Goal: Transaction & Acquisition: Purchase product/service

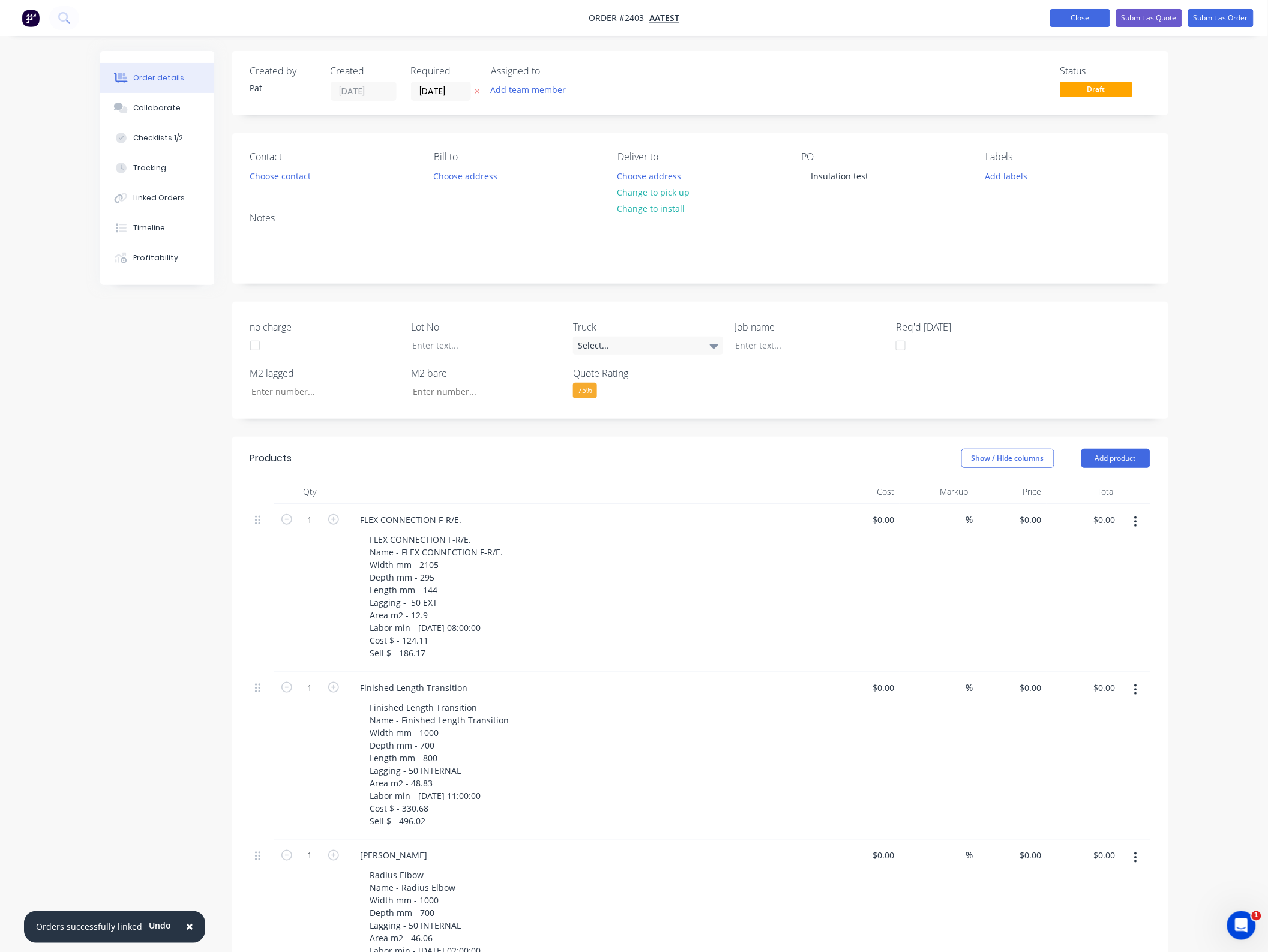
click at [1078, 15] on button "Close" at bounding box center [1080, 18] width 60 height 18
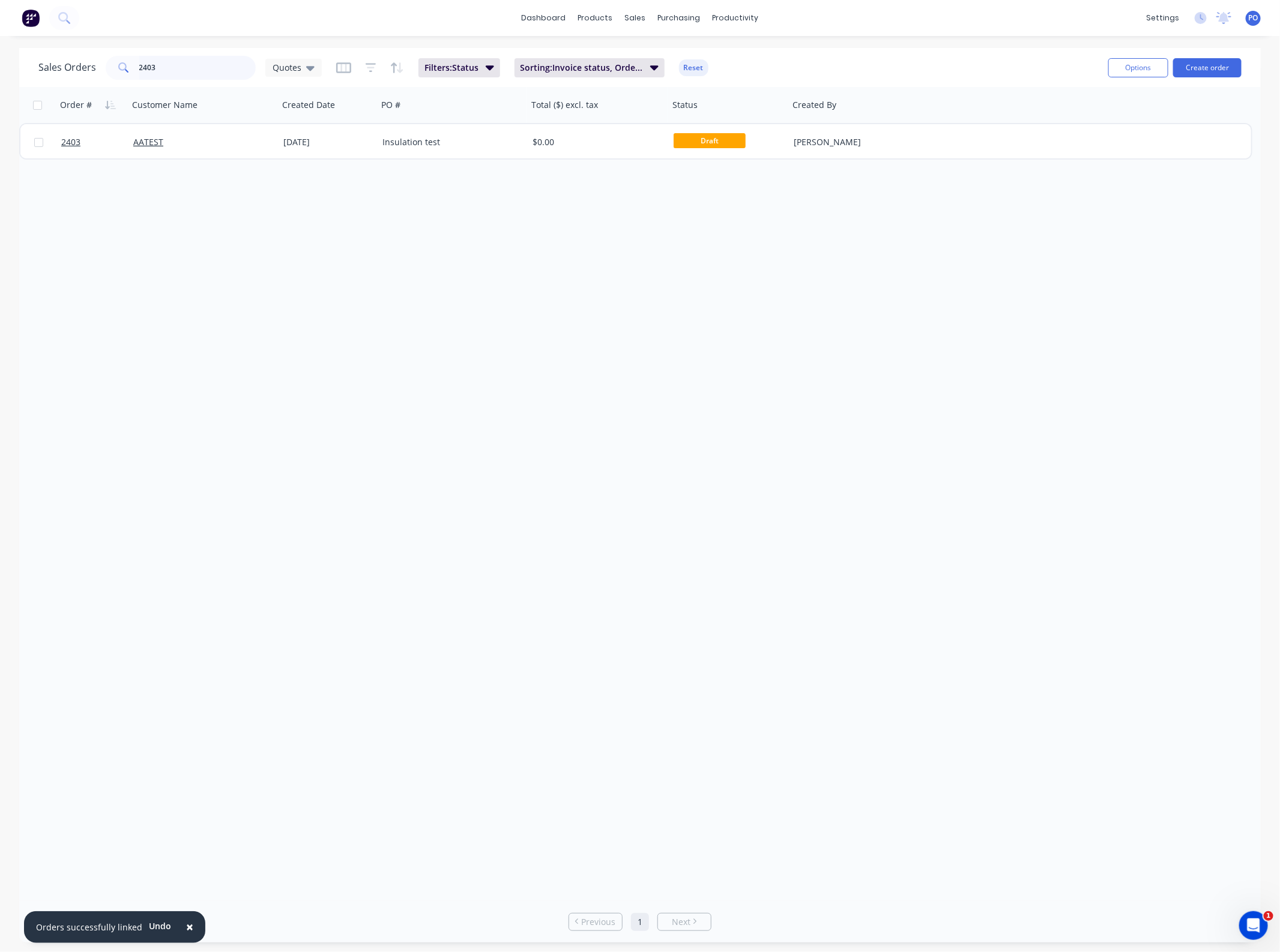
click at [175, 70] on input "2403" at bounding box center [197, 68] width 117 height 24
click at [146, 67] on input "st bedes" at bounding box center [197, 68] width 117 height 24
type input "st. bedes"
drag, startPoint x: 203, startPoint y: 72, endPoint x: -146, endPoint y: 118, distance: 352.0
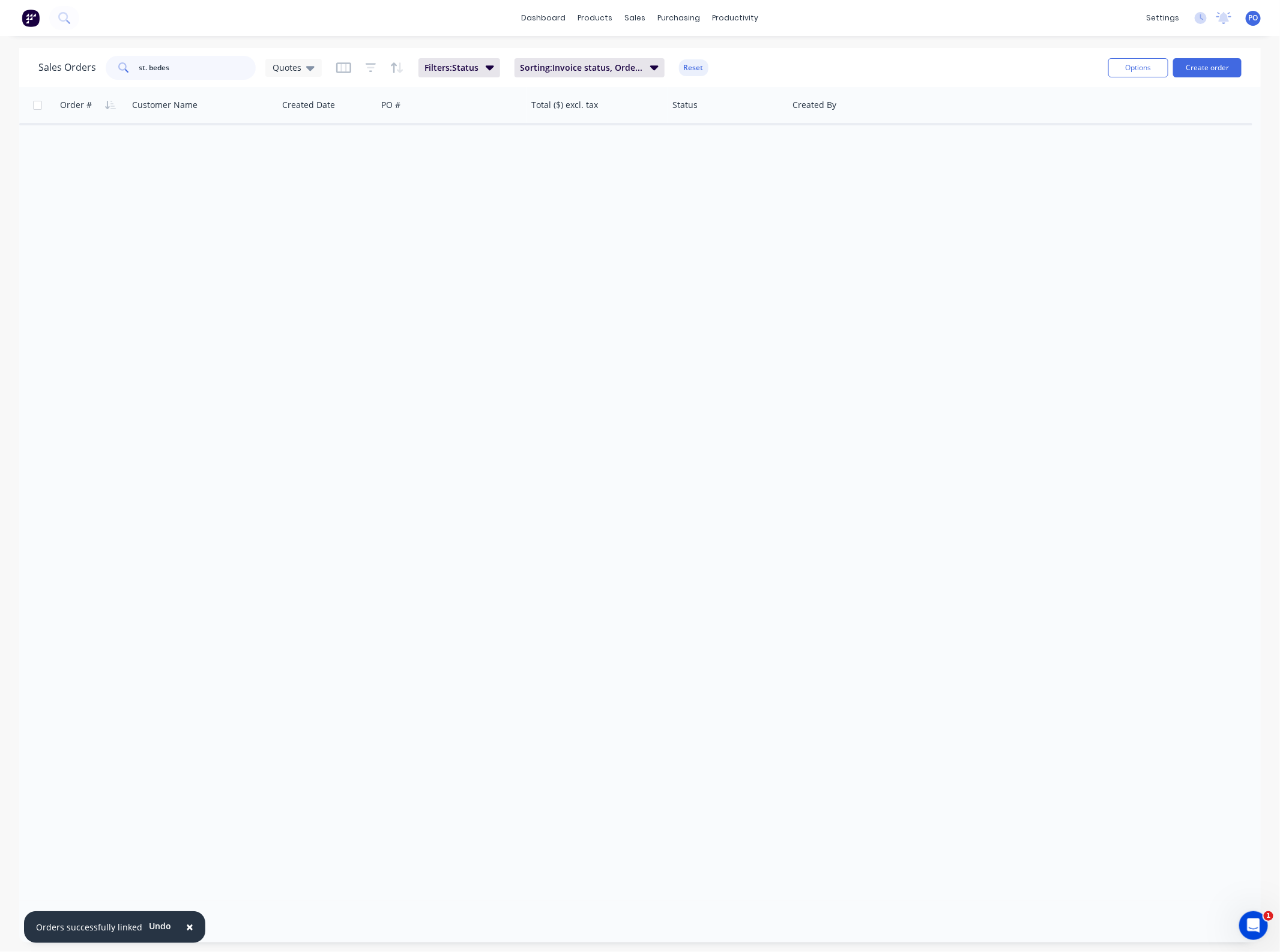
click at [0, 118] on html "× Orders successfully linked Undo dashboard products sales purchasing productiv…" at bounding box center [640, 476] width 1280 height 952
click at [1216, 59] on button "Create order" at bounding box center [1207, 67] width 69 height 19
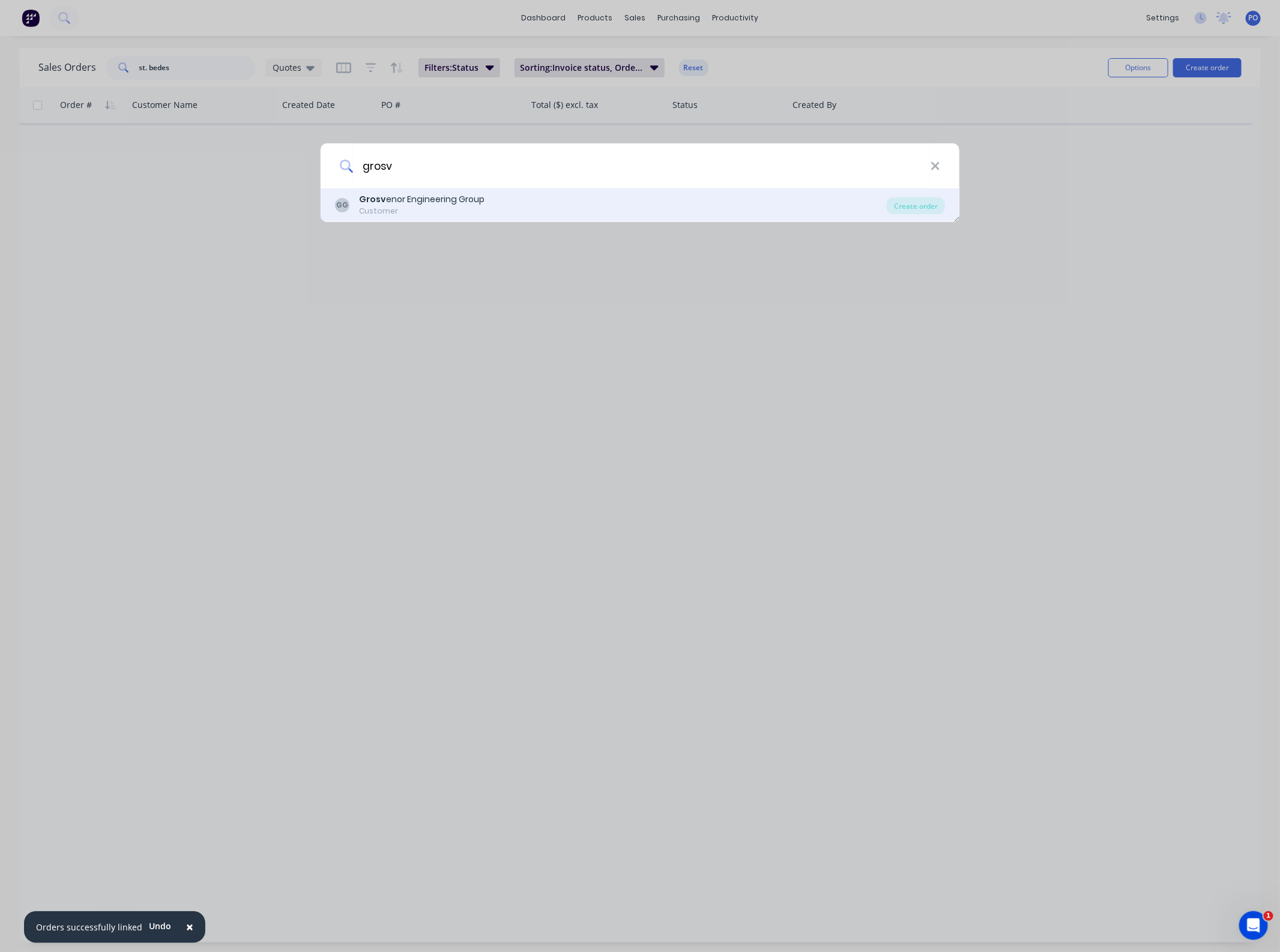
type input "grosv"
click at [546, 208] on div "[PERSON_NAME] enor Engineering Group Customer" at bounding box center [611, 204] width 551 height 23
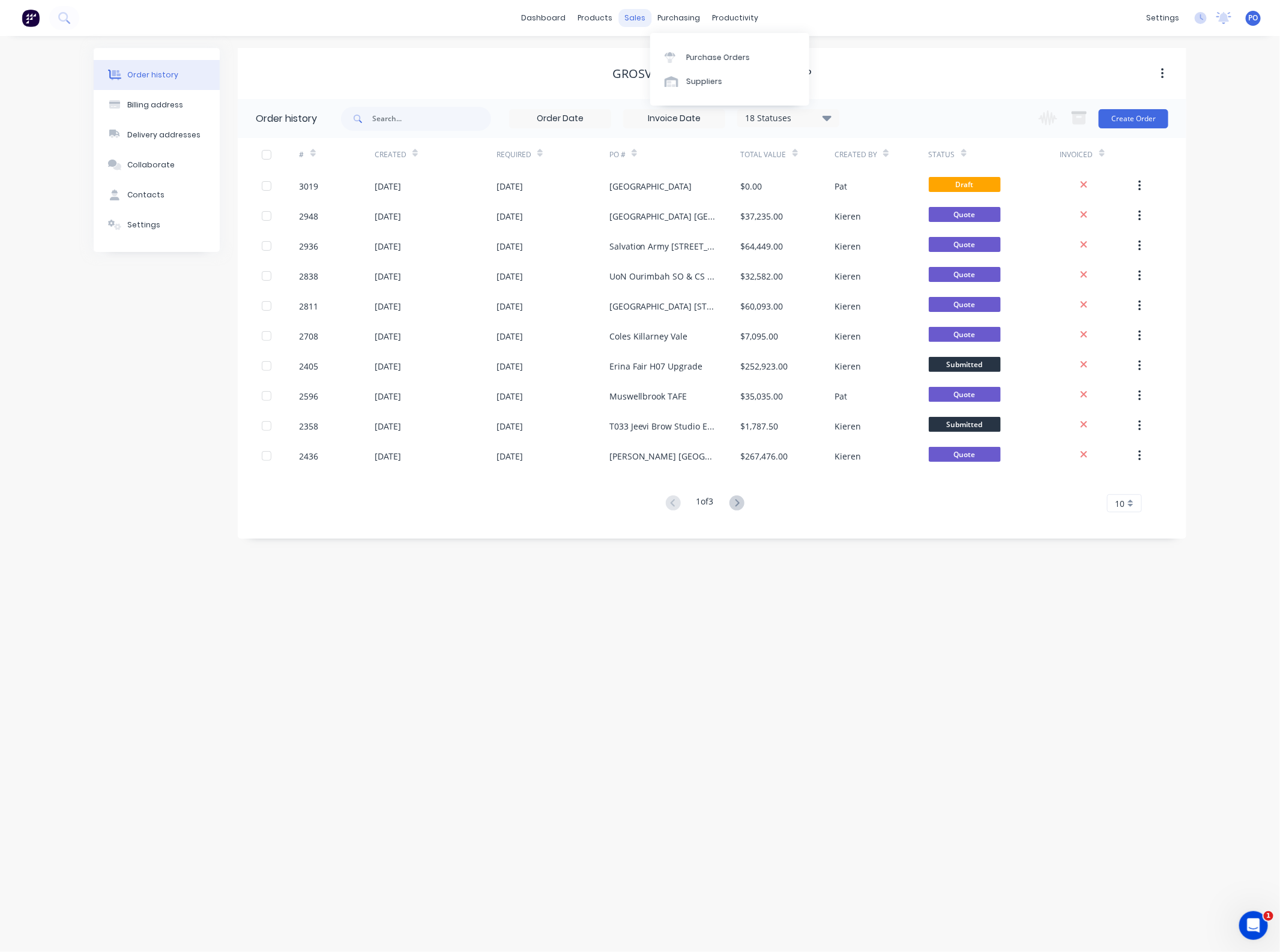
click at [633, 22] on div "sales" at bounding box center [635, 18] width 33 height 18
click at [997, 68] on div "Grosvenor Engineering Group" at bounding box center [712, 73] width 948 height 15
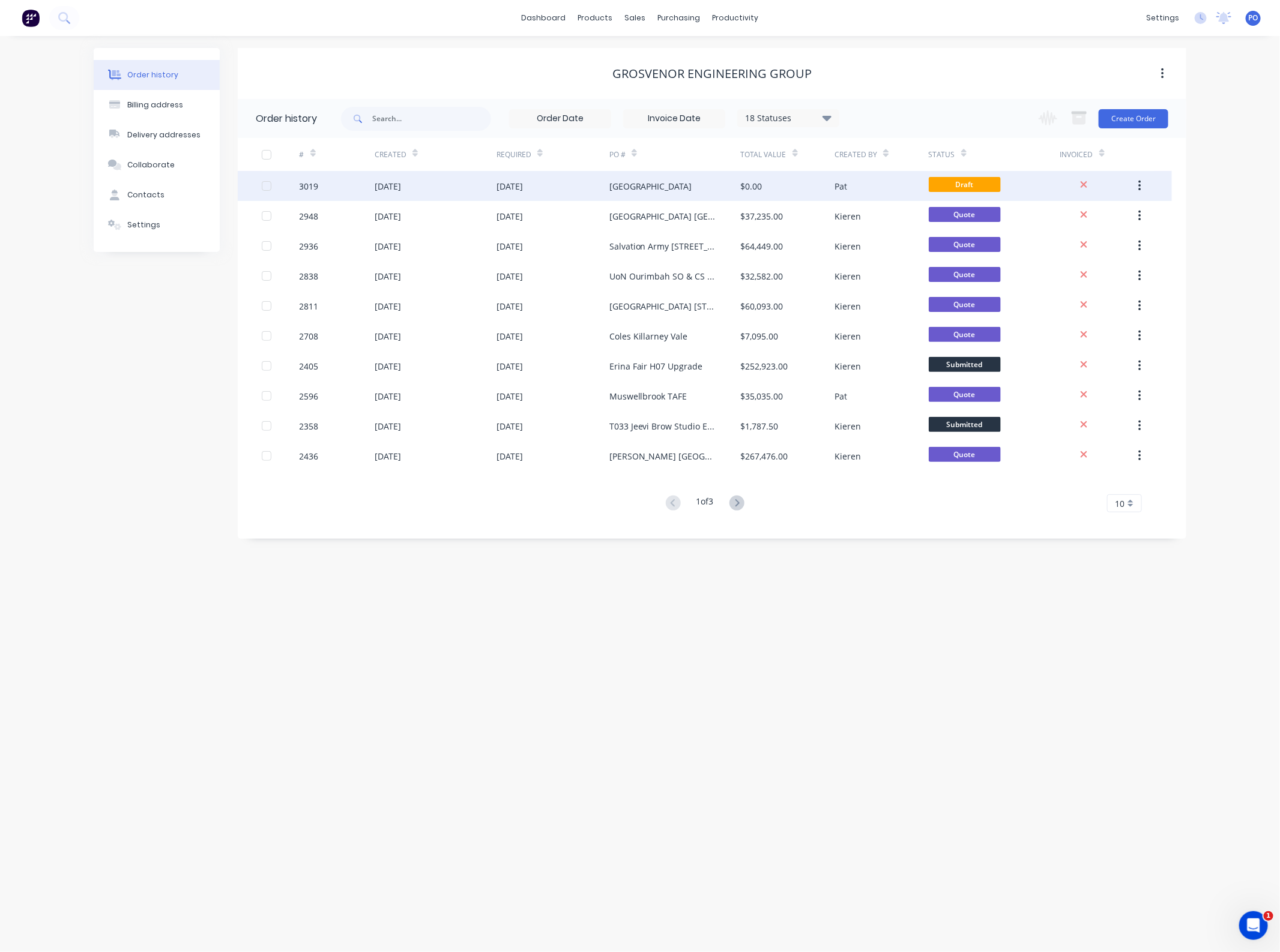
click at [631, 191] on div "[GEOGRAPHIC_DATA]" at bounding box center [651, 186] width 83 height 13
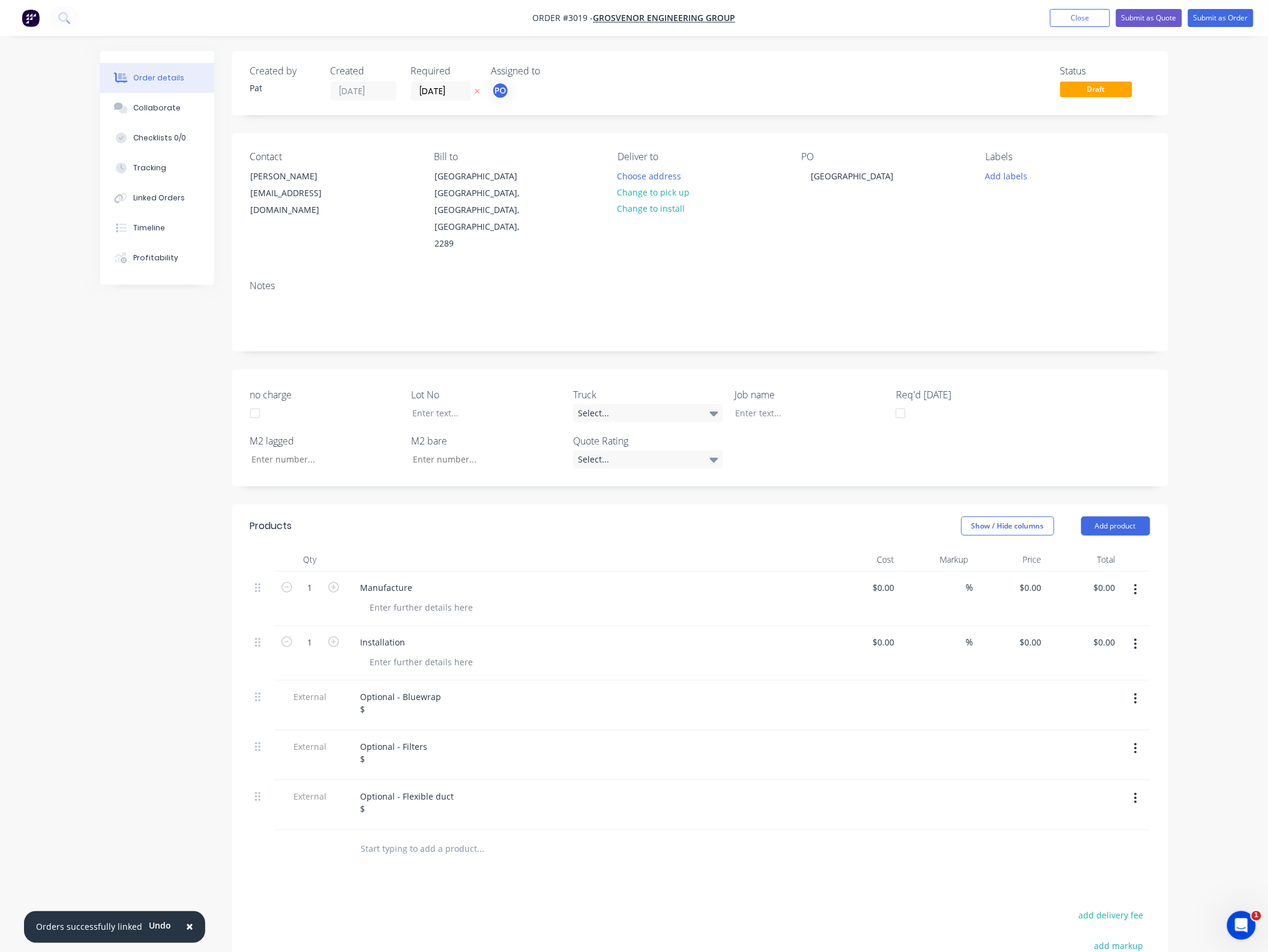
click at [1139, 788] on button "button" at bounding box center [1136, 798] width 28 height 22
click at [1082, 845] on div "Delete" at bounding box center [1094, 853] width 92 height 17
click at [1113, 579] on input "0.00" at bounding box center [1106, 588] width 27 height 17
type input "31750"
type input "$31,750.00"
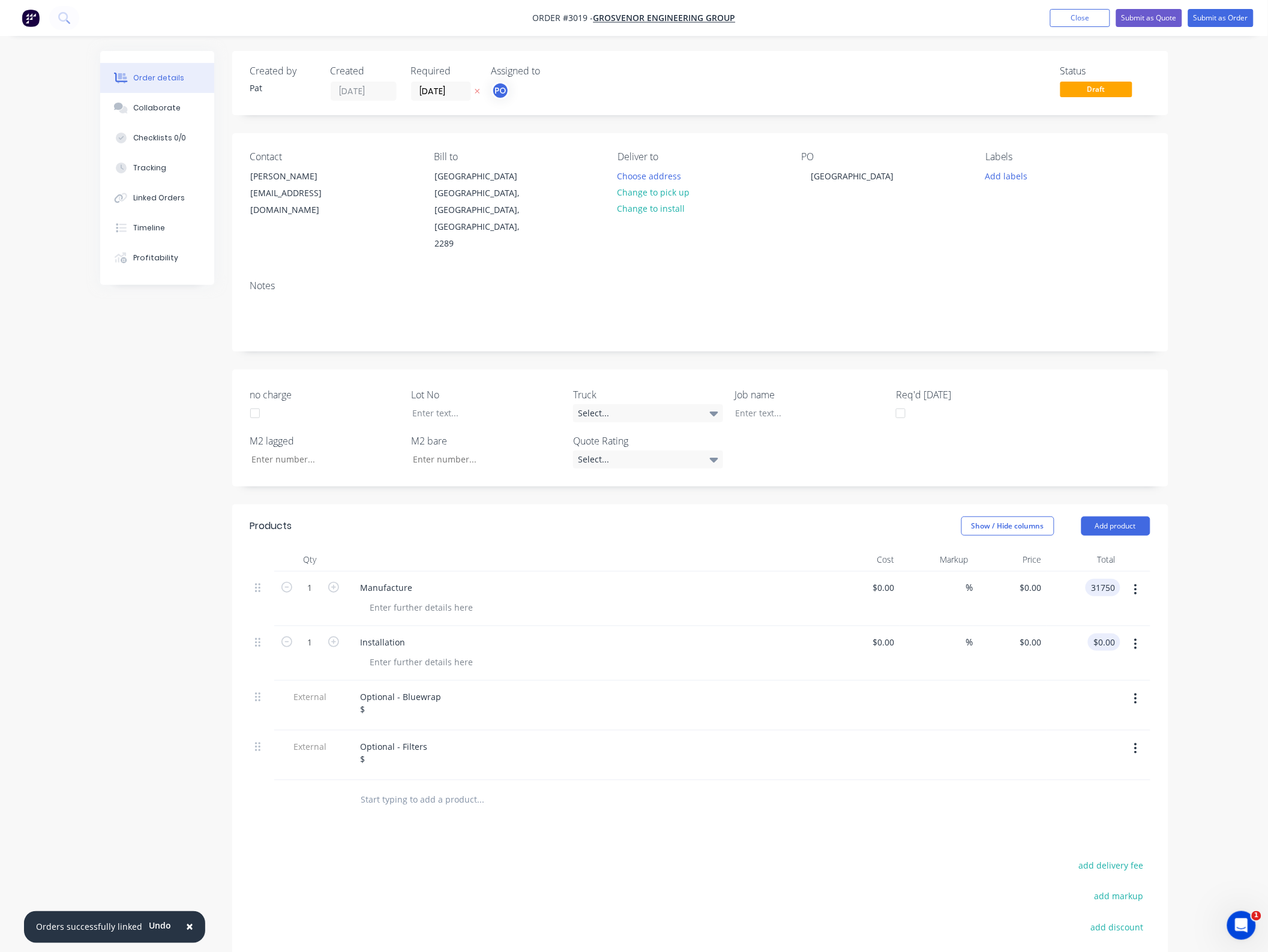
type input "$31,750.00"
click at [1103, 634] on input "0.00" at bounding box center [1106, 642] width 27 height 17
type input "25600"
type input "$25,600.00"
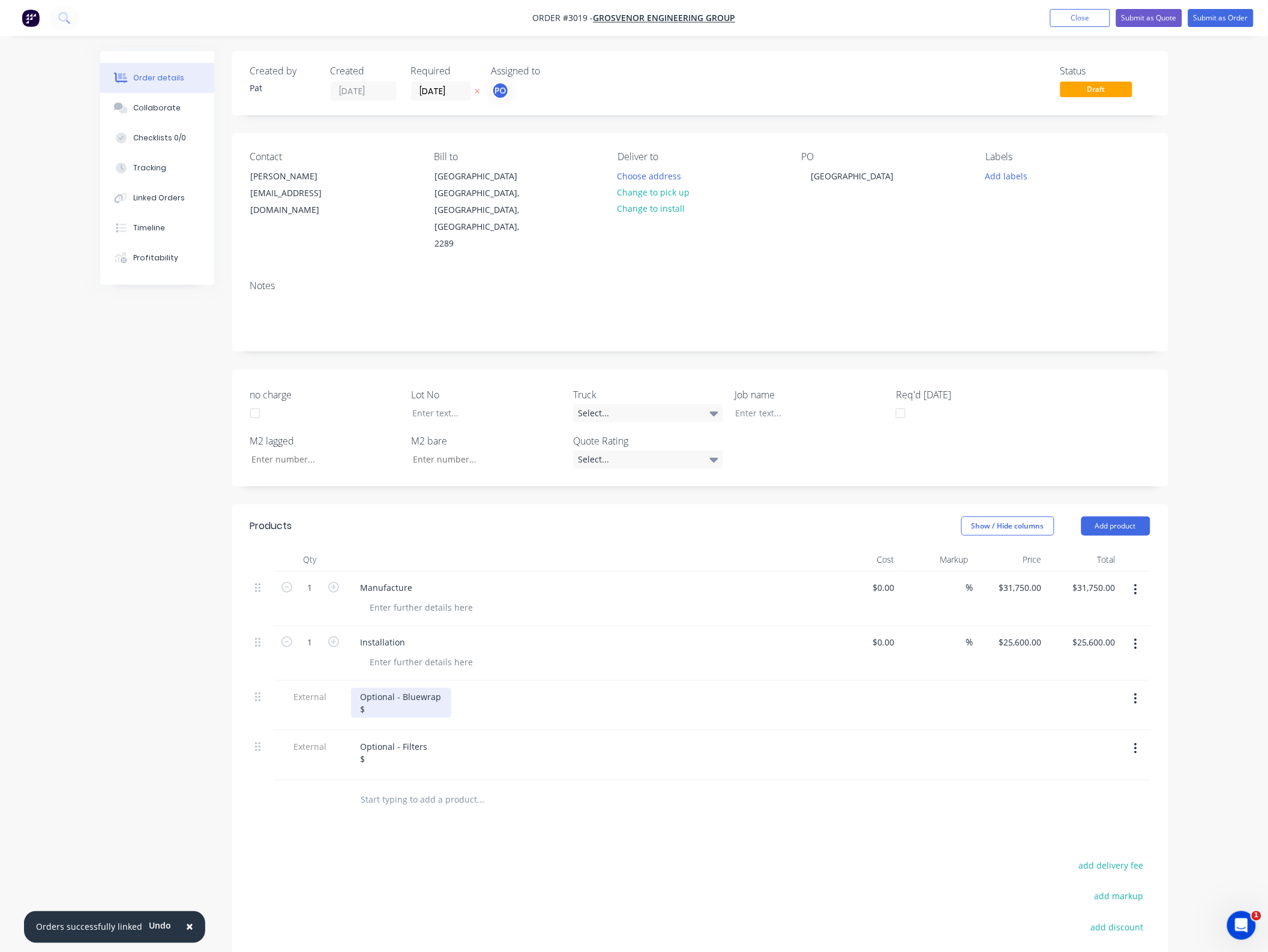
drag, startPoint x: 397, startPoint y: 681, endPoint x: 402, endPoint y: 679, distance: 5.4
click at [397, 688] on div "Optional - Bluewrap $" at bounding box center [401, 703] width 100 height 30
click at [402, 688] on div "Optional - Bluewrap $" at bounding box center [401, 703] width 100 height 30
click at [400, 738] on div "Optional - Filters $" at bounding box center [395, 753] width 87 height 30
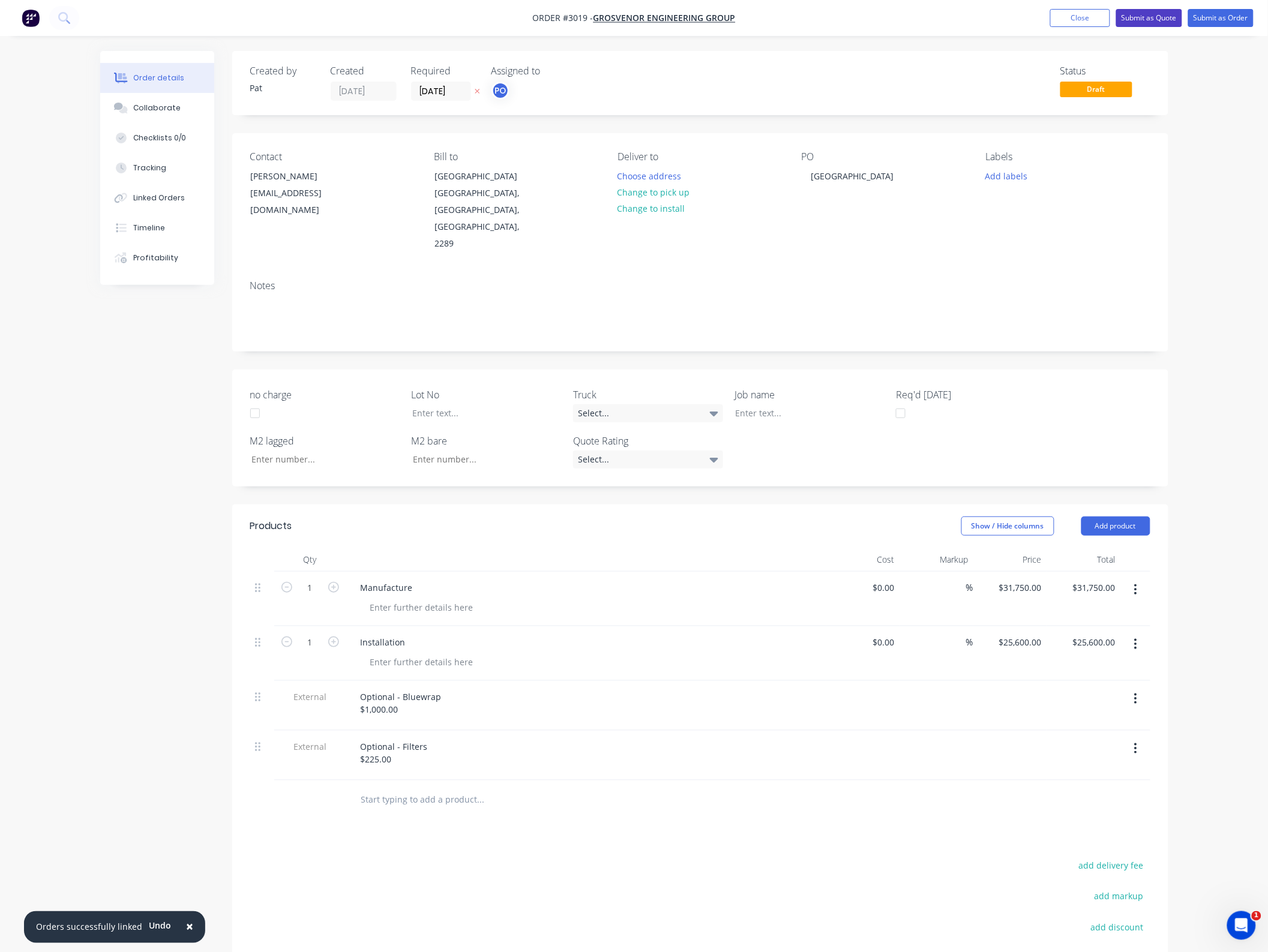
click at [1169, 21] on button "Submit as Quote" at bounding box center [1149, 18] width 66 height 18
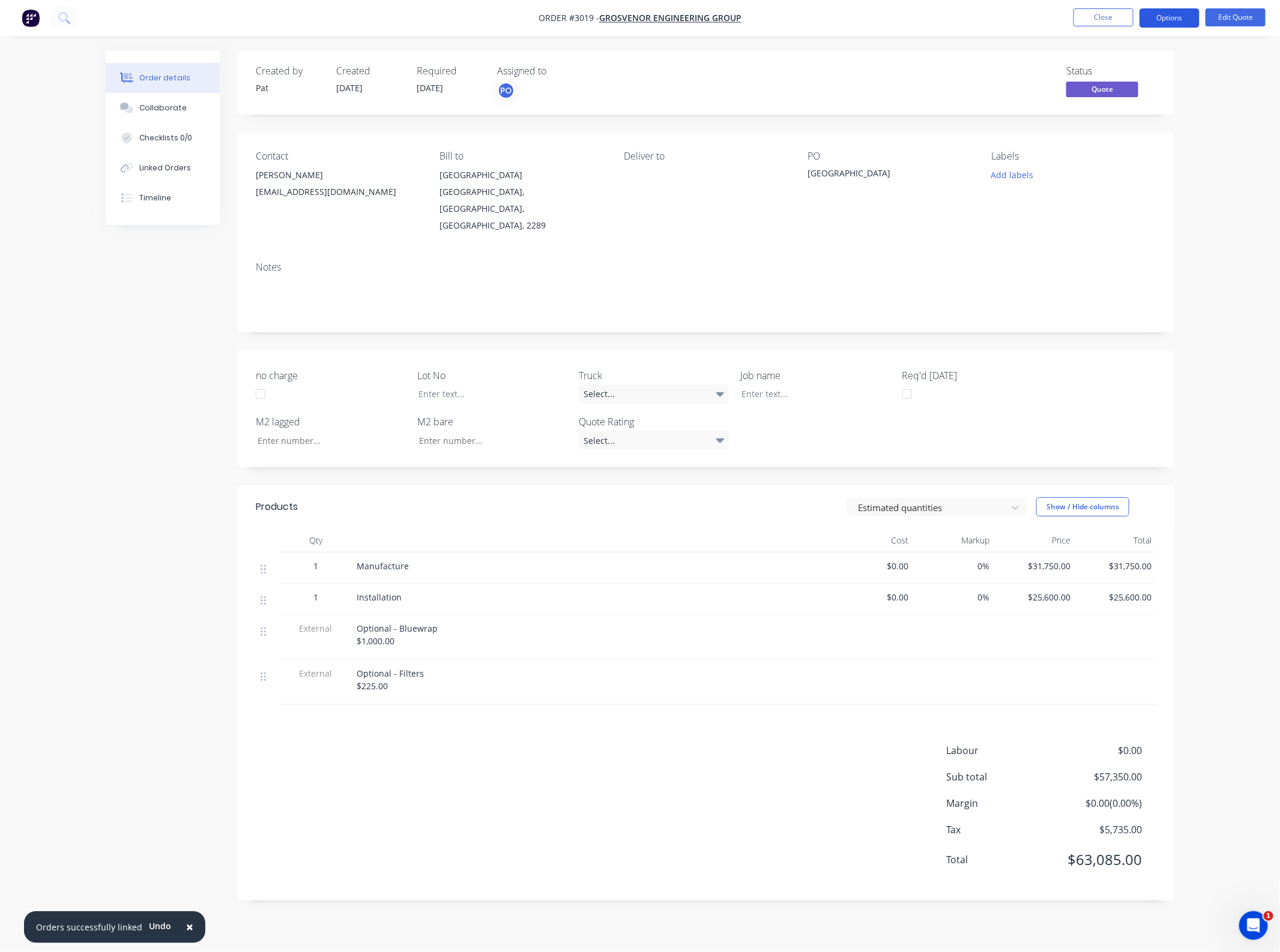
click at [1162, 21] on button "Options" at bounding box center [1169, 17] width 60 height 19
click at [1141, 62] on button "Quote" at bounding box center [1133, 73] width 132 height 24
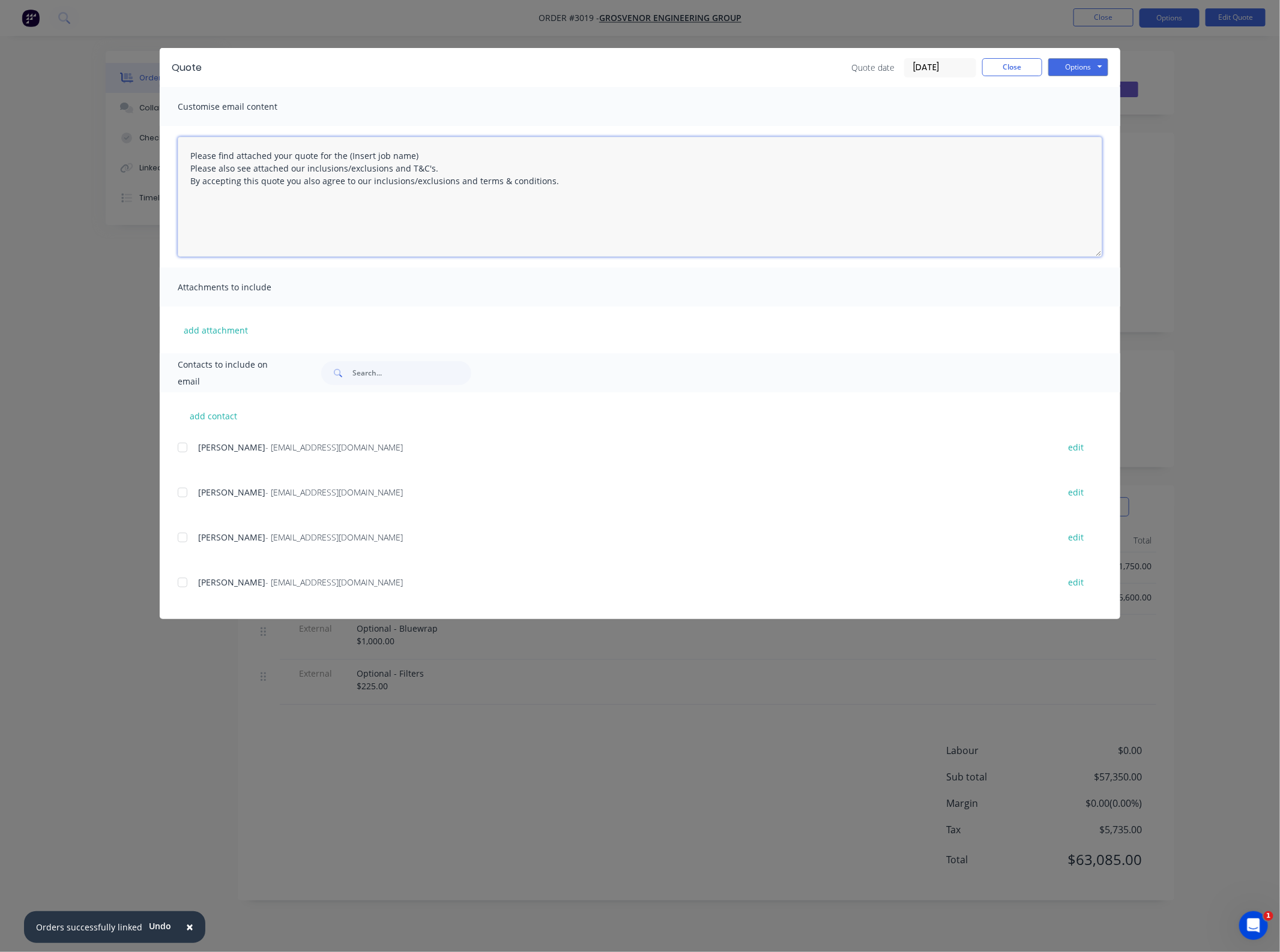
drag, startPoint x: 432, startPoint y: 150, endPoint x: 347, endPoint y: 153, distance: 85.1
click at [347, 153] on textarea "Please find attached your quote for the (Insert job name) Please also see attac…" at bounding box center [640, 197] width 924 height 120
click at [183, 448] on div at bounding box center [183, 448] width 24 height 24
type textarea "Please find attached your quote for the St. Bede's Catholic College project. Pl…"
click at [209, 332] on button "add attachment" at bounding box center [216, 330] width 76 height 18
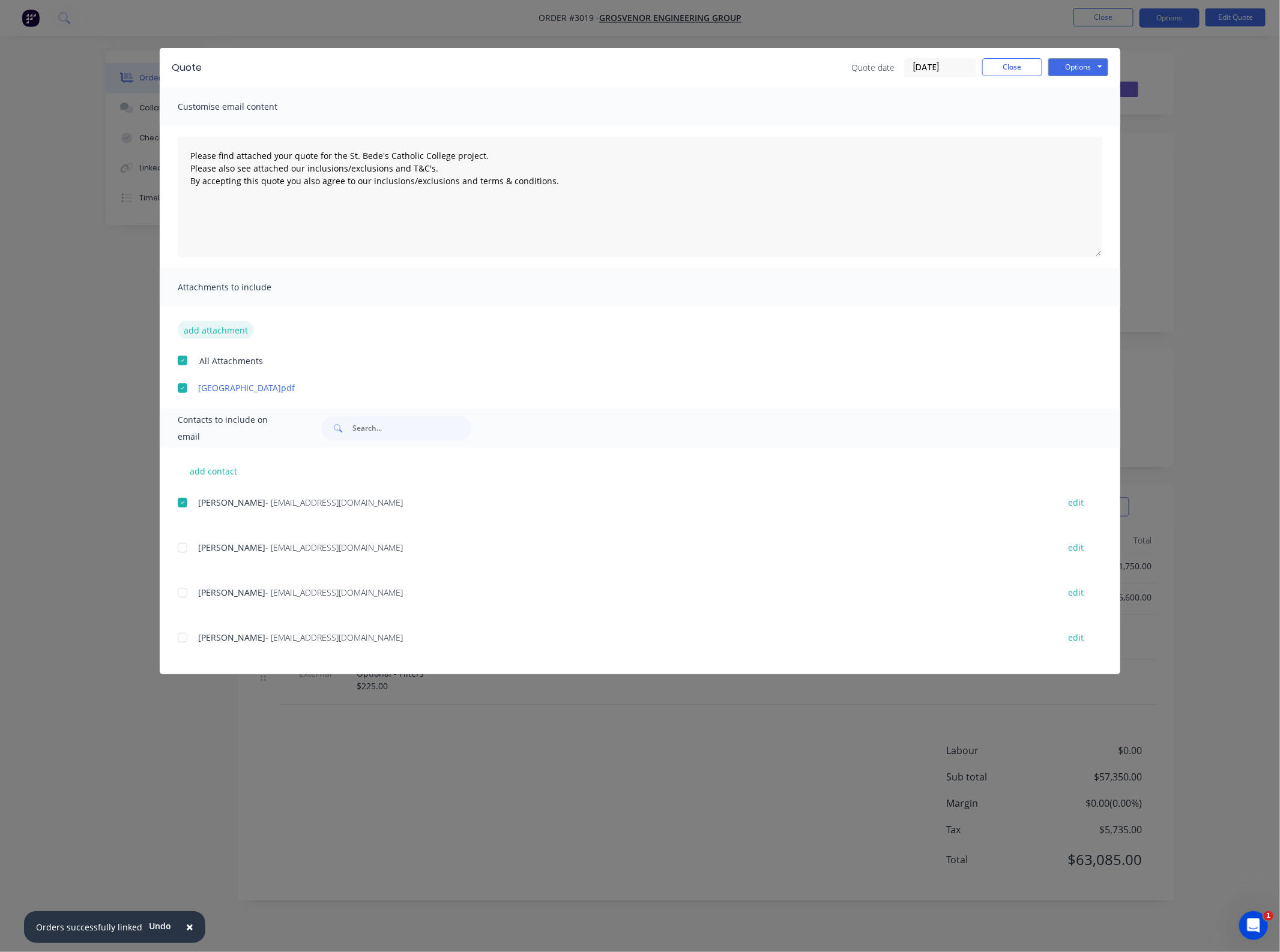
click at [223, 332] on button "add attachment" at bounding box center [216, 330] width 76 height 18
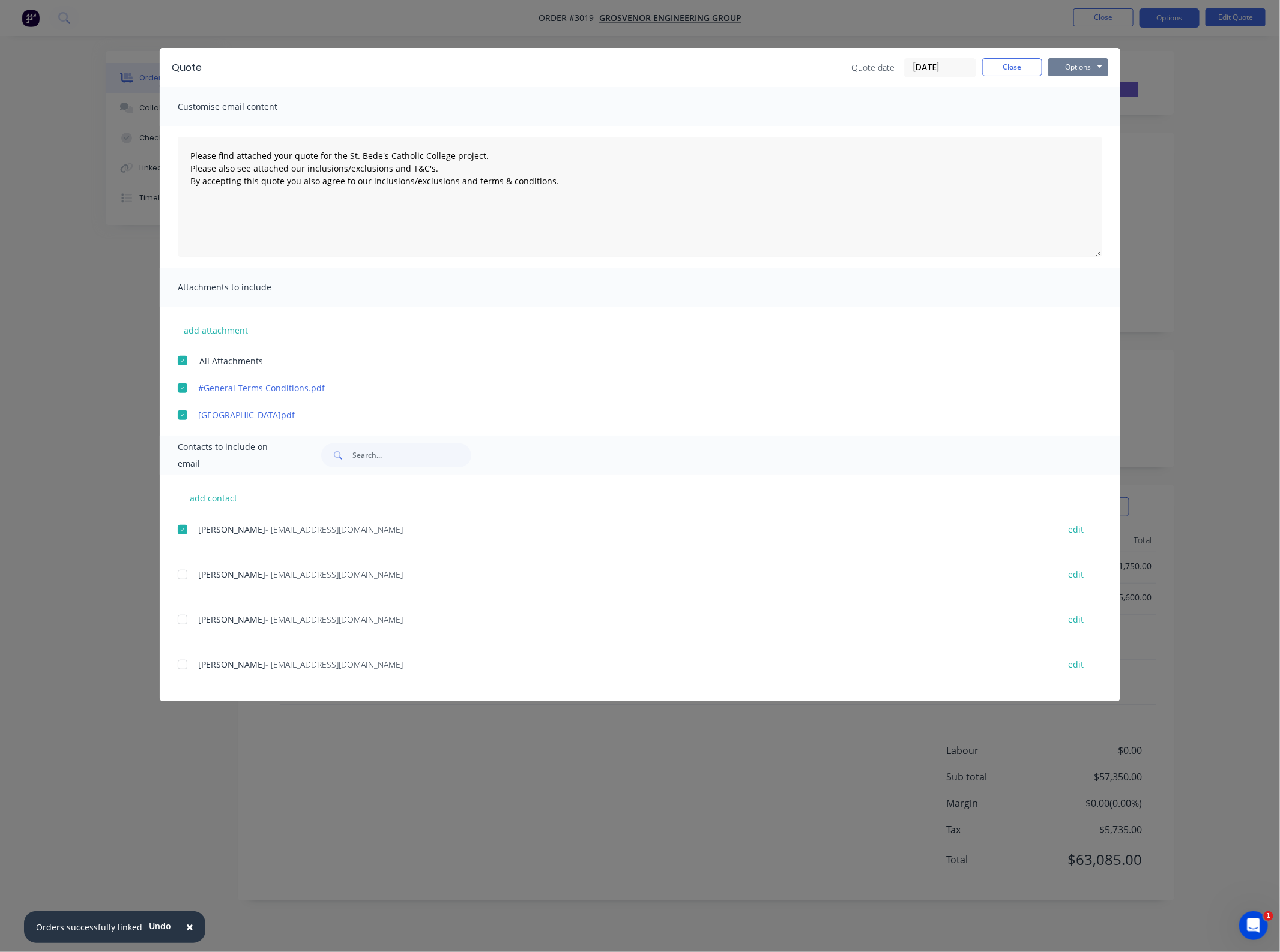
click at [1086, 69] on button "Options" at bounding box center [1078, 67] width 60 height 18
click at [1070, 128] on button "Email" at bounding box center [1086, 129] width 77 height 20
click at [1018, 63] on button "Close" at bounding box center [1012, 67] width 60 height 18
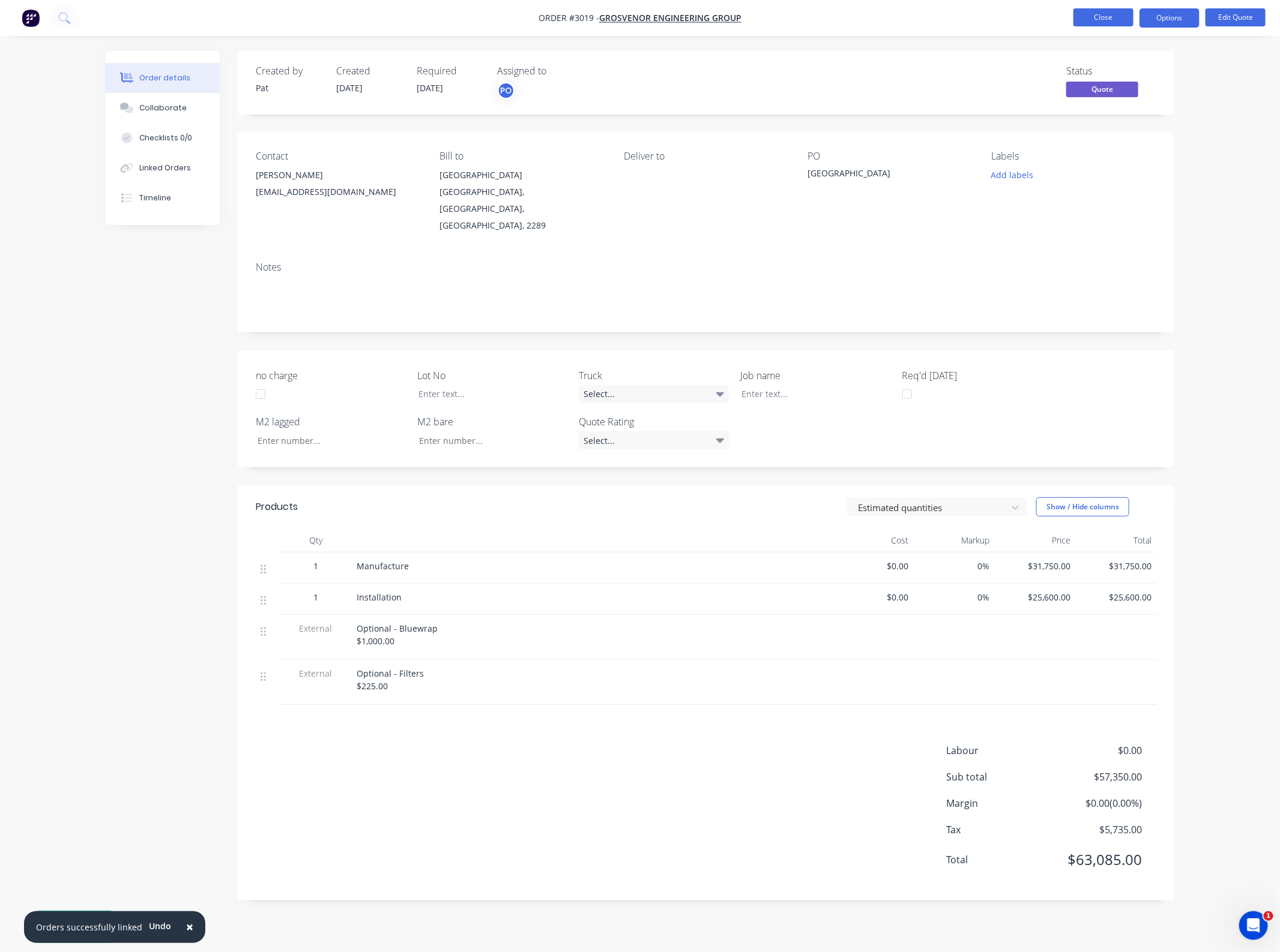
click at [1103, 15] on button "Close" at bounding box center [1104, 17] width 60 height 18
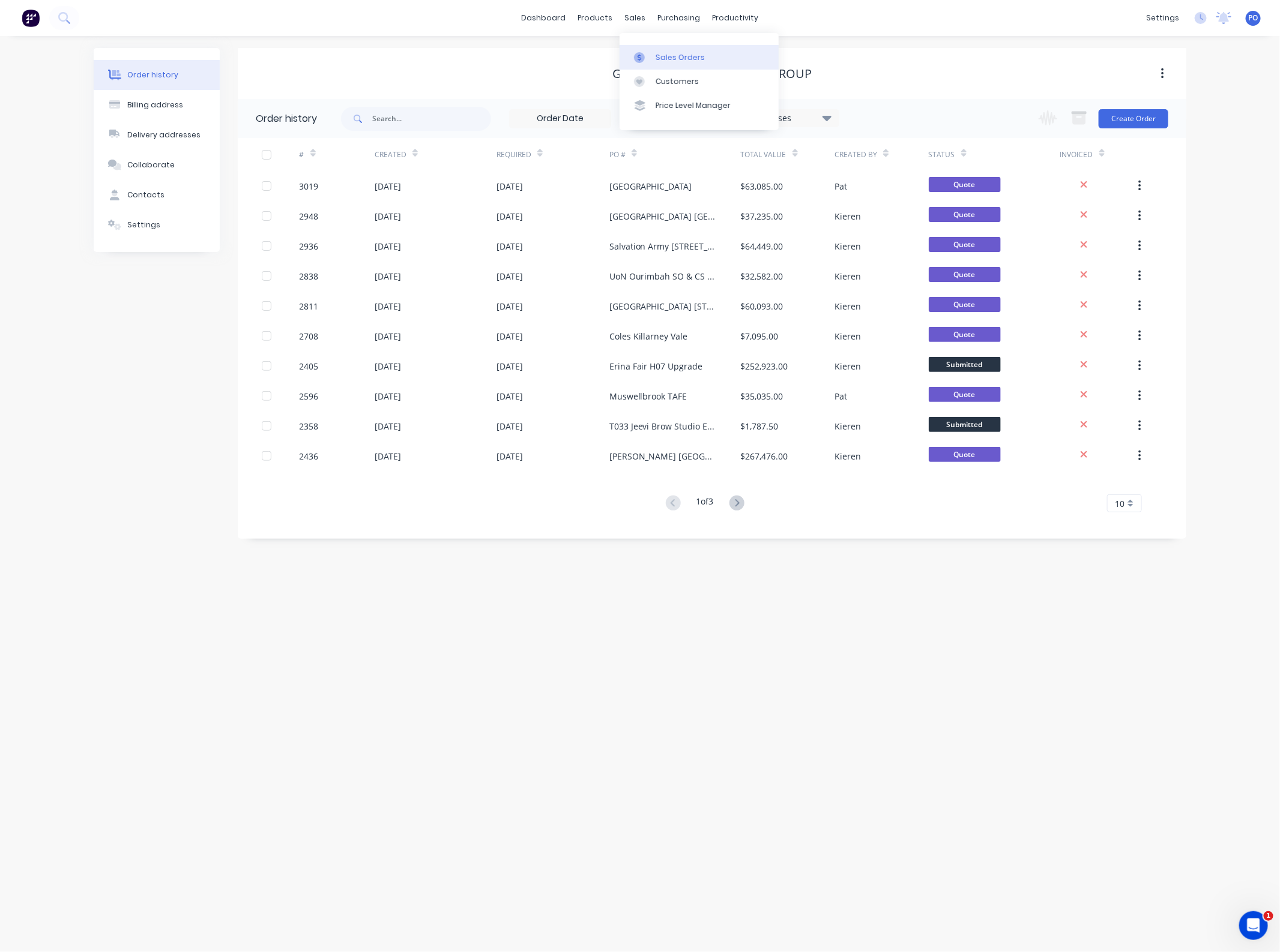
click at [643, 64] on link "Sales Orders" at bounding box center [698, 57] width 159 height 24
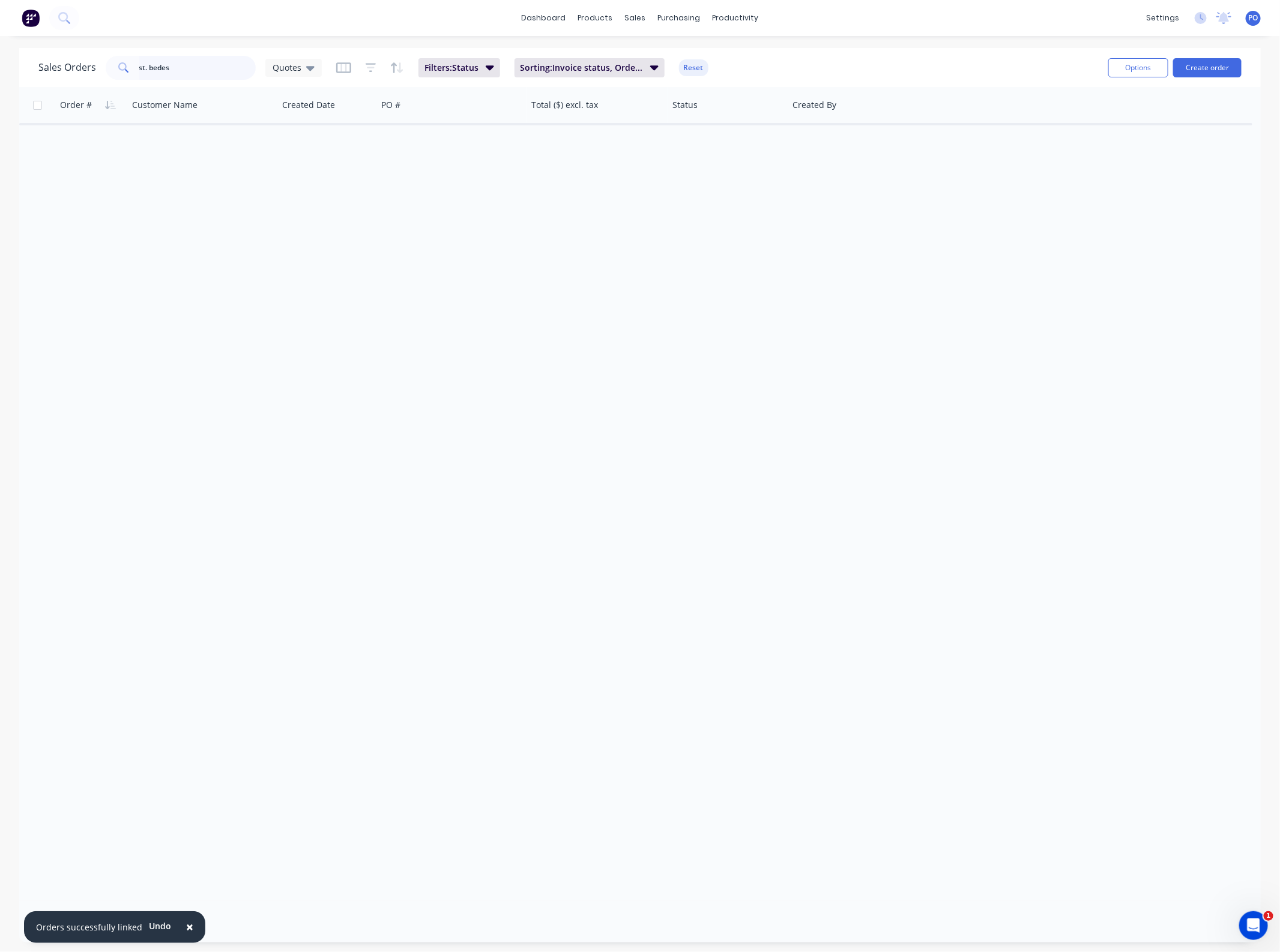
click at [189, 61] on input "st. bedes" at bounding box center [197, 68] width 117 height 24
type input "s"
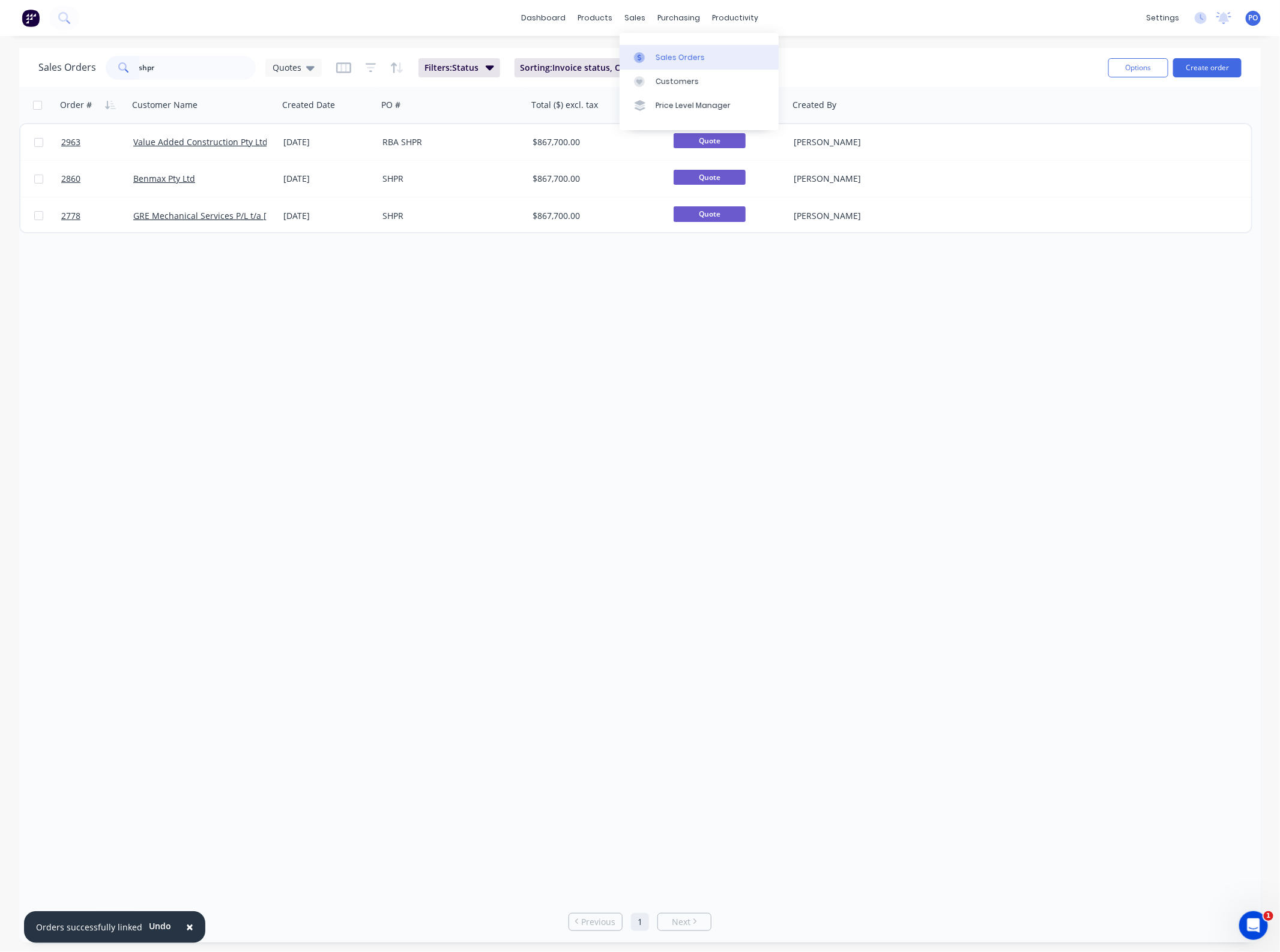
click at [662, 56] on div "Sales Orders" at bounding box center [680, 57] width 49 height 10
drag, startPoint x: 167, startPoint y: 78, endPoint x: 102, endPoint y: 76, distance: 65.0
click at [102, 76] on div "Sales Orders shpr Quotes" at bounding box center [180, 68] width 283 height 24
type input "value"
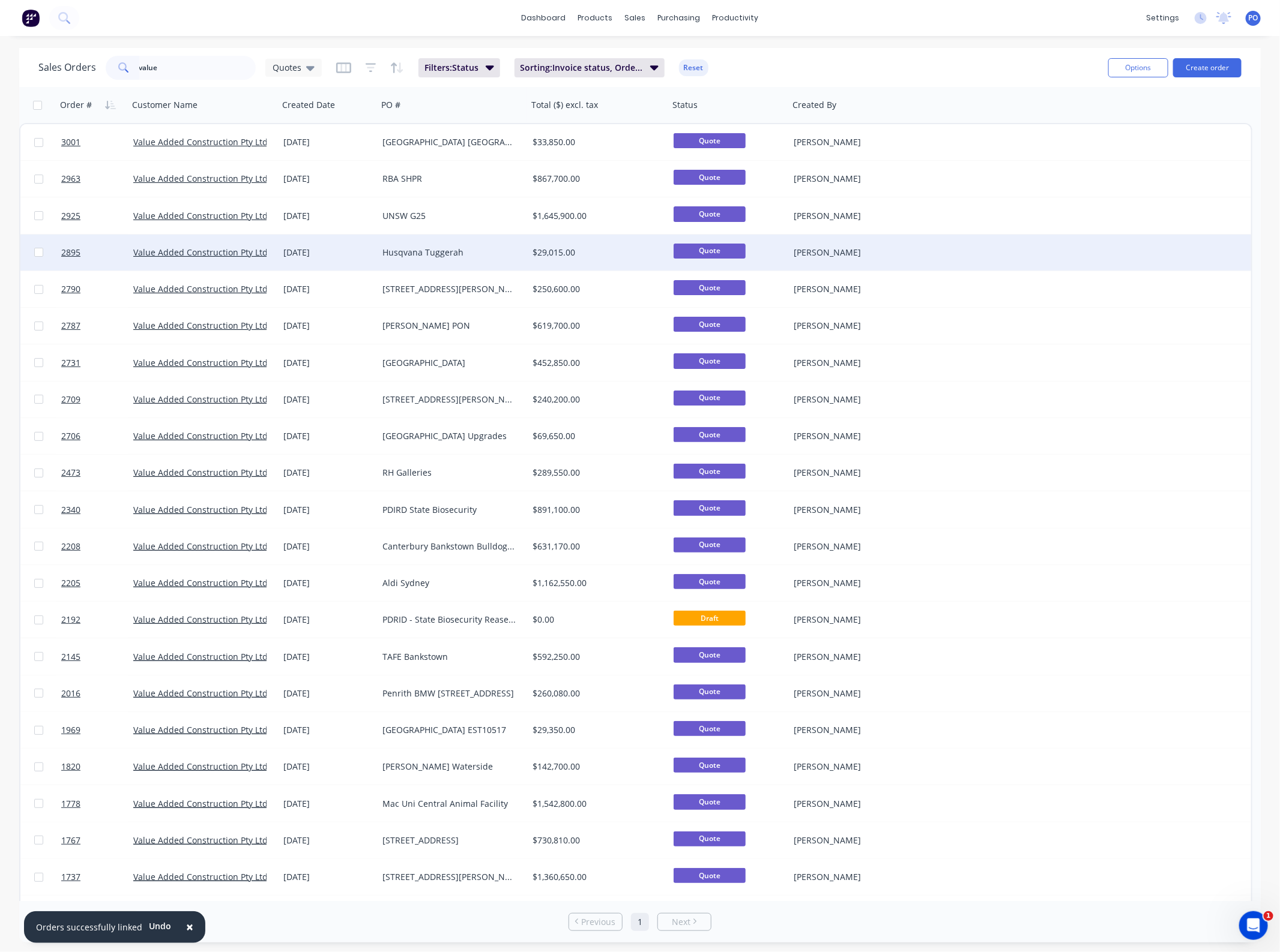
click at [440, 255] on div "Husqvana Tuggerah" at bounding box center [449, 253] width 133 height 12
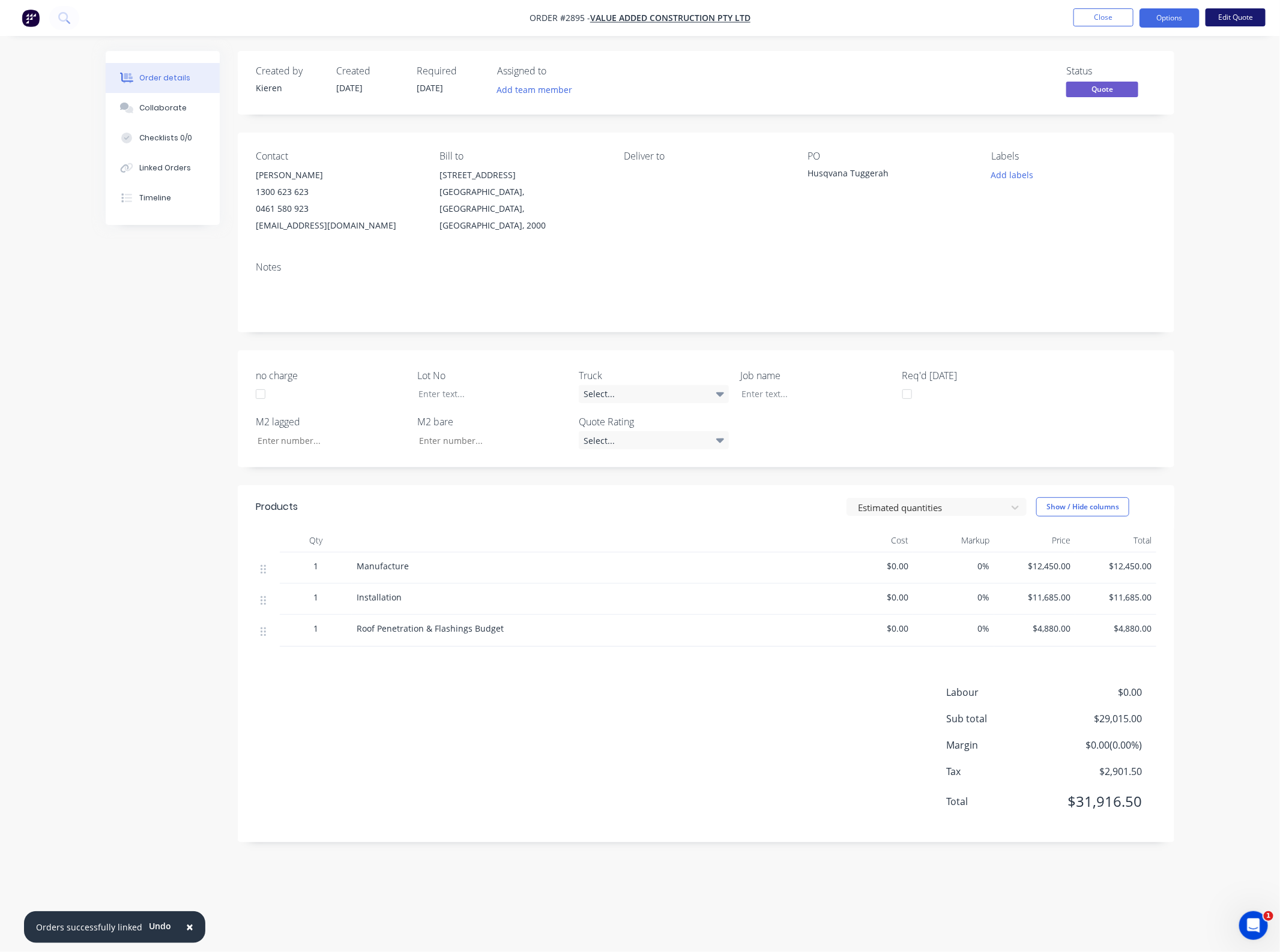
click at [1221, 10] on button "Edit Quote" at bounding box center [1235, 17] width 60 height 18
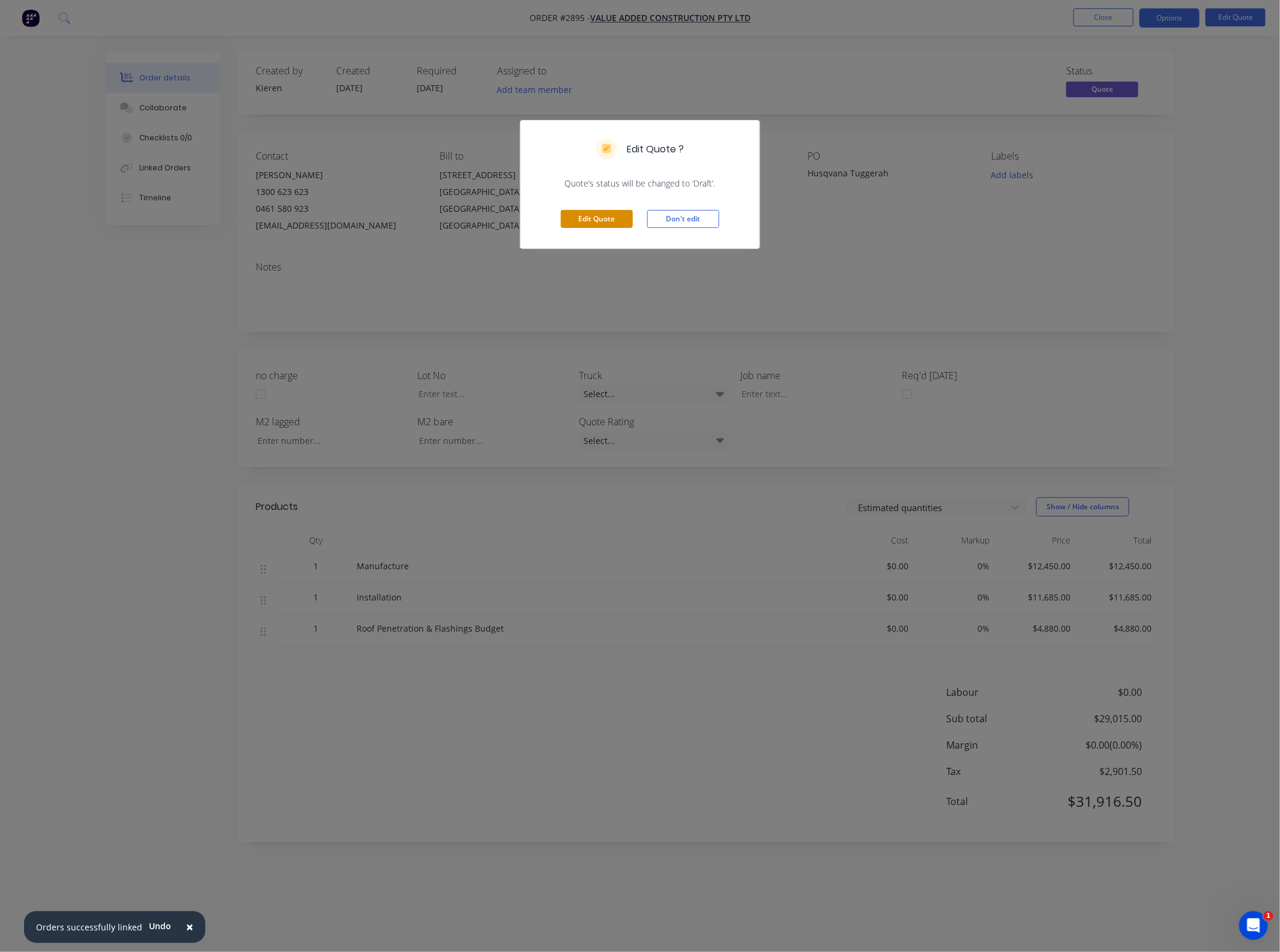
click at [598, 220] on button "Edit Quote" at bounding box center [596, 219] width 72 height 18
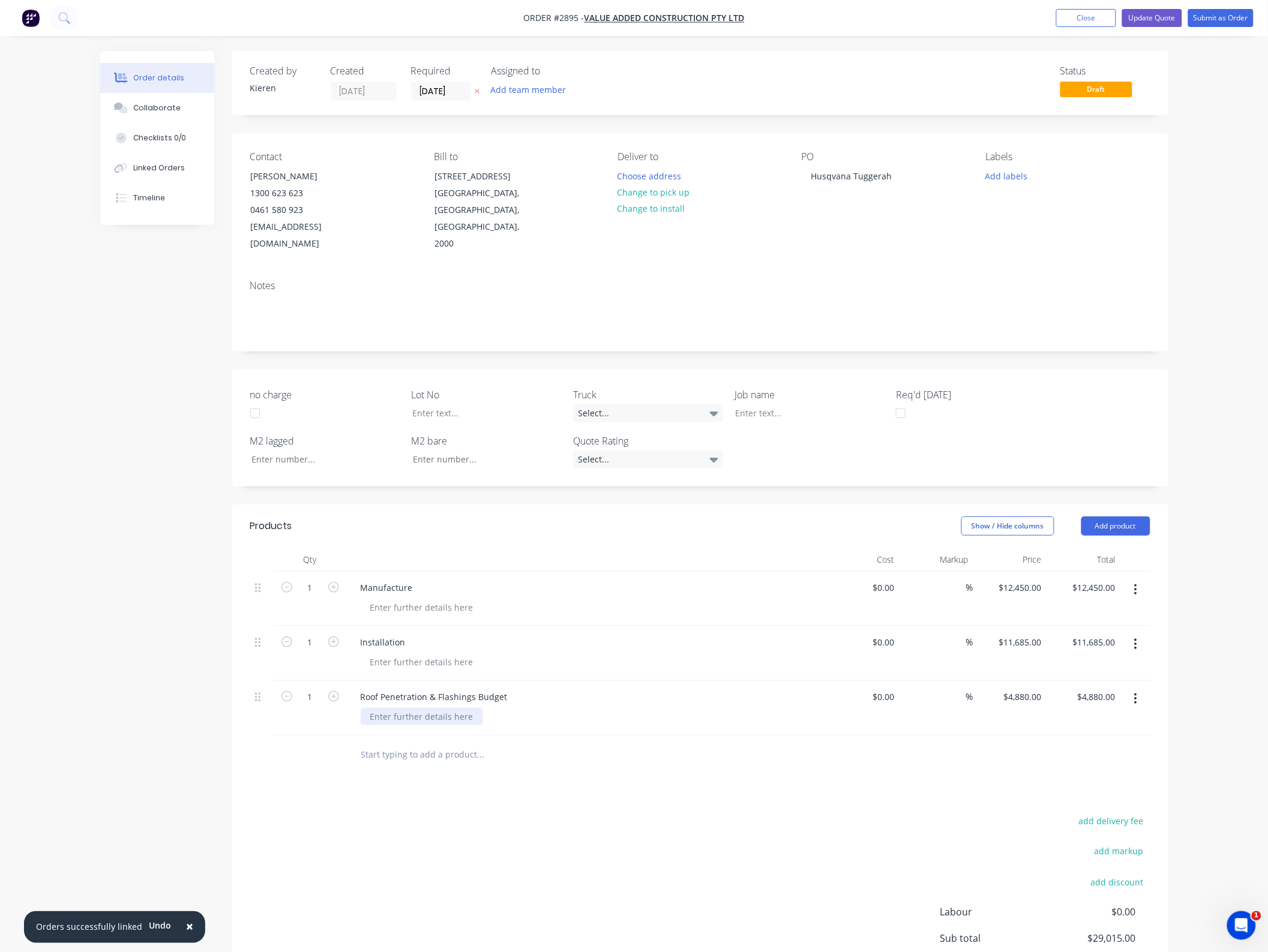
click at [432, 708] on div at bounding box center [421, 716] width 122 height 17
click at [675, 761] on div "Products Show / Hide columns Add product Qty Cost Markup Price Total 1 Manufact…" at bounding box center [700, 783] width 936 height 558
click at [1094, 579] on input "12450.00" at bounding box center [1096, 588] width 48 height 17
type input "8700"
type input "$8,700.00"
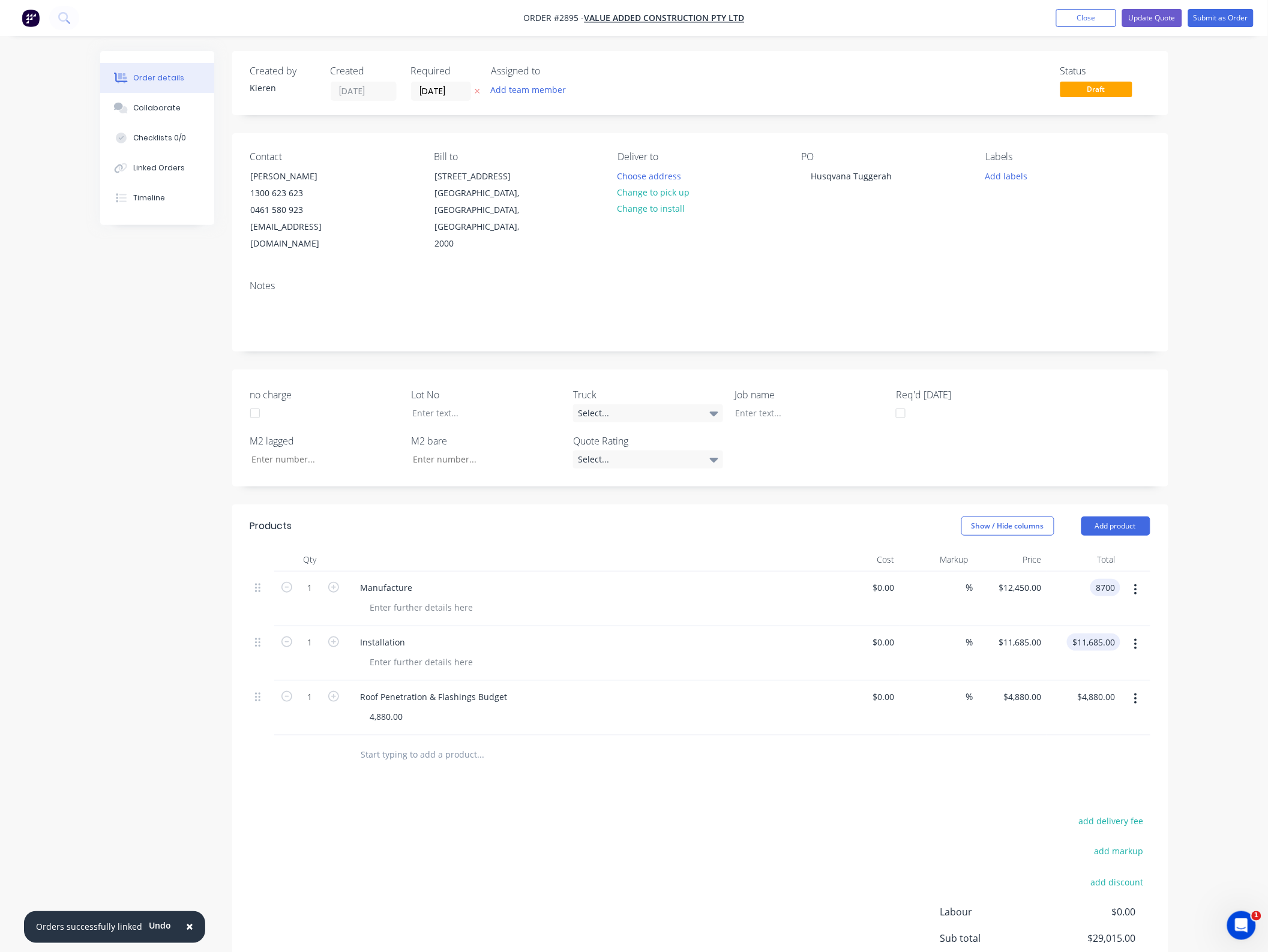
type input "$8,700.00"
click at [1108, 634] on input "11685.00" at bounding box center [1096, 642] width 48 height 17
type input "9950"
type input "$9,950.00"
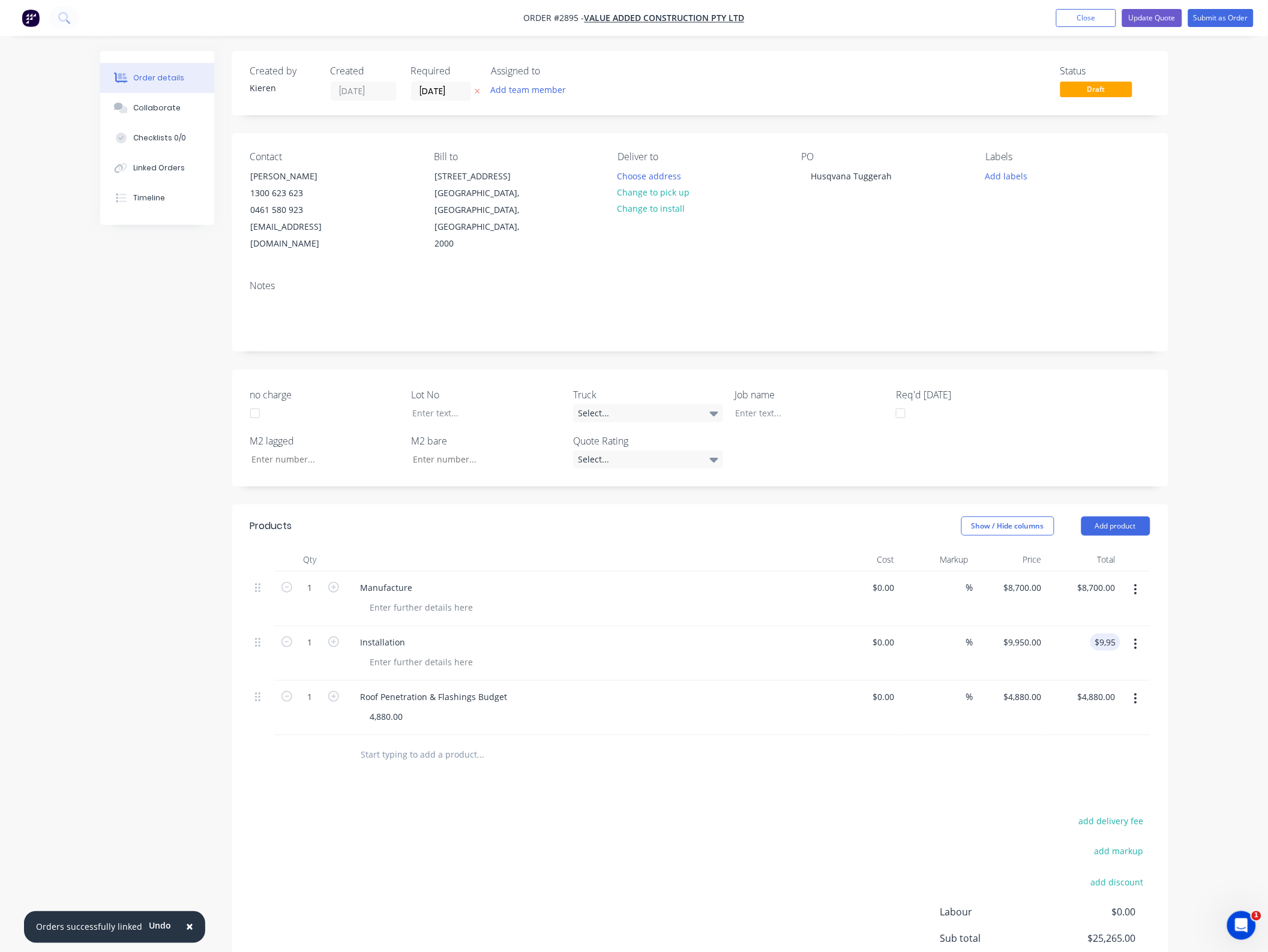
click at [677, 865] on div "add delivery fee add markup add discount Labour $0.00 Sub total $25,265.00 Marg…" at bounding box center [700, 928] width 900 height 232
type input "4880.00"
click at [1111, 688] on input "4880.00" at bounding box center [1099, 697] width 44 height 17
type input "$0.00"
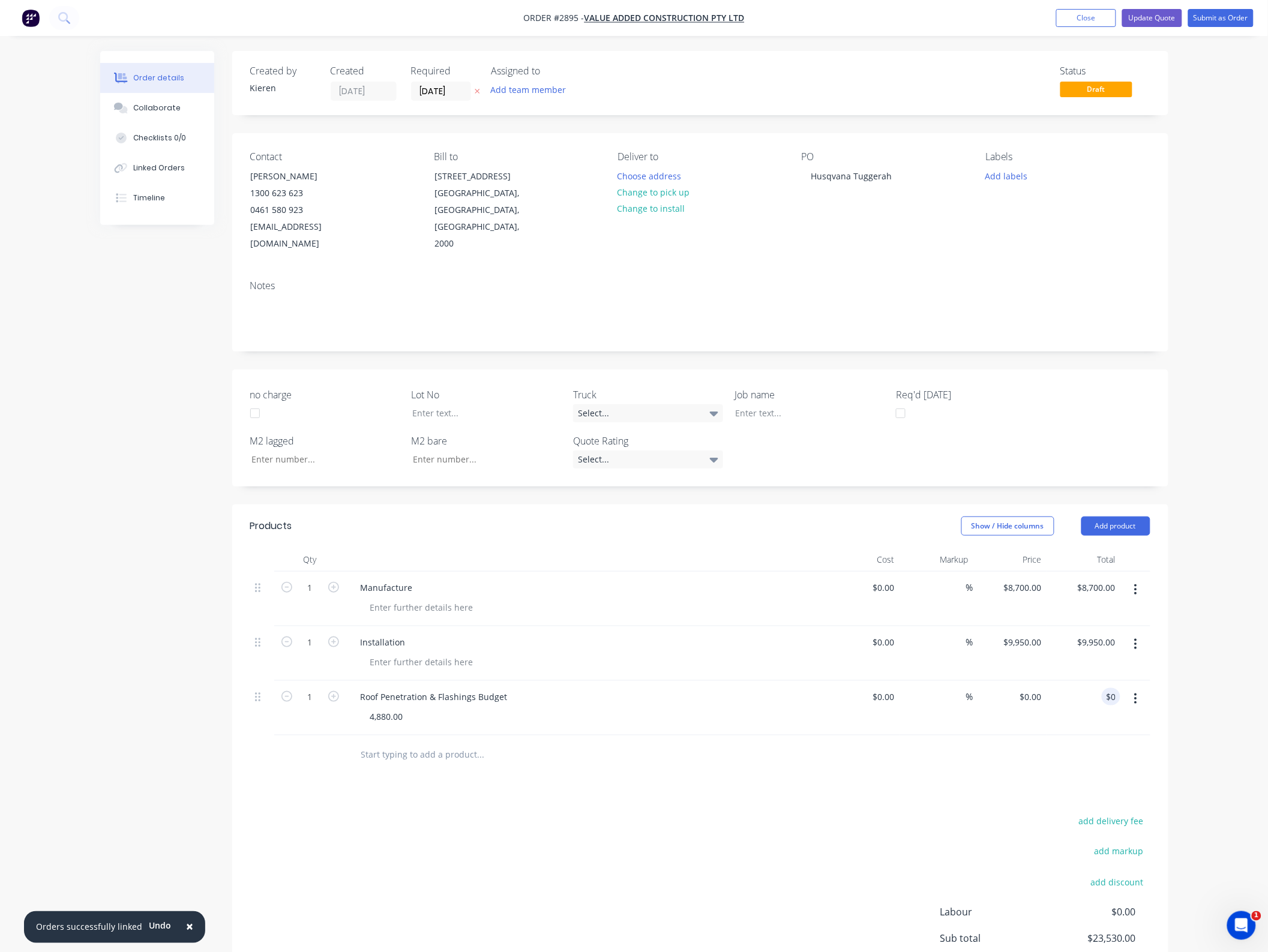
click at [627, 823] on div "add delivery fee add markup add discount Labour $0.00 Sub total $23,530.00 Marg…" at bounding box center [700, 928] width 900 height 232
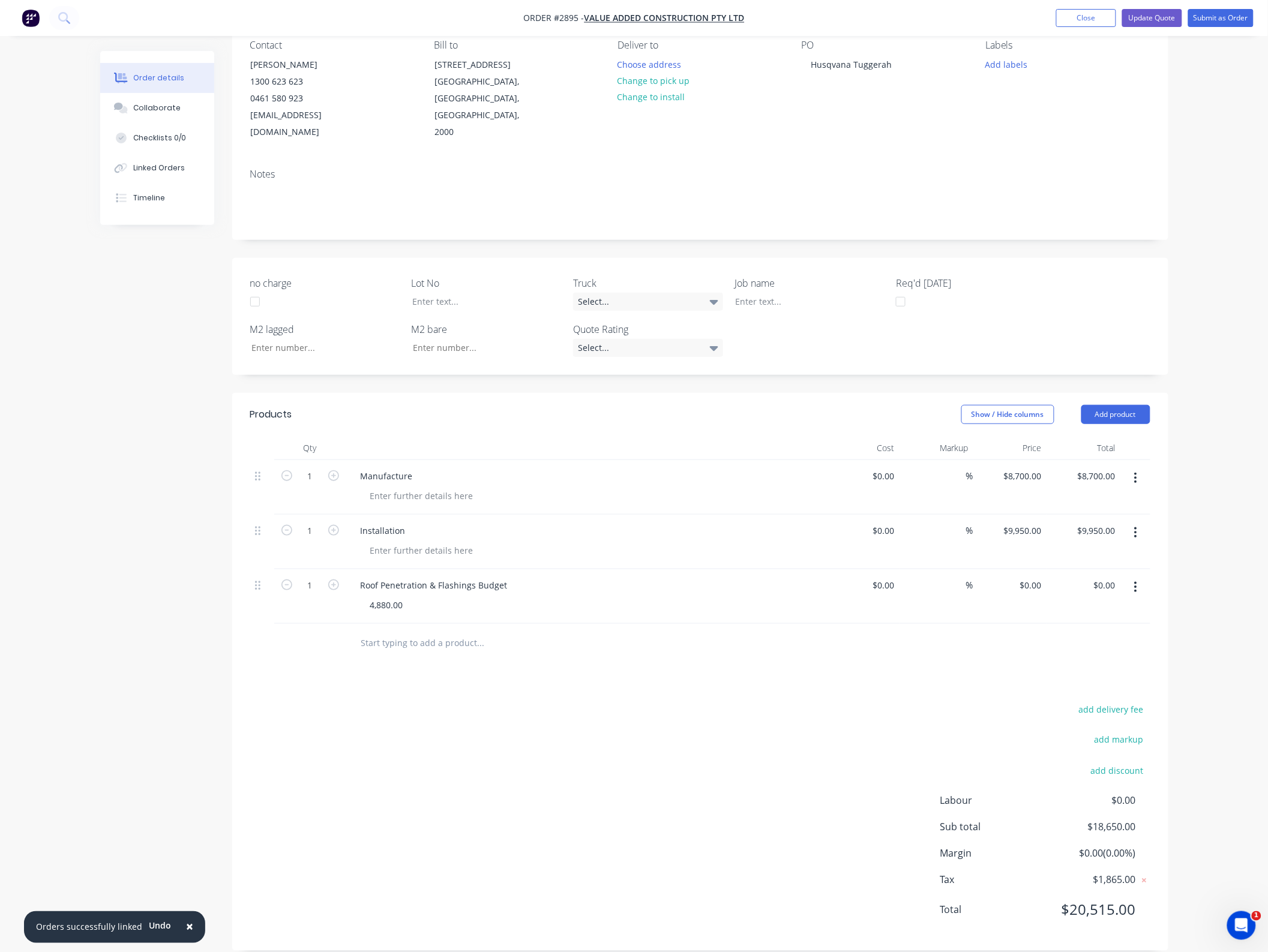
scroll to position [112, 0]
drag, startPoint x: 409, startPoint y: 591, endPoint x: 337, endPoint y: 588, distance: 72.1
click at [337, 588] on div "1 Roof Penetration & Flashings Budget 4,880.00 $0.00 $0.00 % $0.00 $0.00 $0.00 …" at bounding box center [700, 596] width 900 height 55
click at [527, 596] on div "4,880.00" at bounding box center [591, 604] width 461 height 17
click at [511, 576] on div "Roof Penetration & Flashings Budget" at bounding box center [435, 584] width 167 height 17
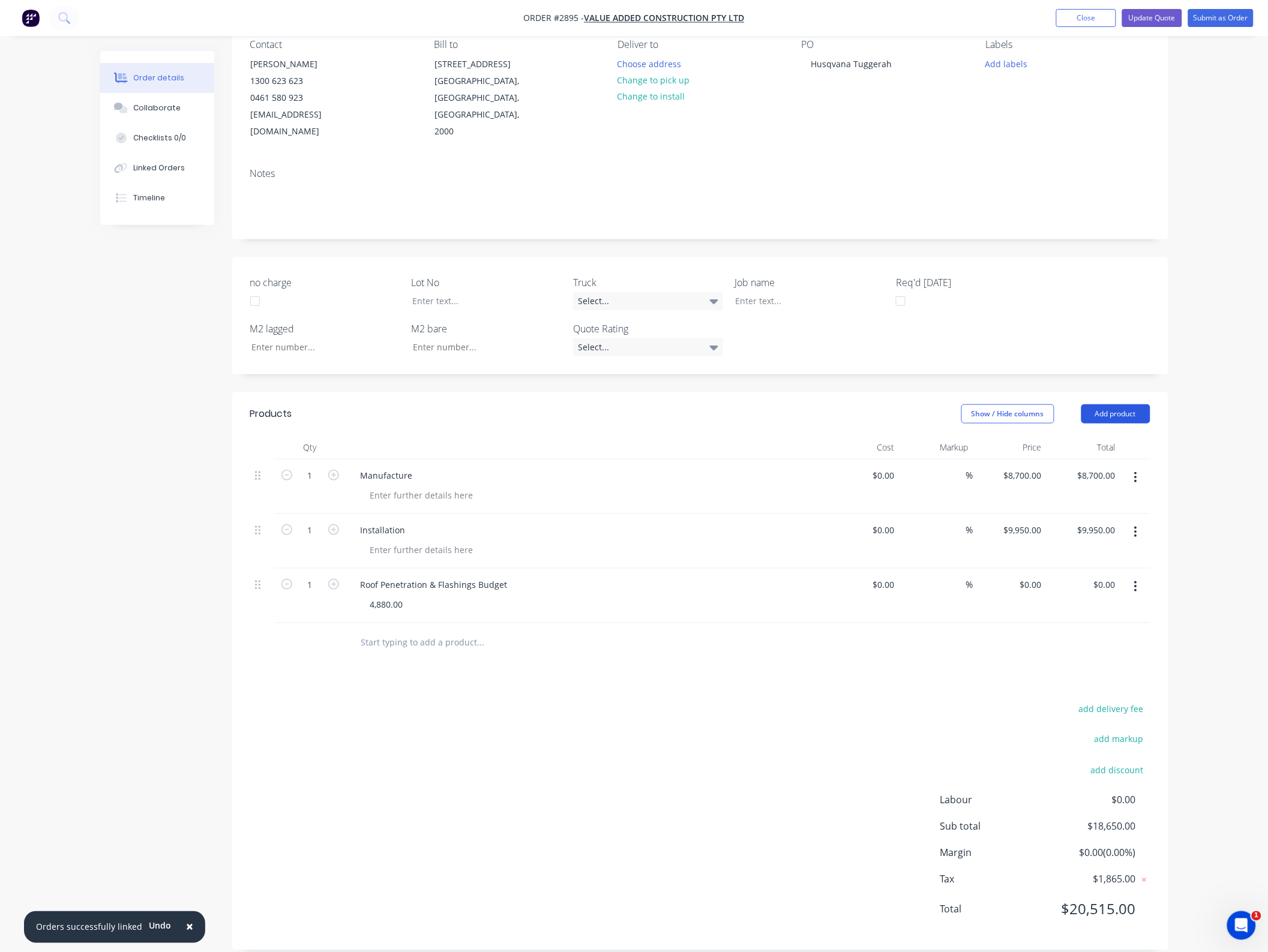
click at [1102, 404] on button "Add product" at bounding box center [1116, 413] width 69 height 19
click at [1101, 460] on div "Basic product" at bounding box center [1094, 468] width 92 height 17
click at [1135, 636] on icon "button" at bounding box center [1136, 641] width 2 height 10
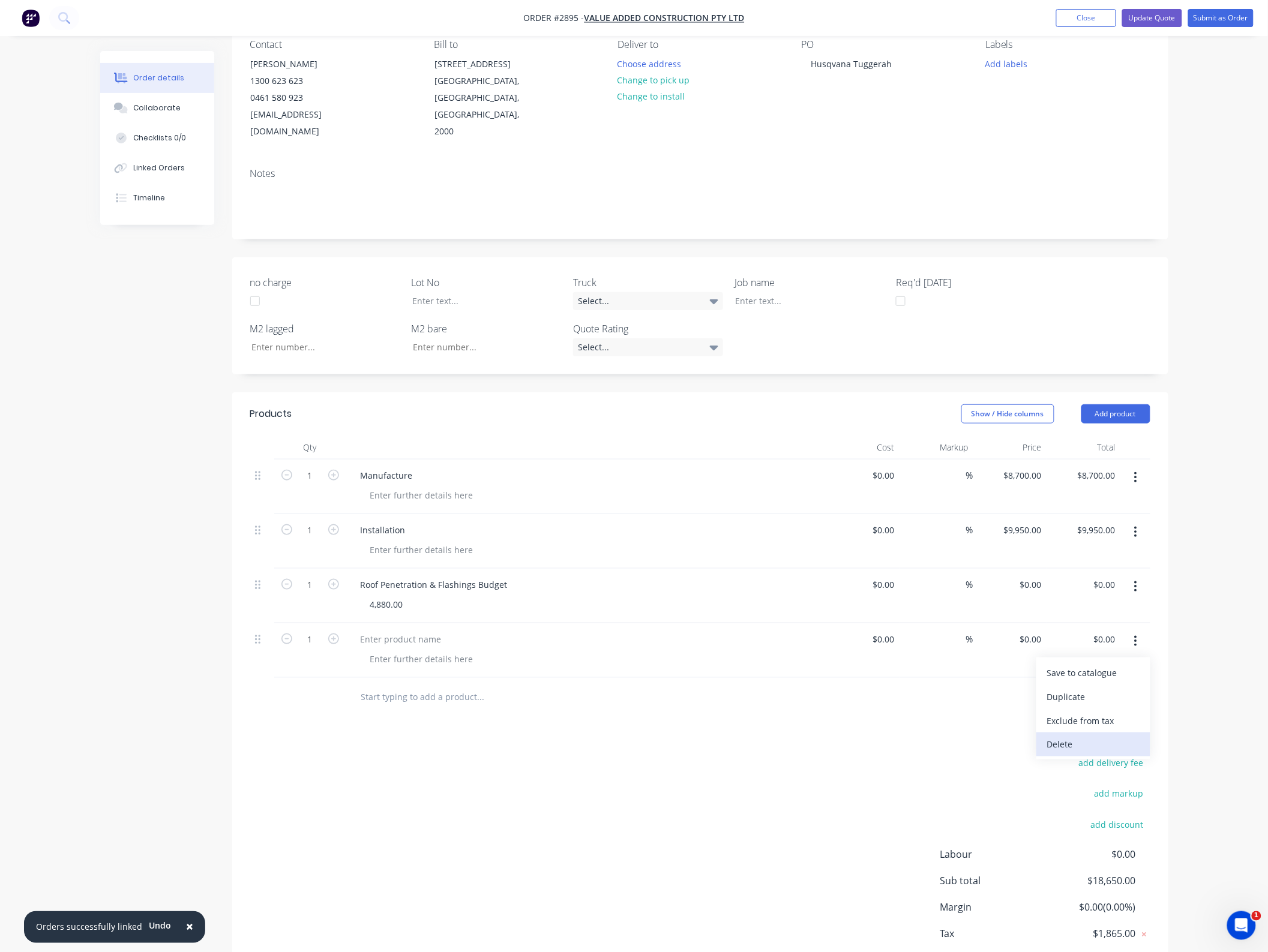
click at [1085, 736] on div "Delete" at bounding box center [1094, 744] width 92 height 17
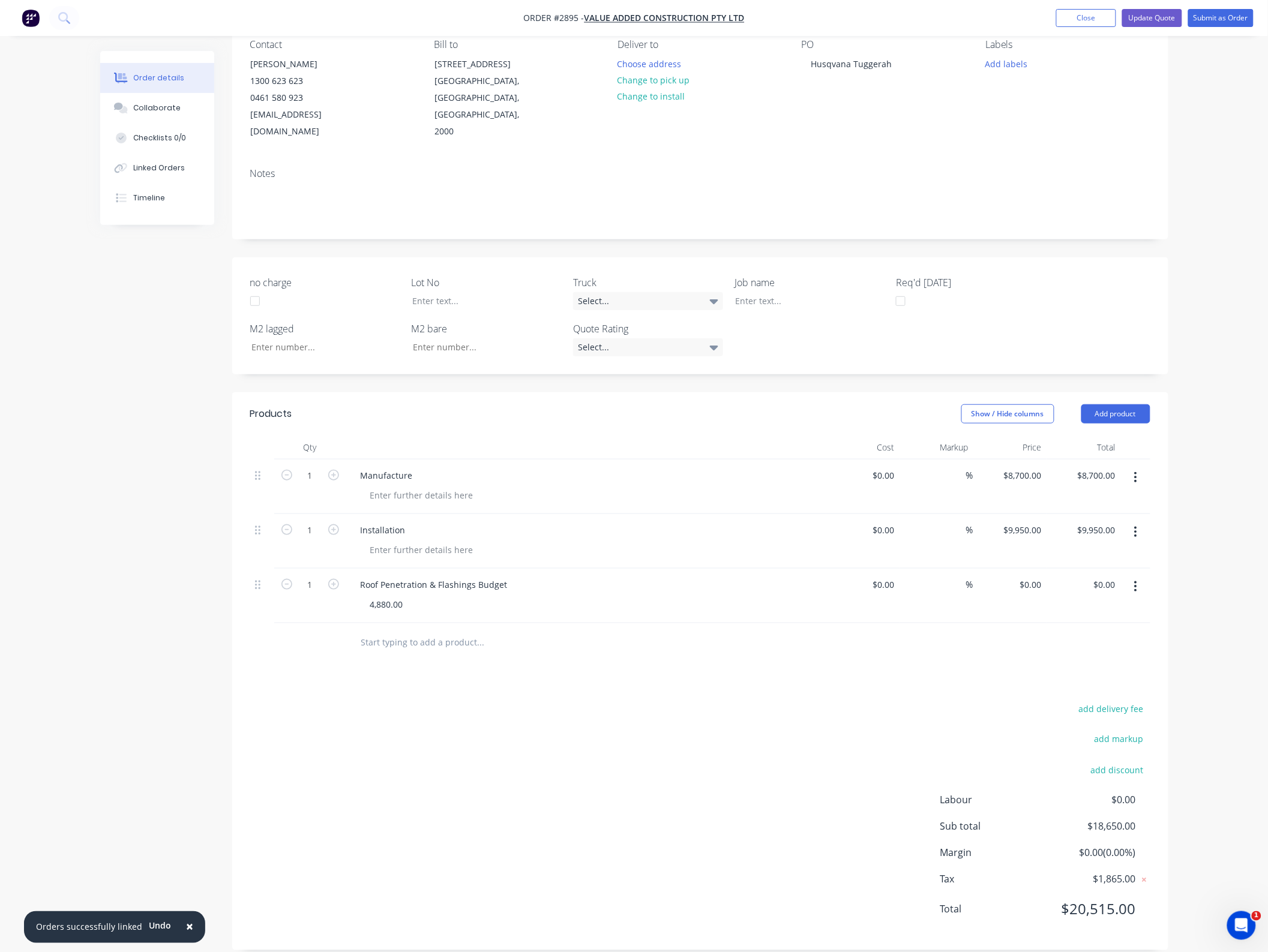
click at [1111, 406] on header "Products Show / Hide columns Add product" at bounding box center [700, 414] width 936 height 43
click at [1114, 404] on button "Add product" at bounding box center [1116, 413] width 69 height 19
click at [1101, 604] on div "Notes (External)" at bounding box center [1094, 612] width 92 height 17
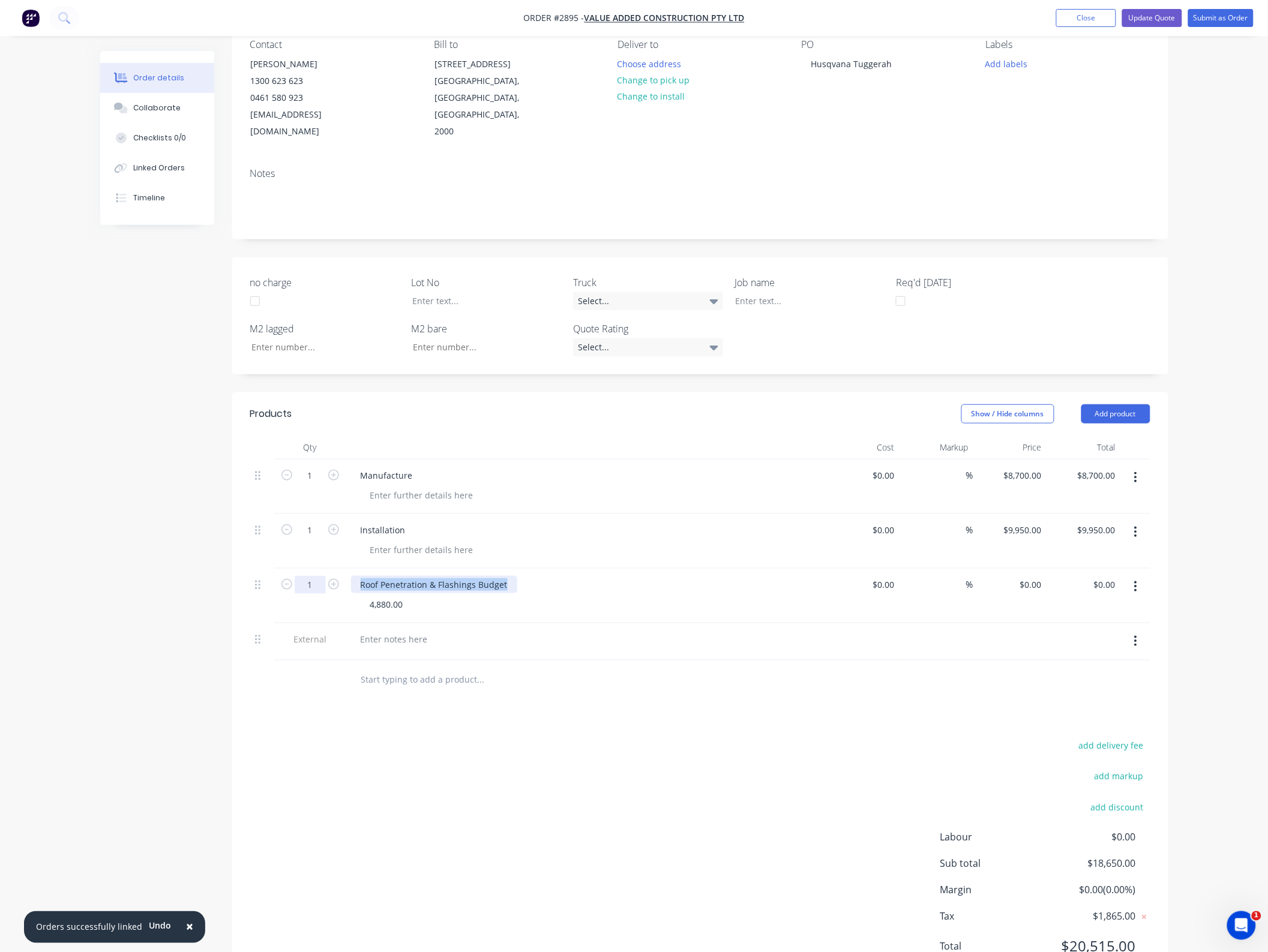
drag, startPoint x: 523, startPoint y: 571, endPoint x: 324, endPoint y: 567, distance: 199.0
click at [324, 569] on div "1 Roof Penetration & Flashings Budget 4,880.00 $0.00 $0.00 % $0.00 $0.00 $0.00 …" at bounding box center [700, 596] width 900 height 55
copy div "Roof Penetration & Flashings Budget"
click at [436, 630] on div at bounding box center [586, 639] width 470 height 17
click at [419, 630] on div at bounding box center [395, 639] width 87 height 17
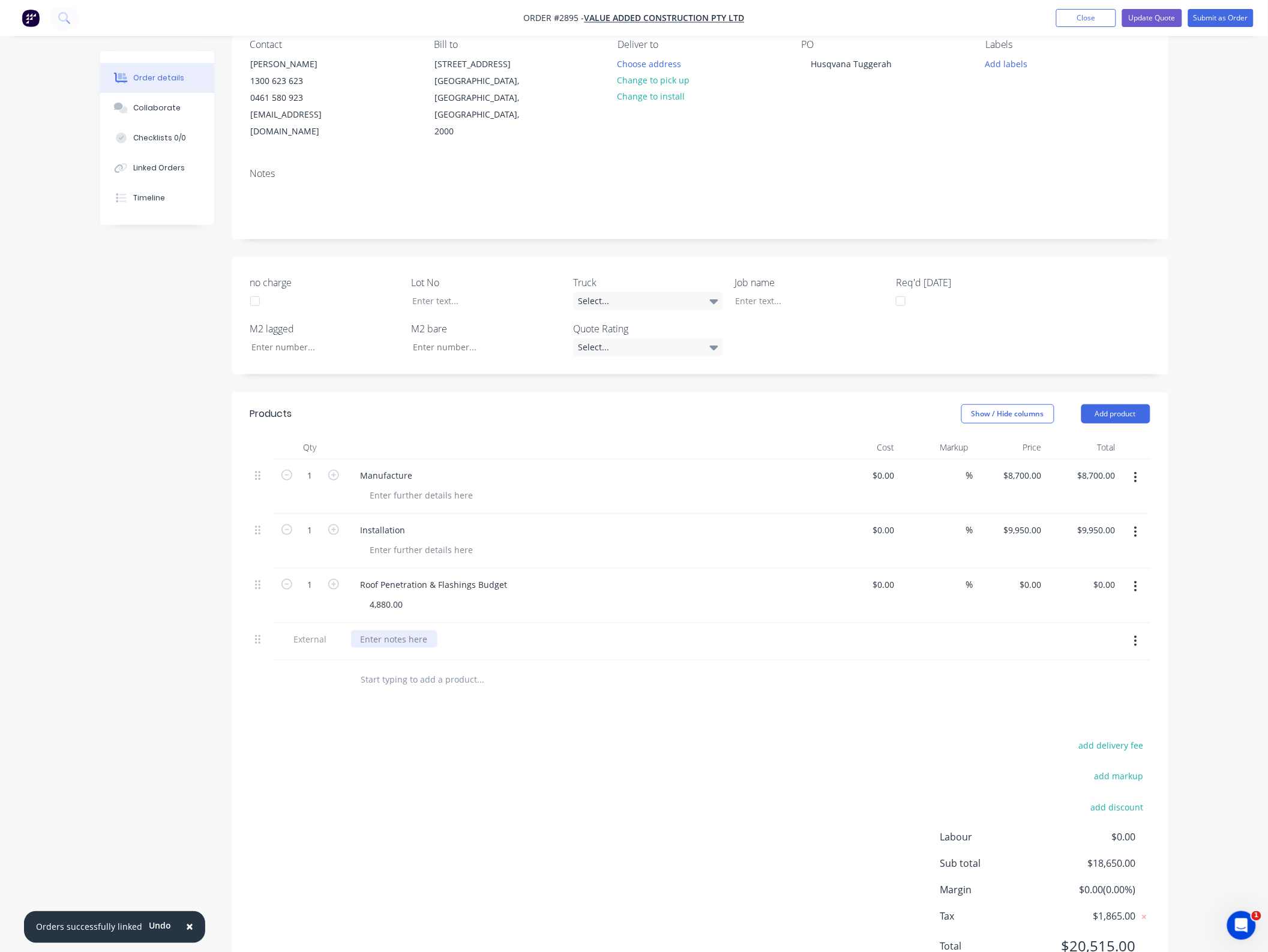
paste div
click at [347, 586] on div "Roof Penetration & Flashings Budget 4,880.00" at bounding box center [586, 596] width 480 height 55
click at [409, 596] on div "4,880.00" at bounding box center [386, 604] width 52 height 17
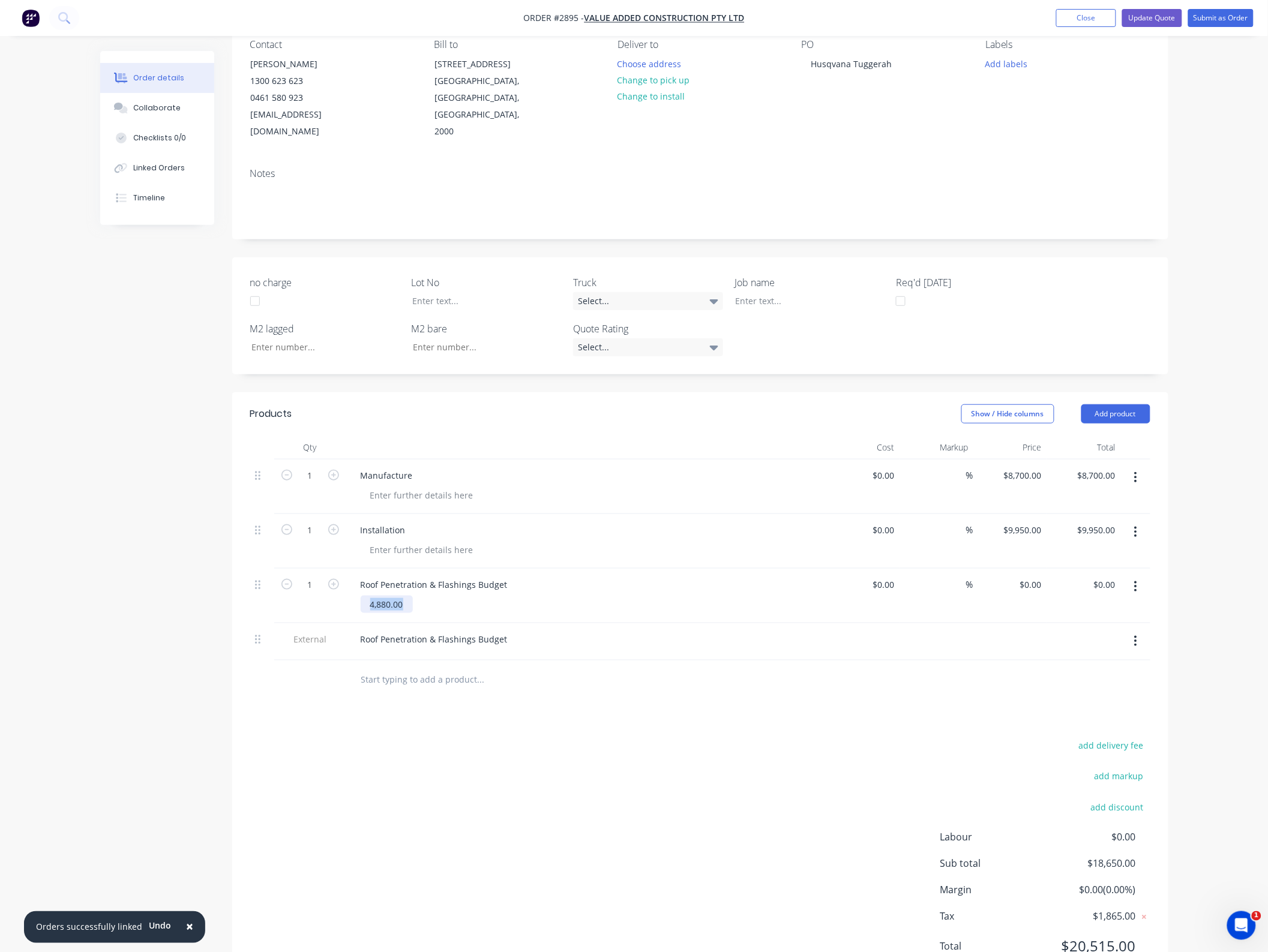
copy div "4,880.00"
click at [418, 630] on div "Roof Penetration & Flashings Budget" at bounding box center [435, 639] width 167 height 17
click at [507, 630] on div "Roof Penetration & Flashings Budget" at bounding box center [435, 639] width 167 height 17
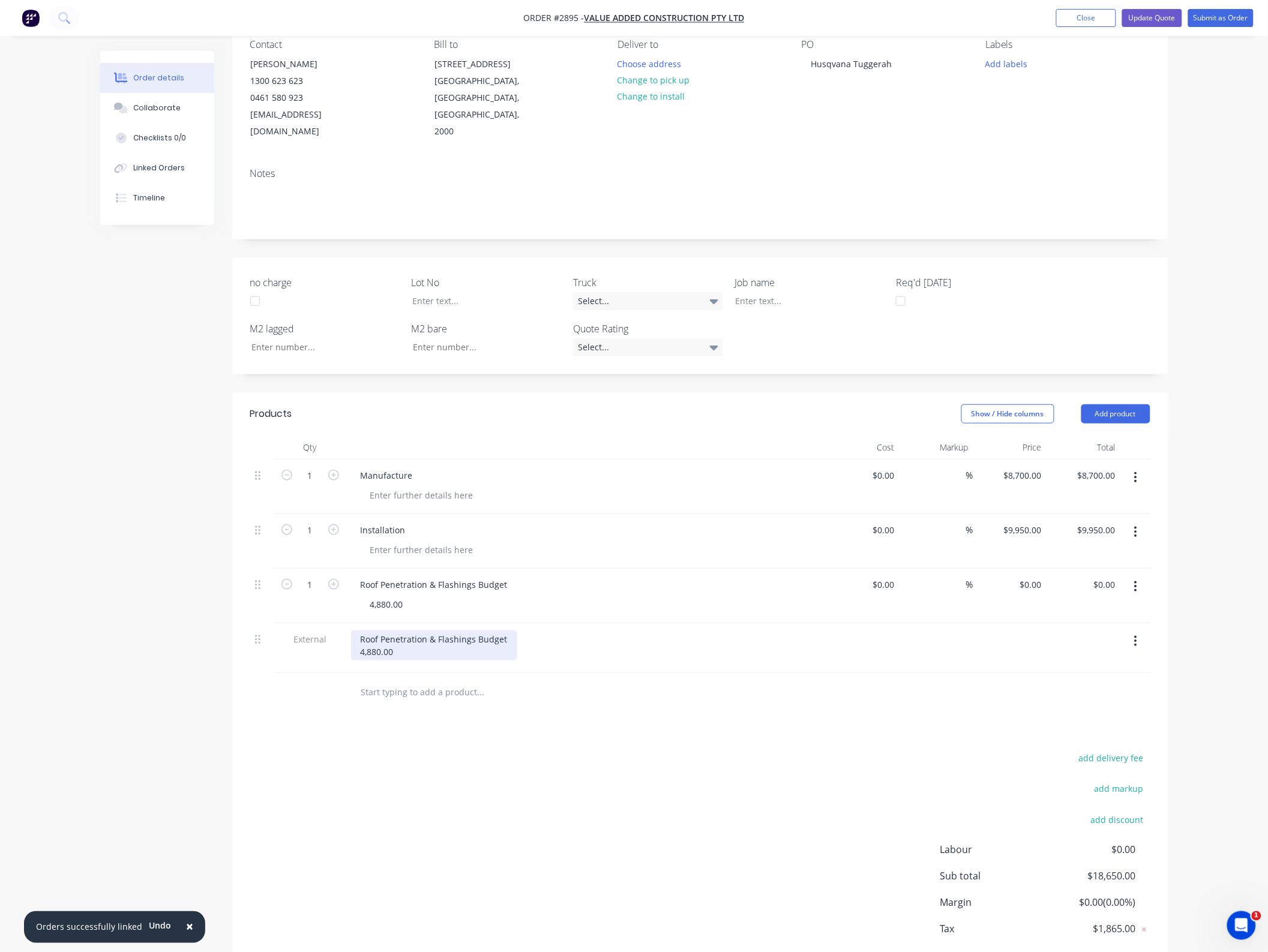
click at [357, 636] on div "Roof Penetration & Flashings Budget 4,880.00" at bounding box center [435, 645] width 167 height 30
click at [533, 732] on div "Products Show / Hide columns Add product Qty Cost Markup Price Total 1 Manufact…" at bounding box center [700, 696] width 936 height 608
click at [1138, 576] on button "button" at bounding box center [1136, 586] width 28 height 22
click at [1090, 681] on div "Delete" at bounding box center [1094, 690] width 92 height 17
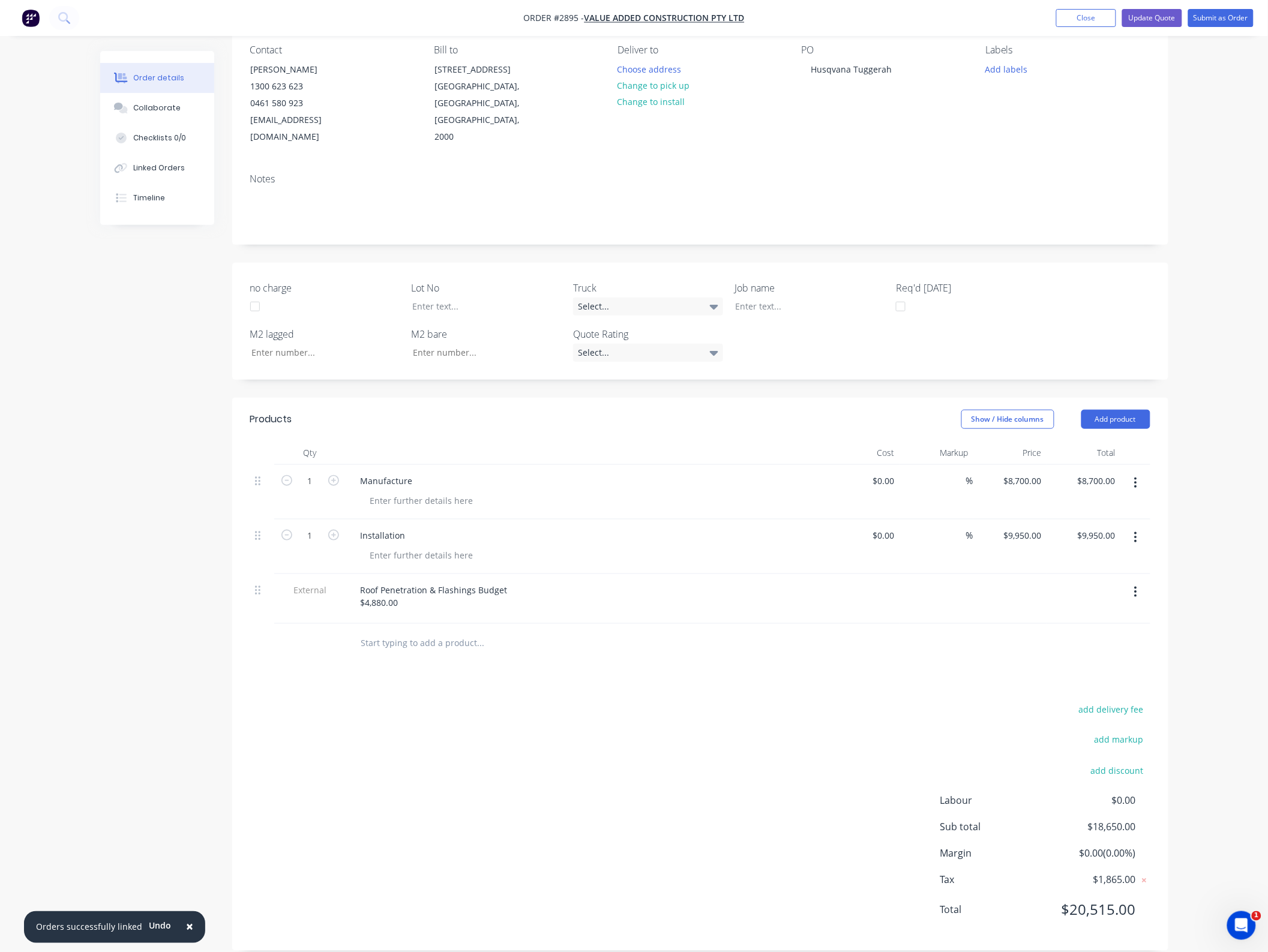
click at [782, 746] on div "add delivery fee add markup add discount Labour $0.00 Sub total $18,650.00 Marg…" at bounding box center [700, 817] width 900 height 232
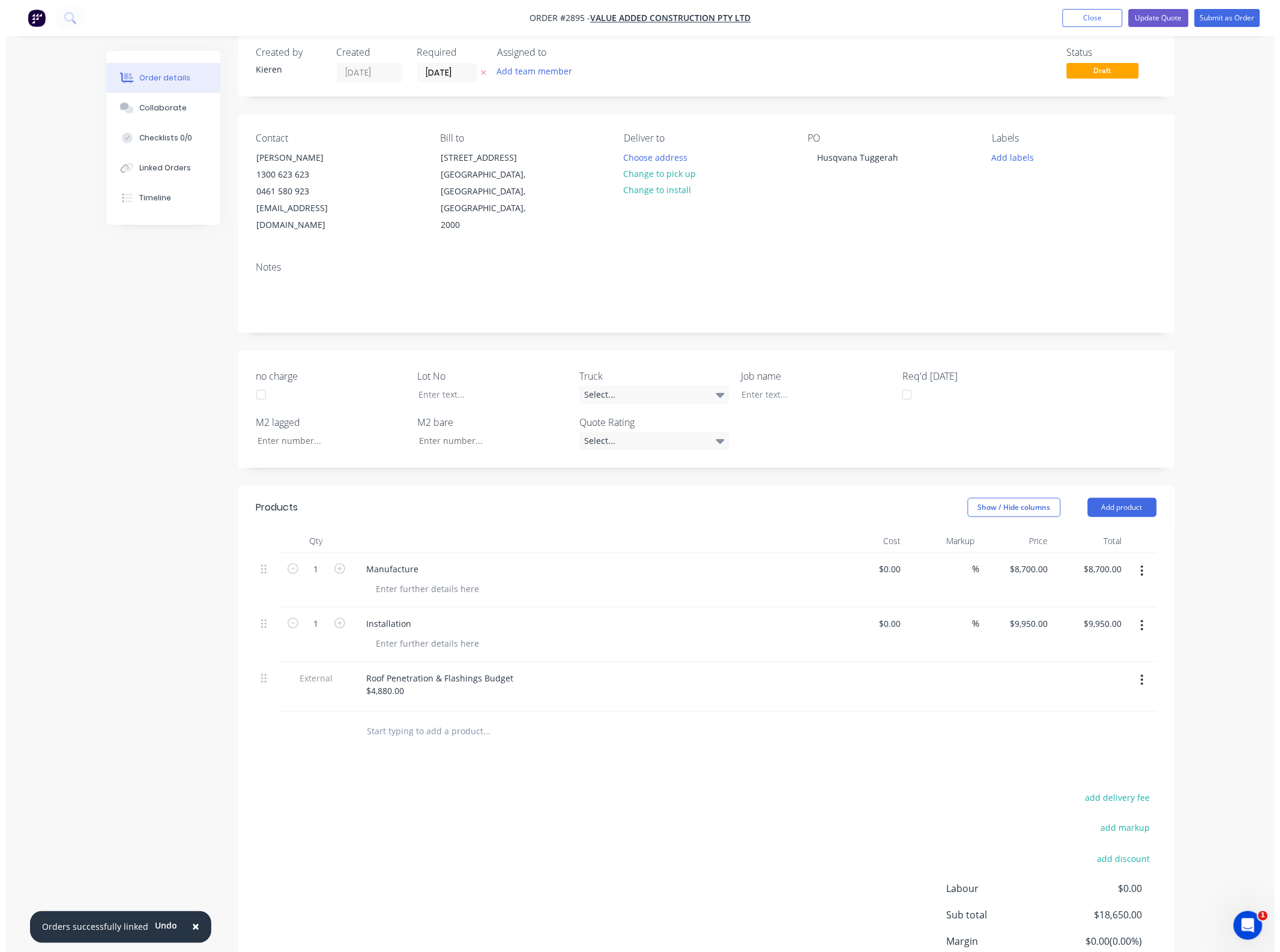
scroll to position [0, 0]
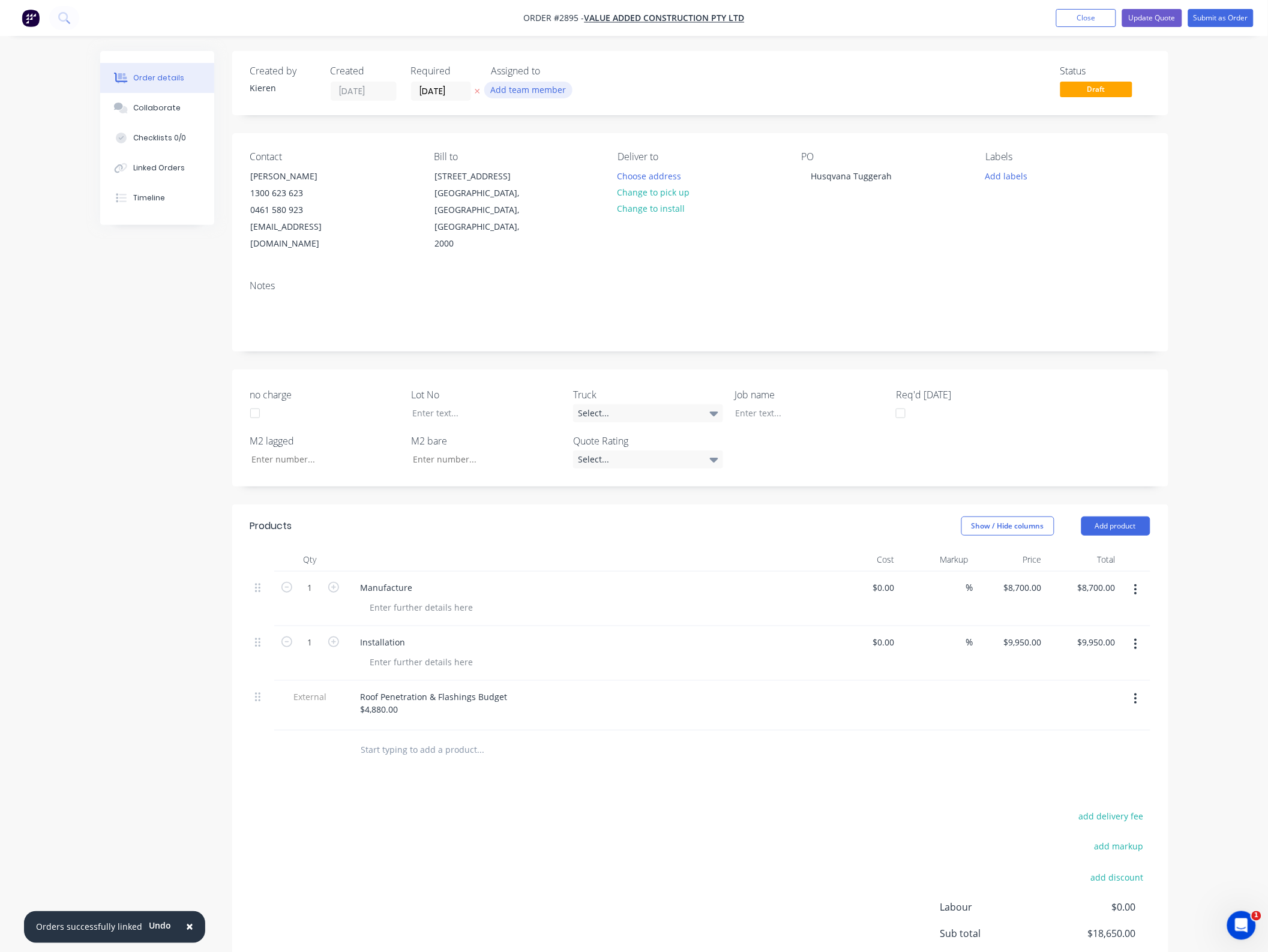
click at [519, 87] on button "Add team member" at bounding box center [528, 90] width 88 height 16
click at [558, 150] on div "[PERSON_NAME] (You)" at bounding box center [589, 157] width 120 height 13
click at [686, 369] on div "no charge Lot No Truck Select... Job name Req'd [DATE] M2 lagged M2 bare Quote …" at bounding box center [700, 427] width 936 height 117
click at [1138, 22] on button "Update Quote" at bounding box center [1153, 18] width 60 height 18
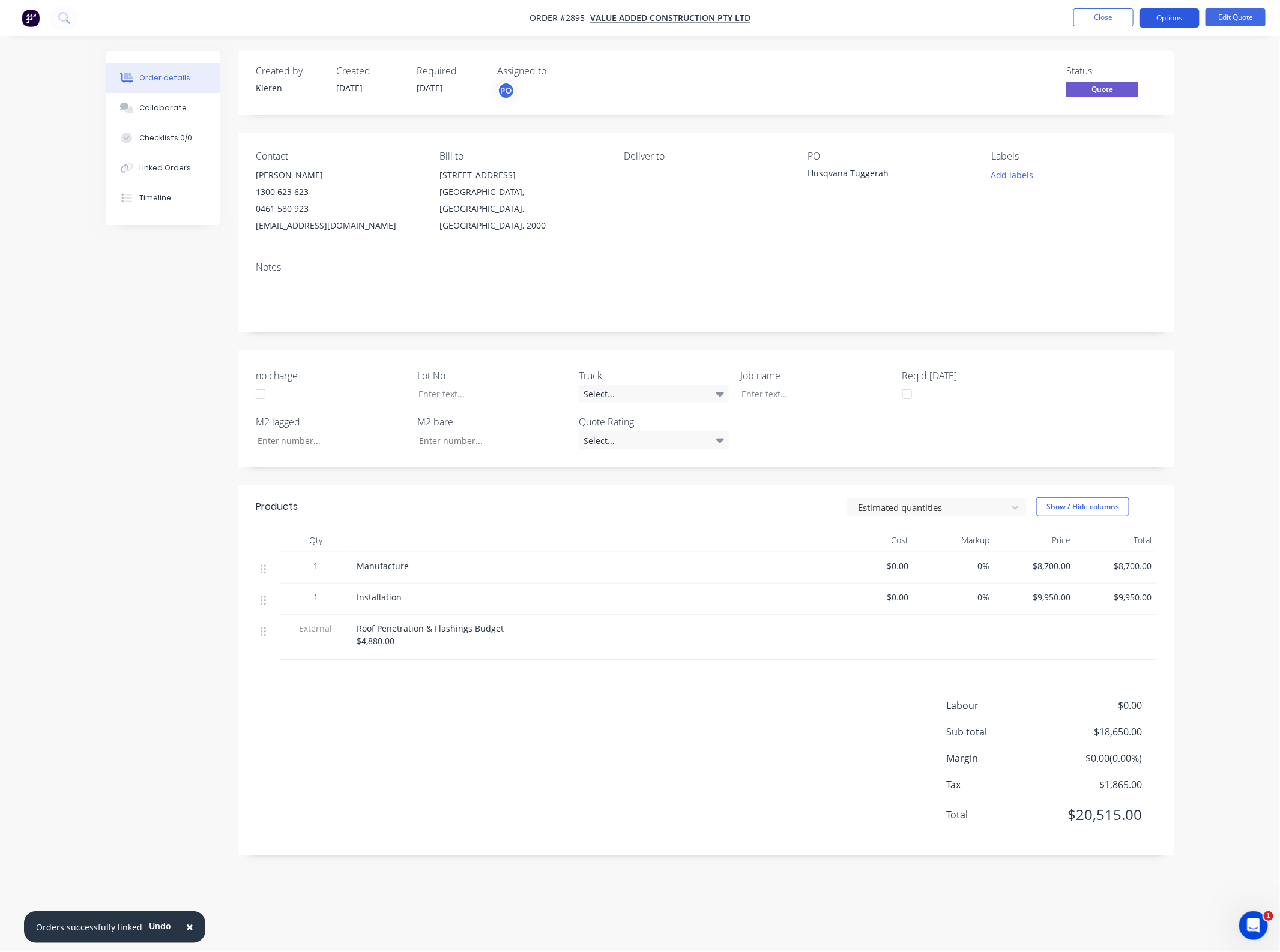
click at [1158, 20] on button "Options" at bounding box center [1169, 17] width 60 height 19
click at [1108, 63] on button "Quote" at bounding box center [1133, 73] width 132 height 24
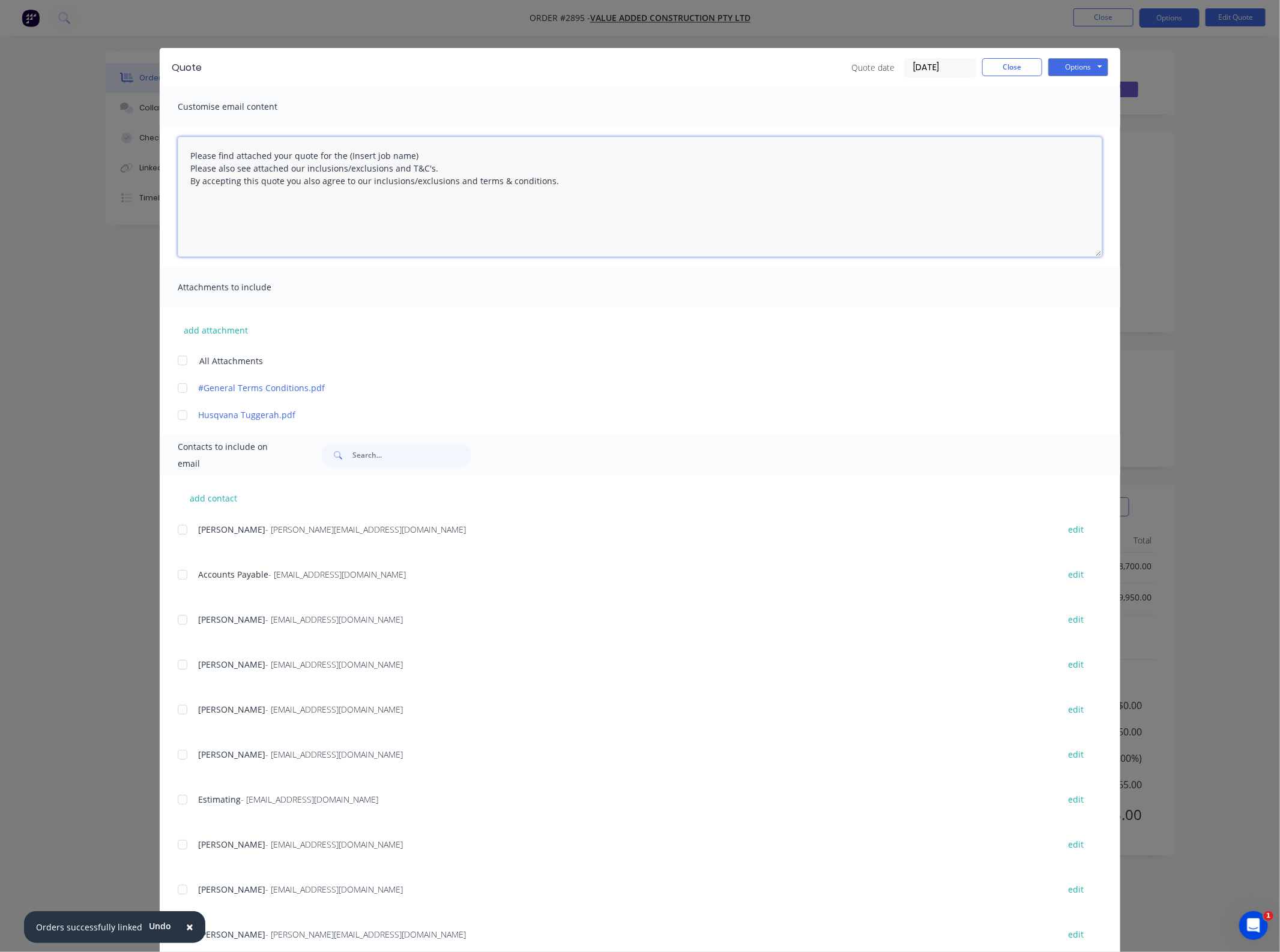
drag, startPoint x: 434, startPoint y: 157, endPoint x: 336, endPoint y: 151, distance: 98.2
click at [336, 151] on textarea "Please find attached your quote for the (Insert job name) Please also see attac…" at bounding box center [640, 197] width 924 height 120
click at [283, 154] on textarea "Please find attached your quote for the Husqvarna Tuggerah project. Please also…" at bounding box center [640, 197] width 924 height 120
click at [175, 363] on div at bounding box center [183, 360] width 24 height 24
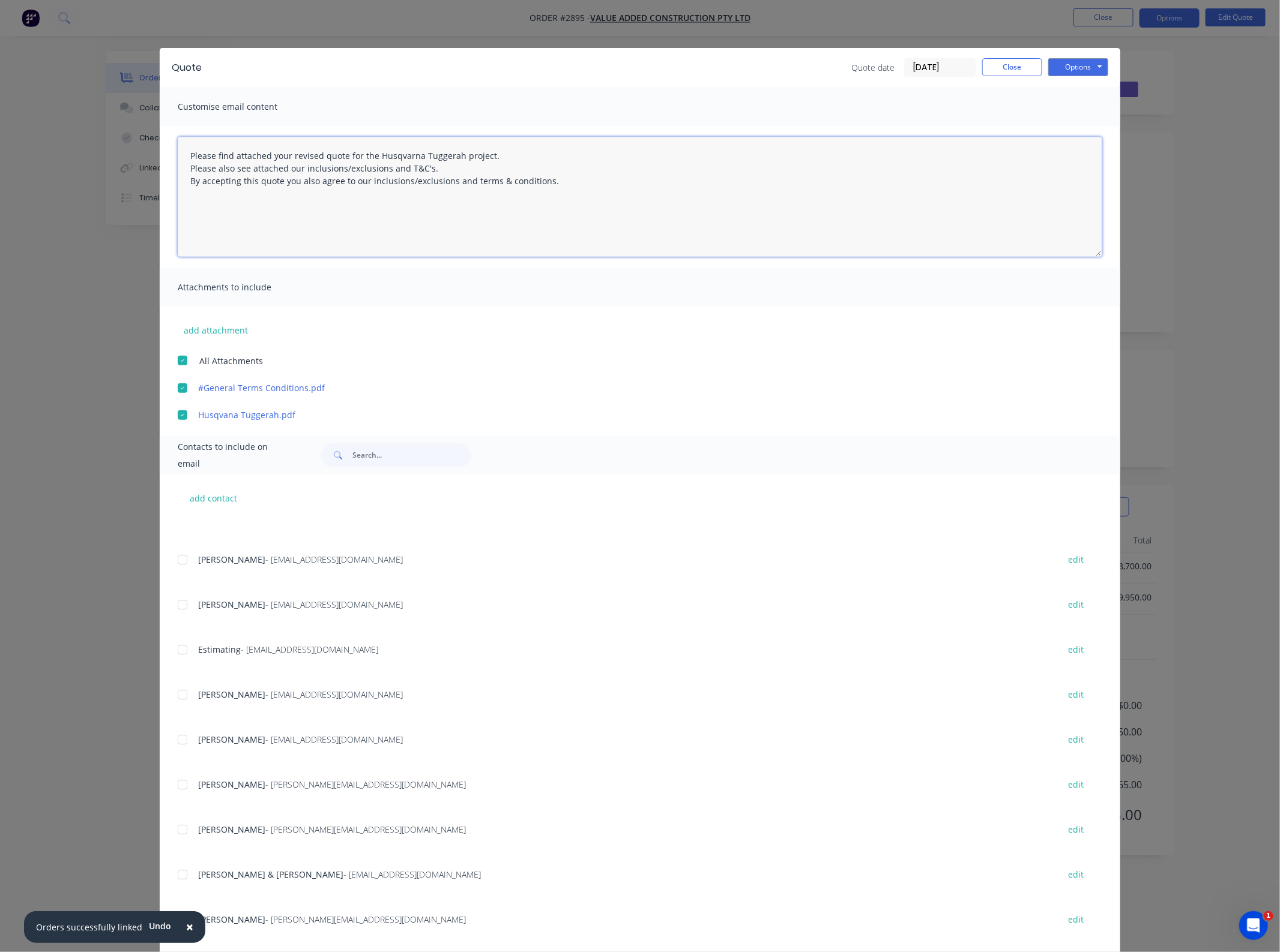
click at [171, 739] on div at bounding box center [183, 739] width 24 height 24
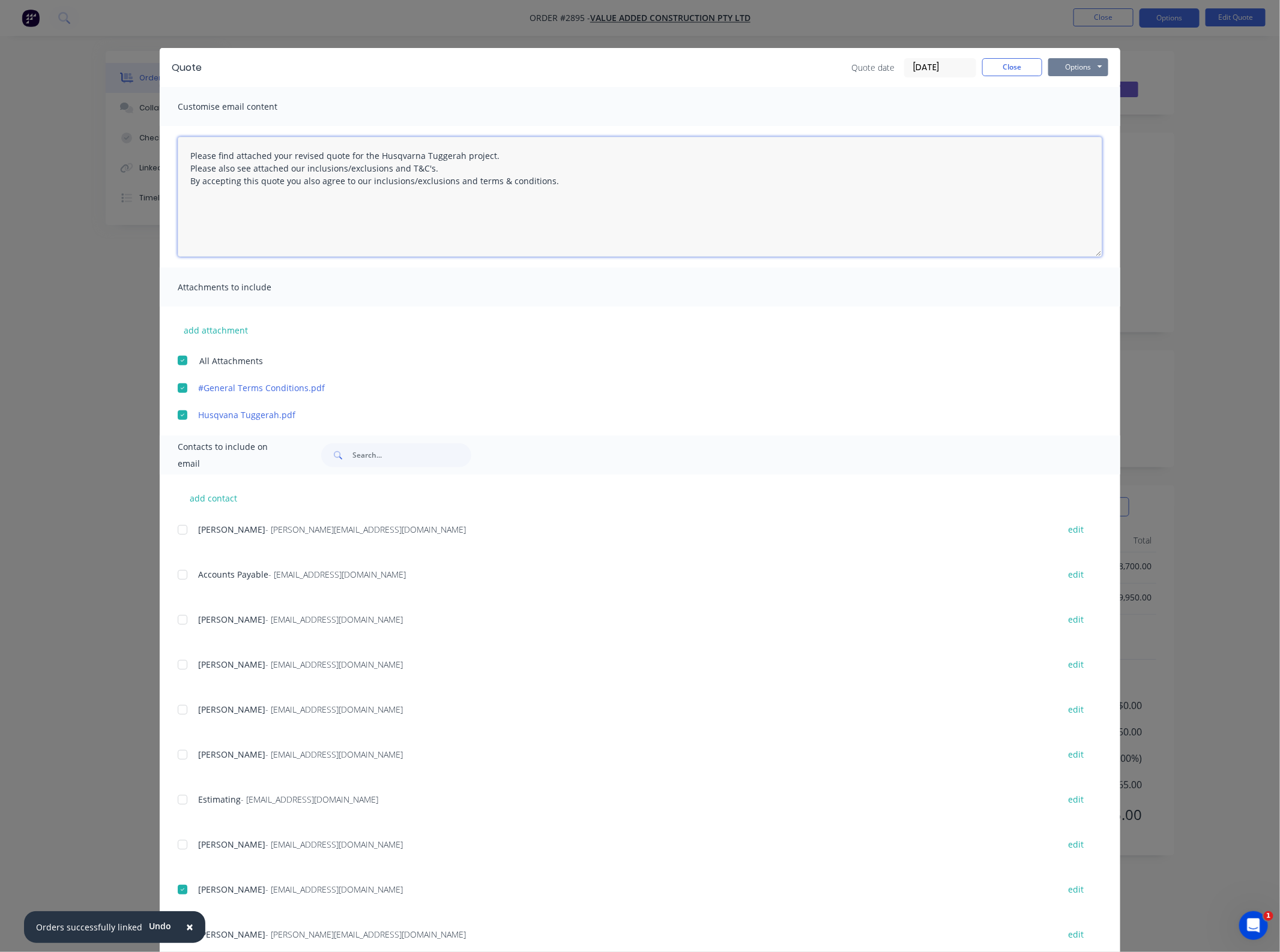
type textarea "Please find attached your revised quote for the Husqvarna Tuggerah project. Ple…"
click at [1071, 60] on button "Options" at bounding box center [1078, 67] width 60 height 18
click at [1076, 132] on button "Email" at bounding box center [1086, 129] width 77 height 20
click at [1007, 71] on button "Close" at bounding box center [1012, 67] width 60 height 18
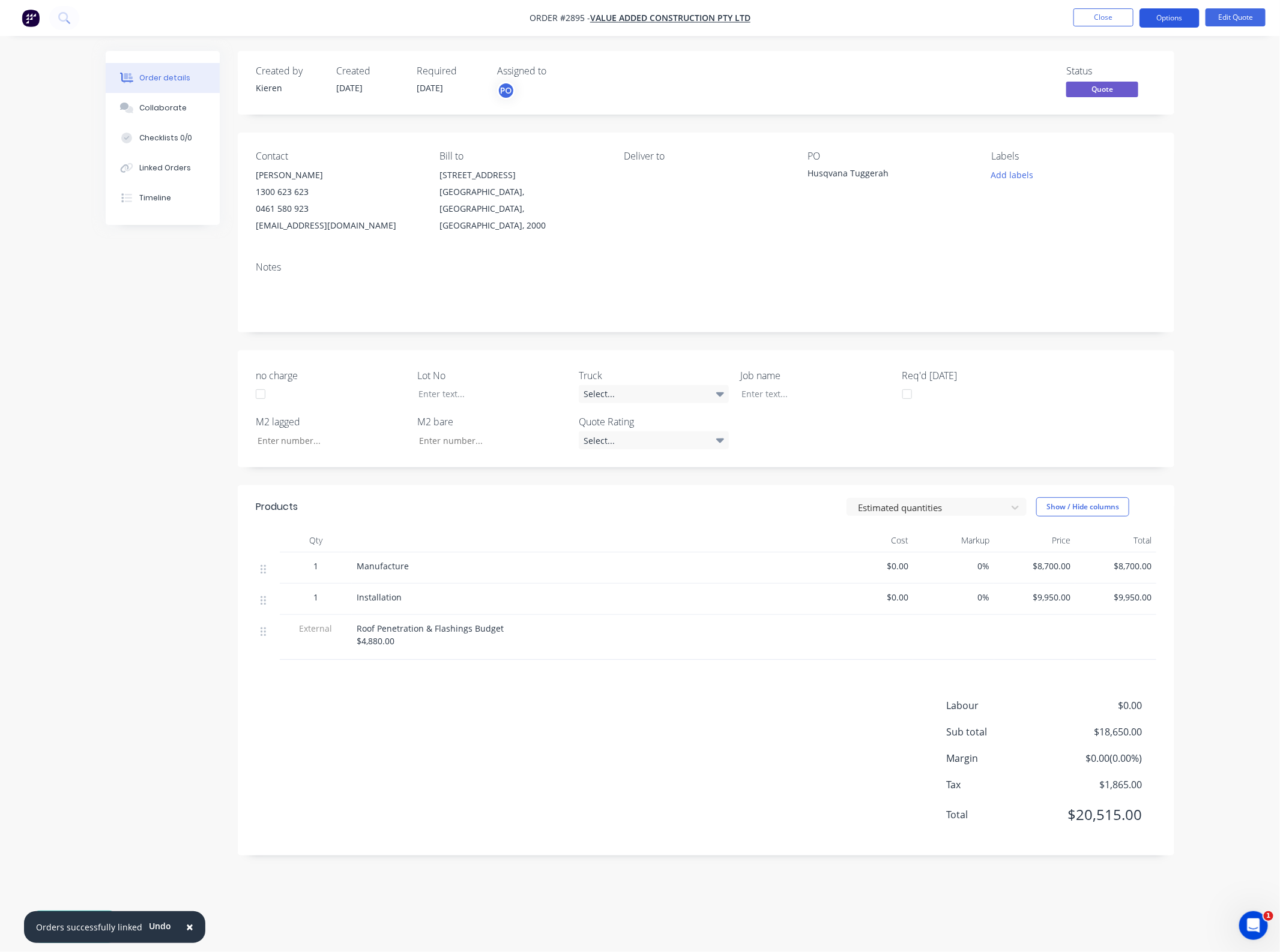
click at [1155, 15] on button "Options" at bounding box center [1169, 17] width 60 height 19
click at [1117, 23] on button "Close" at bounding box center [1104, 17] width 60 height 18
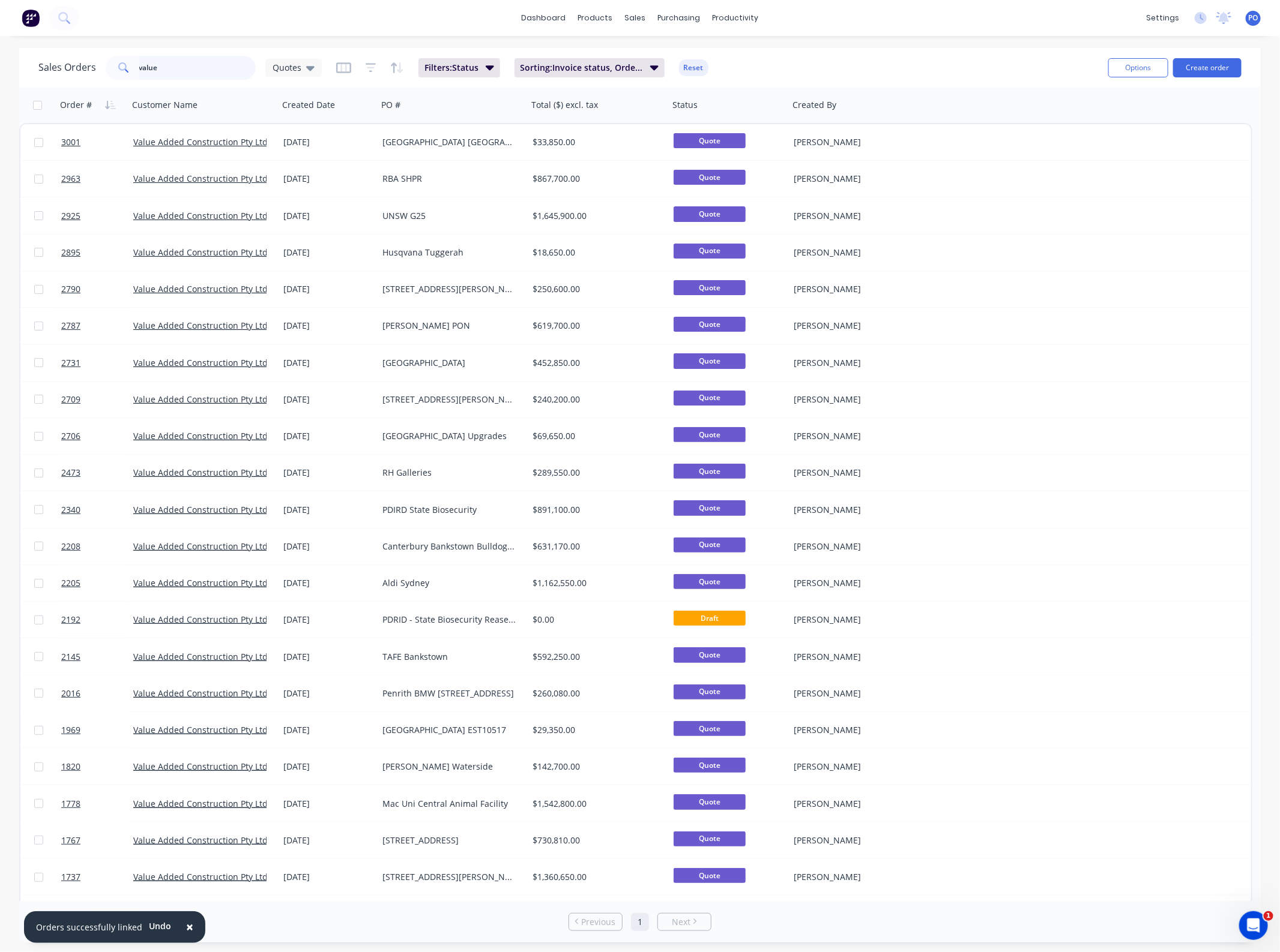
drag, startPoint x: 211, startPoint y: 76, endPoint x: -80, endPoint y: 73, distance: 291.0
click at [0, 73] on html "× Orders successfully linked Undo dashboard products sales purchasing productiv…" at bounding box center [640, 476] width 1280 height 952
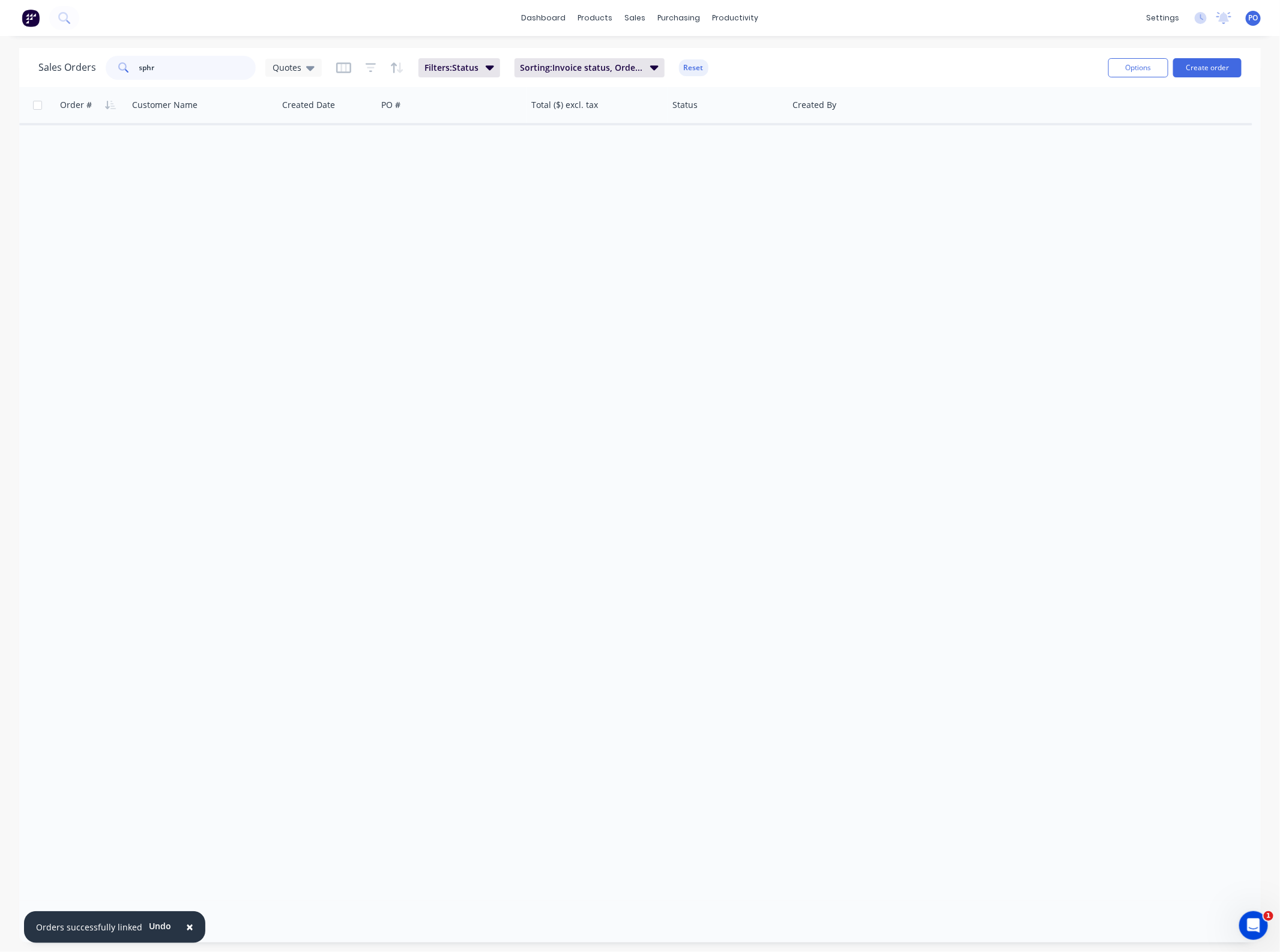
drag, startPoint x: 150, startPoint y: 73, endPoint x: 61, endPoint y: 71, distance: 89.0
click at [61, 71] on div "Sales Orders sphr Quotes" at bounding box center [180, 68] width 283 height 24
click at [175, 77] on input "sphr" at bounding box center [197, 68] width 117 height 24
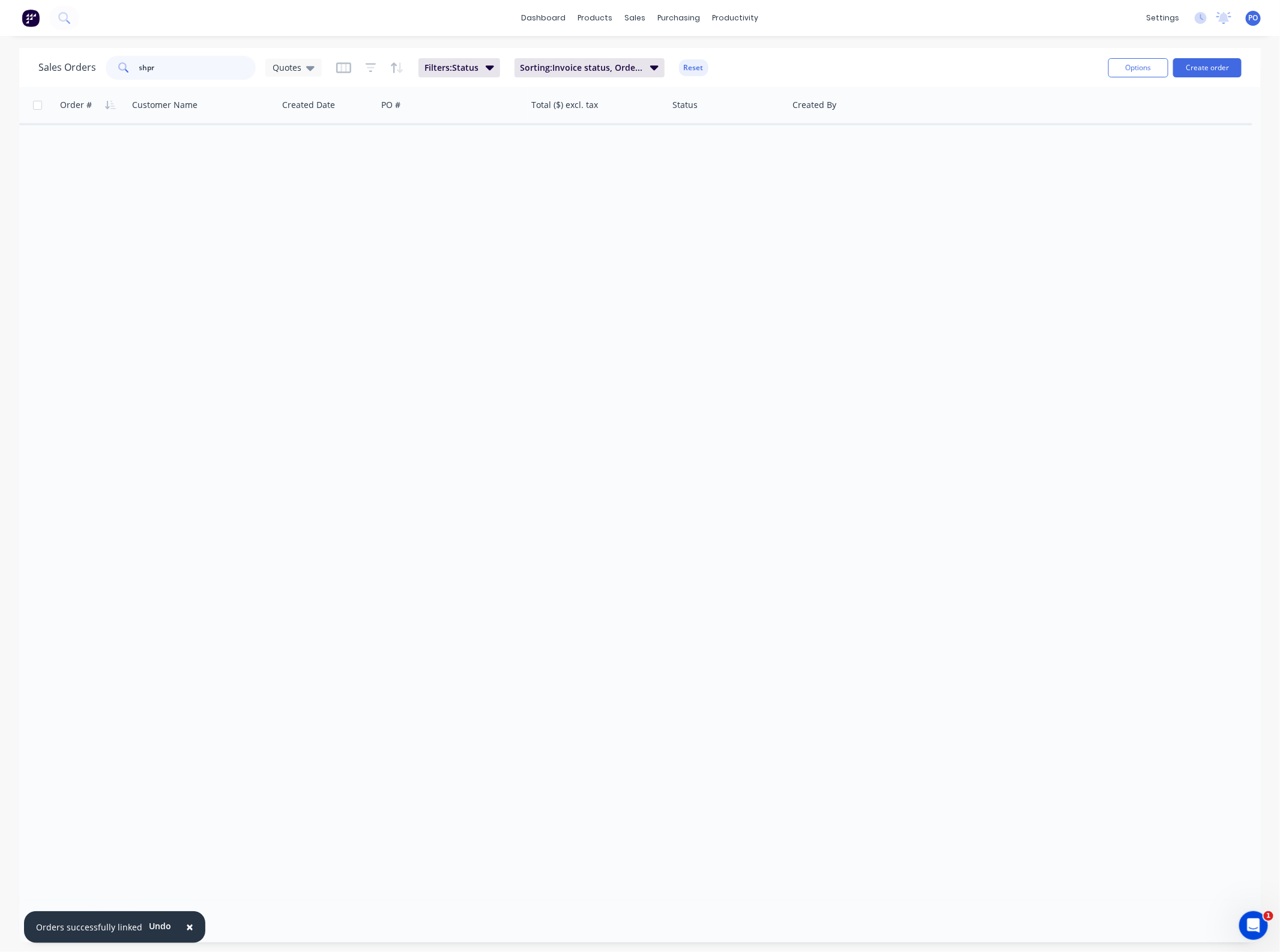
type input "shpr"
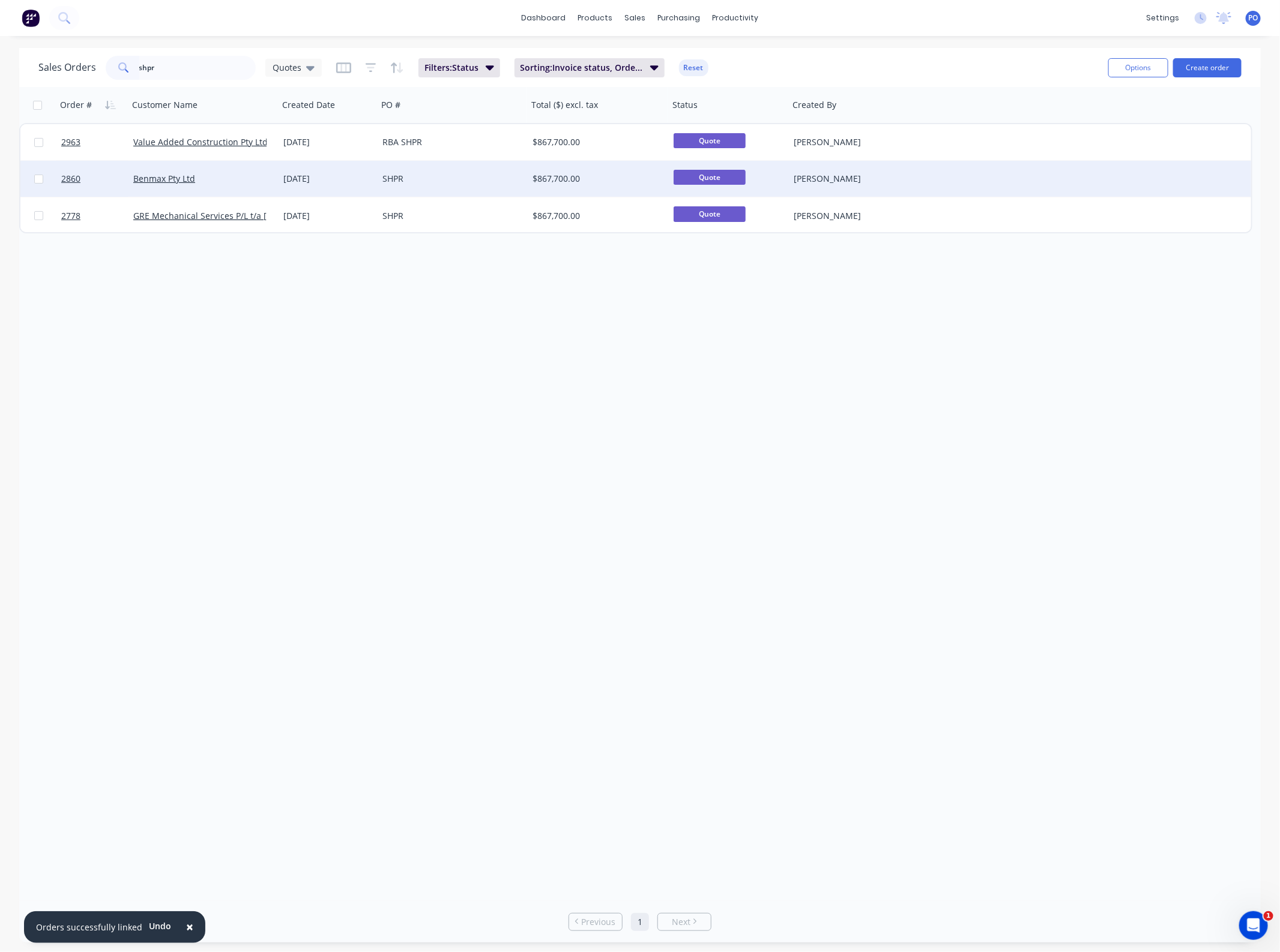
click at [484, 171] on div "SHPR" at bounding box center [452, 178] width 150 height 36
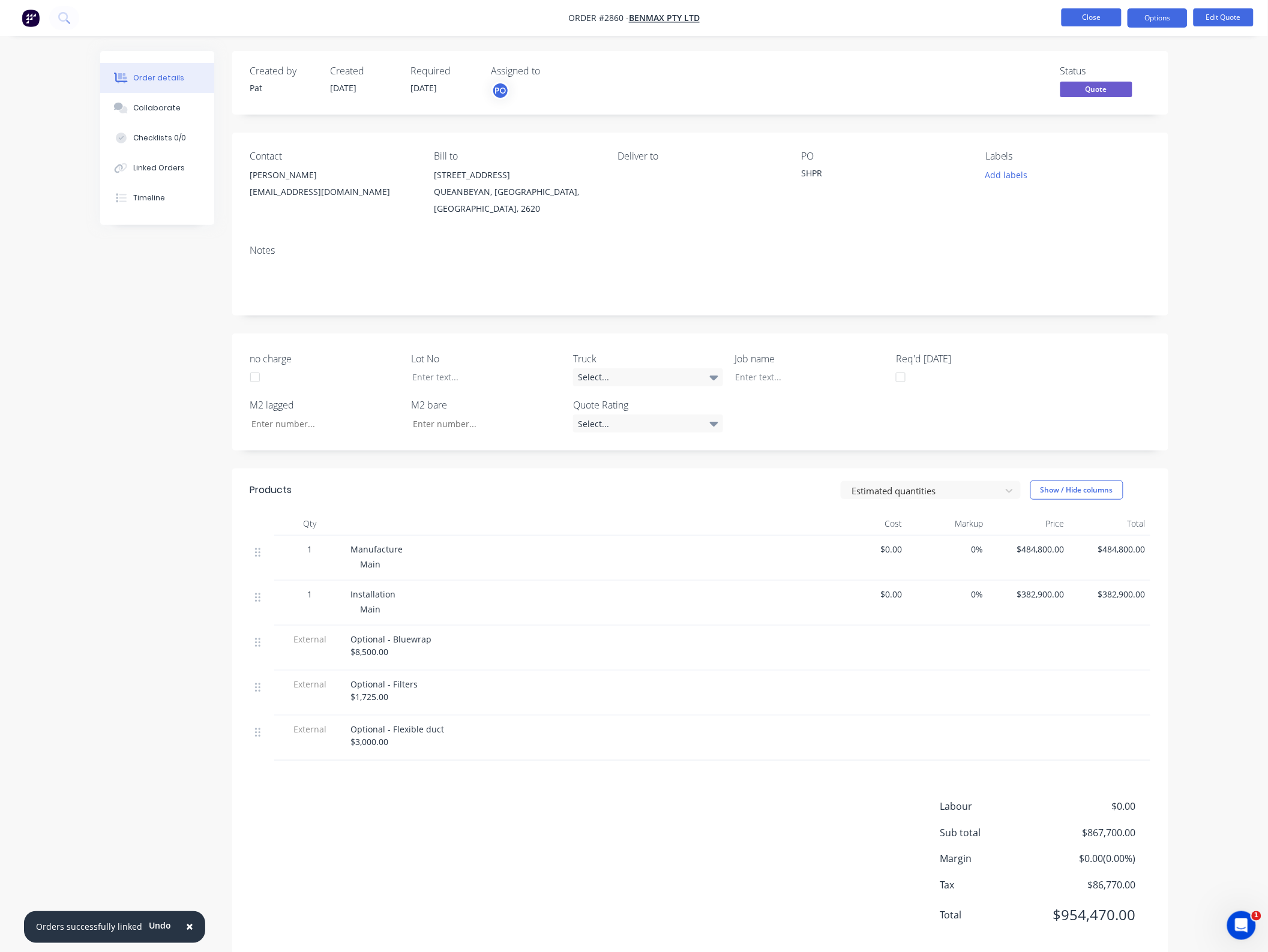
click at [1108, 24] on button "Close" at bounding box center [1092, 17] width 60 height 18
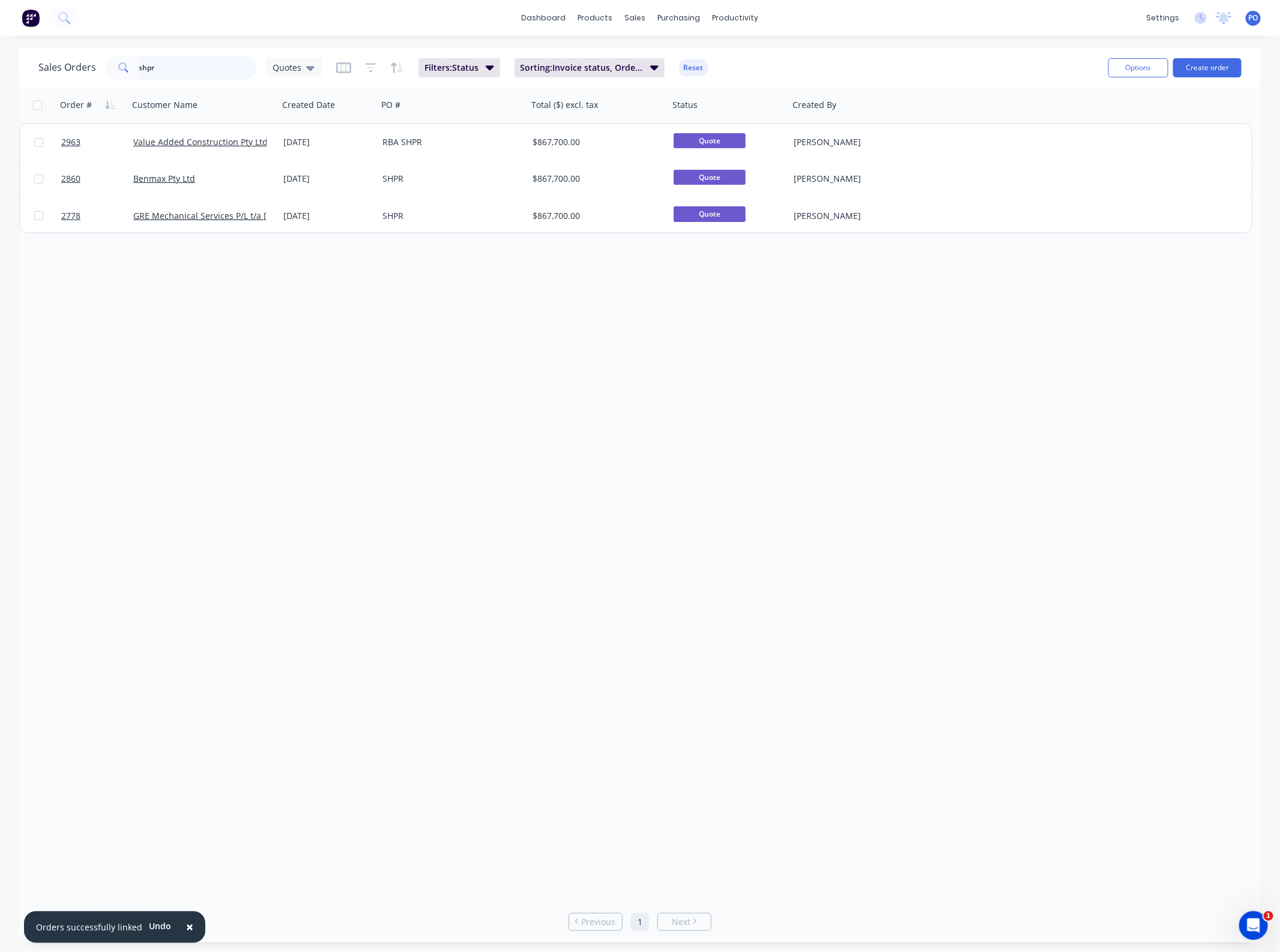
click at [66, 64] on div "Sales Orders shpr Quotes" at bounding box center [180, 68] width 283 height 24
type input "q"
drag, startPoint x: 188, startPoint y: 72, endPoint x: -45, endPoint y: 84, distance: 233.3
click at [0, 84] on html "× Orders successfully linked Undo dashboard products sales purchasing productiv…" at bounding box center [640, 476] width 1280 height 952
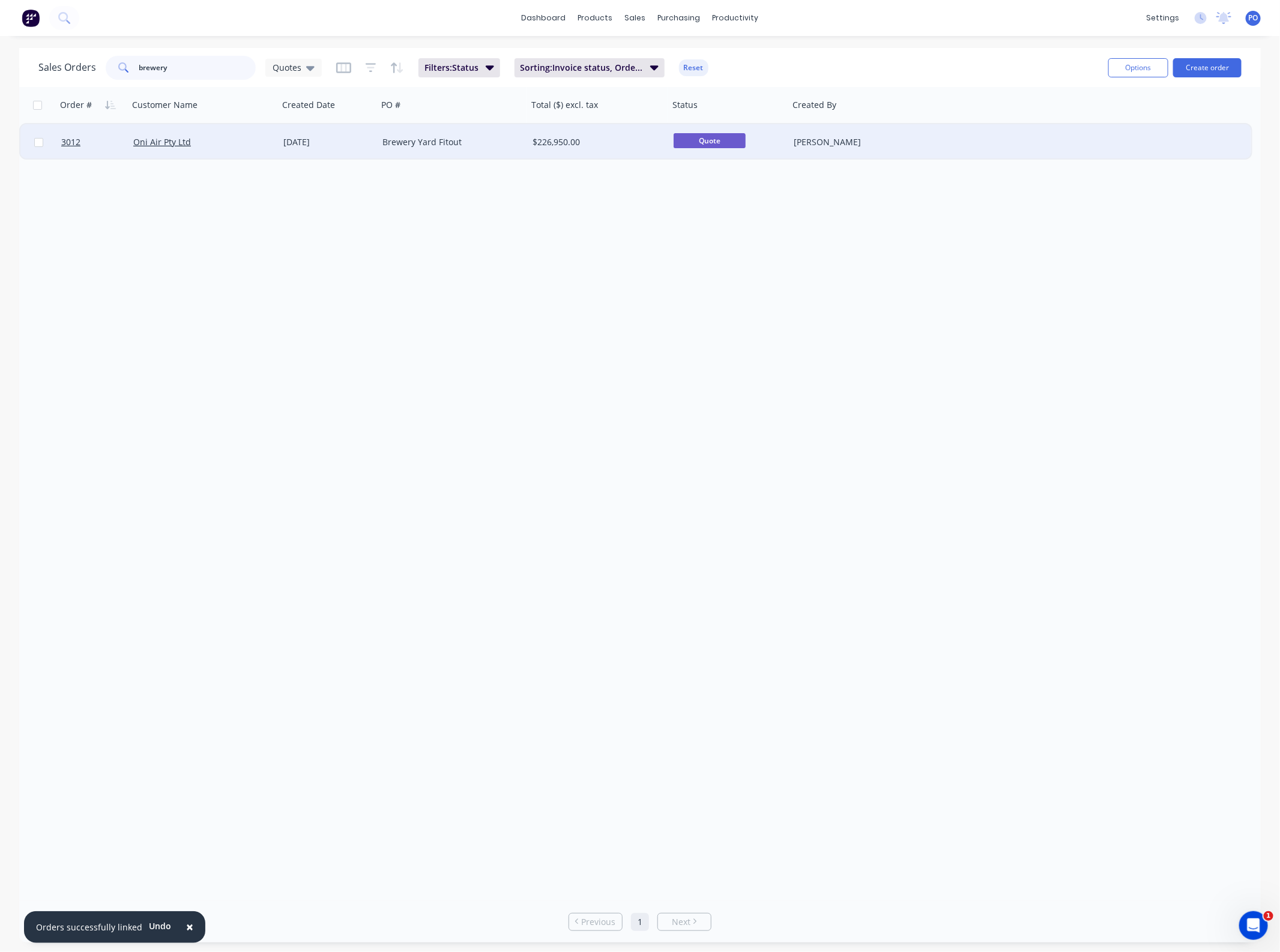
type input "brewery"
click at [446, 140] on div "Brewery Yard Fitout" at bounding box center [449, 142] width 133 height 12
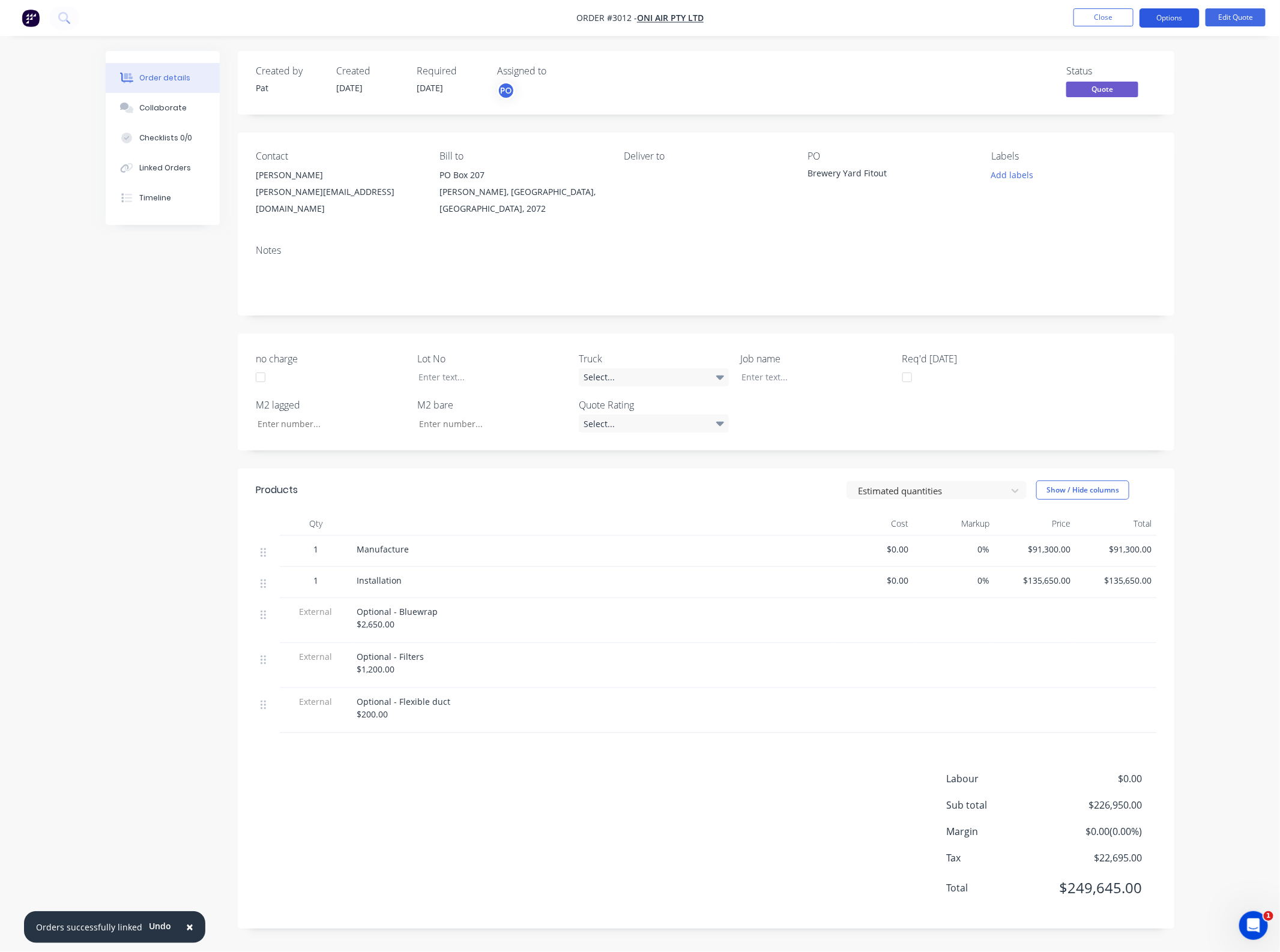
click at [1165, 10] on button "Options" at bounding box center [1169, 17] width 60 height 19
click at [1121, 216] on div "Duplicate" at bounding box center [1133, 217] width 111 height 17
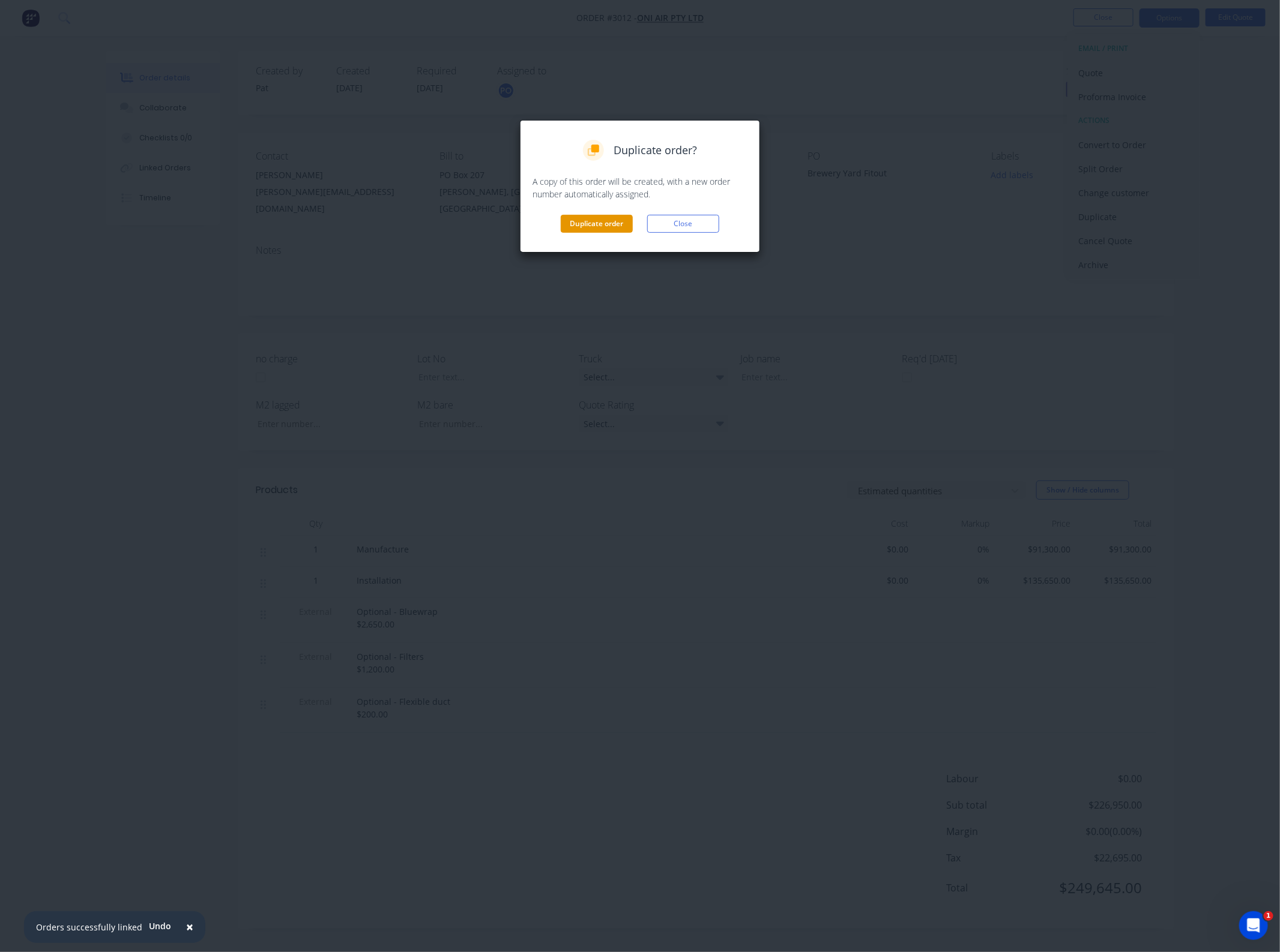
click at [570, 219] on button "Duplicate order" at bounding box center [596, 224] width 72 height 18
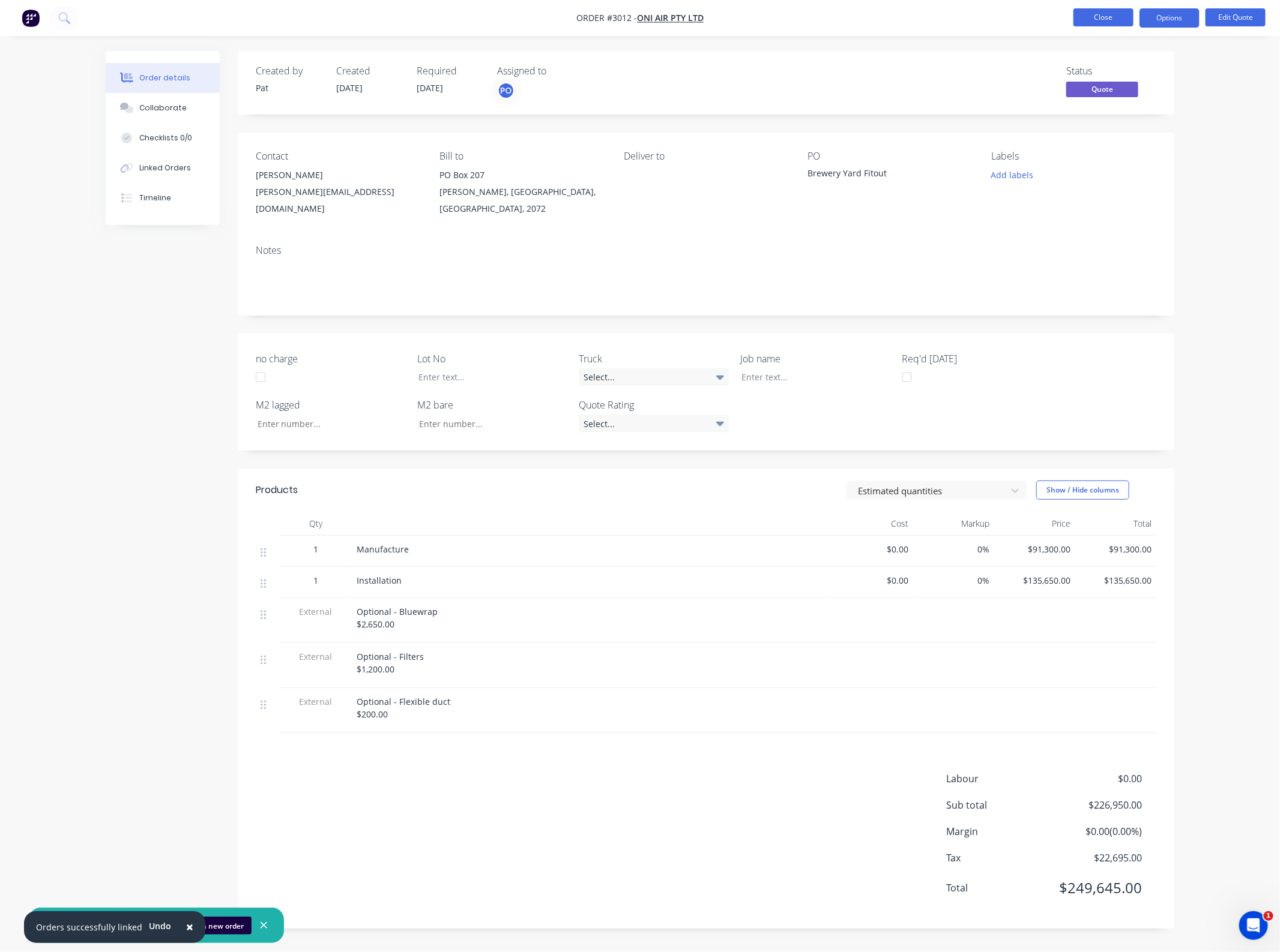
click at [1099, 19] on button "Close" at bounding box center [1104, 17] width 60 height 18
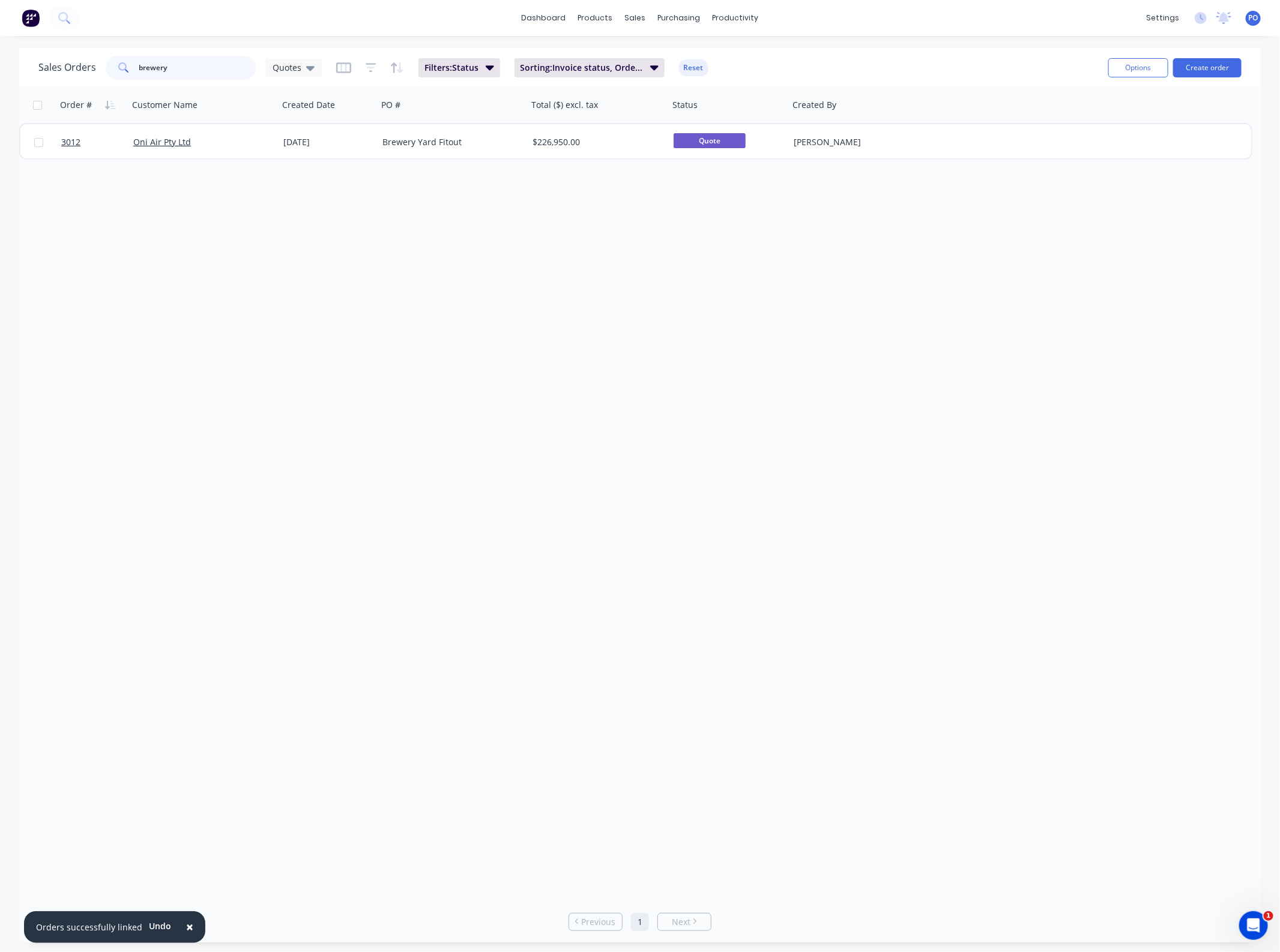
drag, startPoint x: 127, startPoint y: 73, endPoint x: 6, endPoint y: 73, distance: 121.0
click at [49, 73] on div "Sales Orders brewery Quotes" at bounding box center [180, 68] width 283 height 24
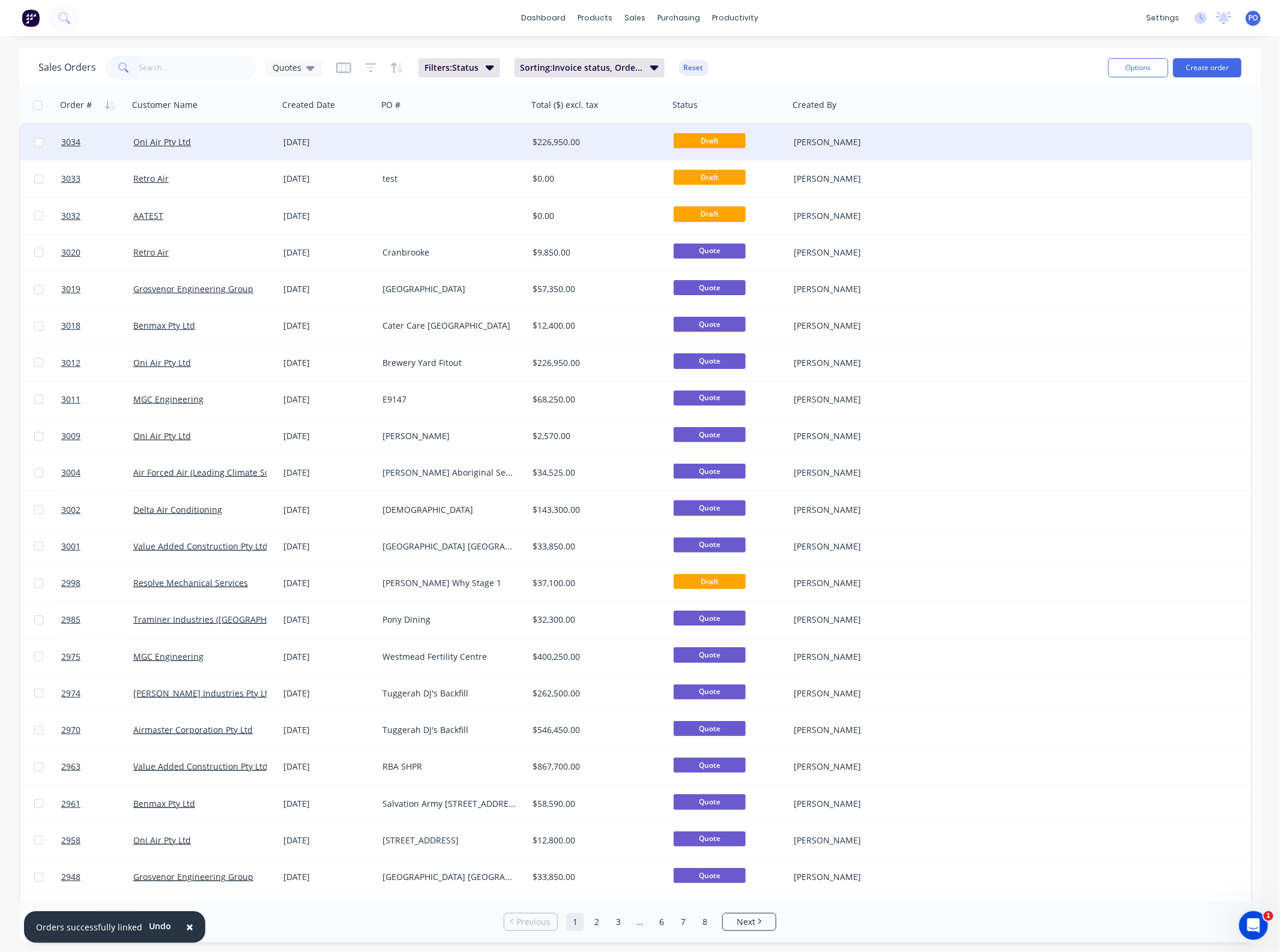
click at [487, 143] on div at bounding box center [452, 142] width 150 height 36
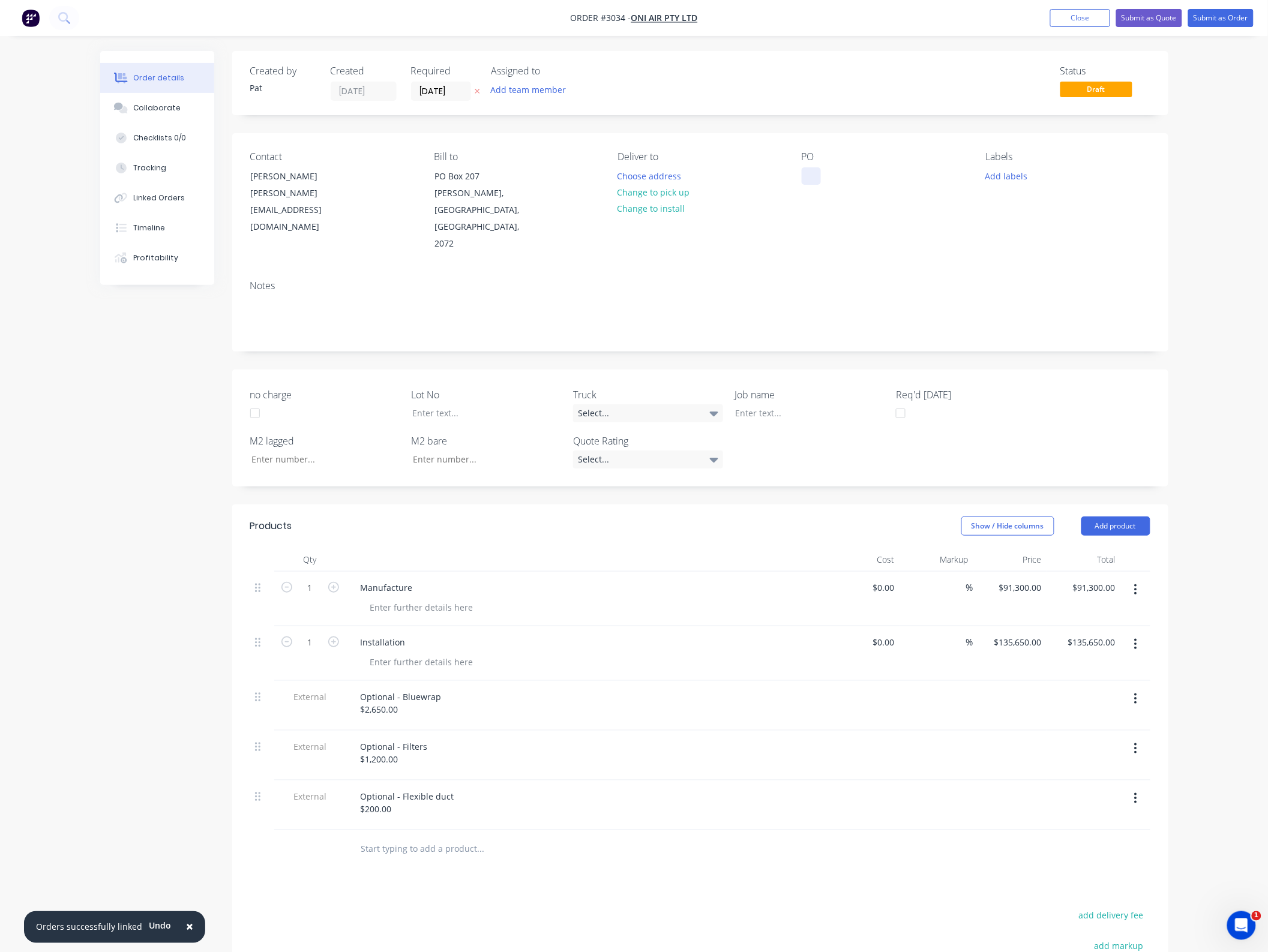
click at [812, 175] on div at bounding box center [811, 176] width 19 height 17
click at [542, 89] on button "Add team member" at bounding box center [528, 90] width 88 height 16
click at [575, 158] on div "[PERSON_NAME] (You)" at bounding box center [589, 157] width 120 height 13
click at [1082, 369] on div "no charge Lot No Truck Select... Job name Req'd [DATE] M2 lagged M2 bare Quote …" at bounding box center [700, 427] width 936 height 117
click at [1153, 22] on button "Submit as Quote" at bounding box center [1149, 18] width 66 height 18
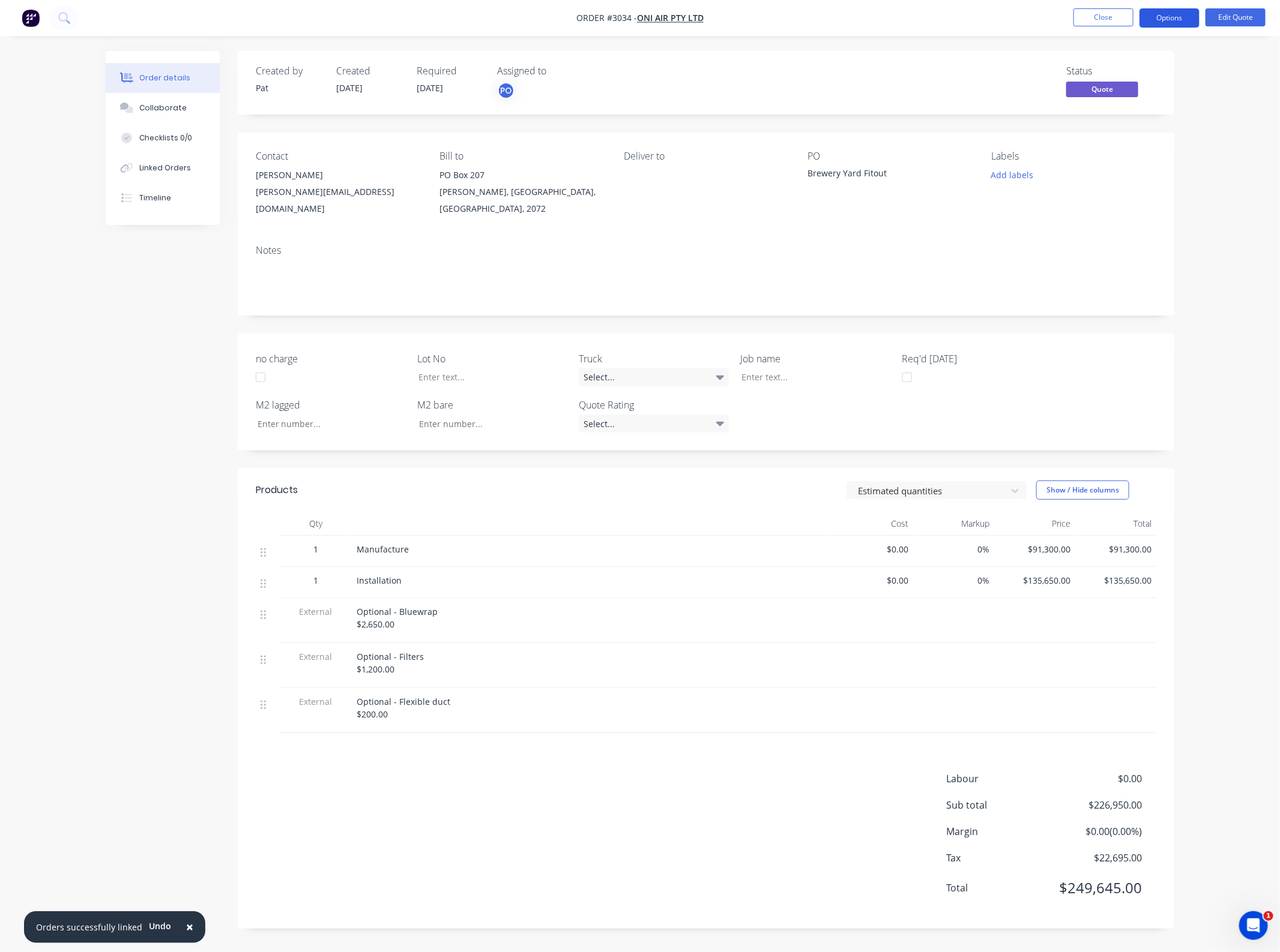
click at [1156, 13] on button "Options" at bounding box center [1169, 17] width 60 height 19
click at [1112, 190] on div "Change customer" at bounding box center [1133, 192] width 111 height 17
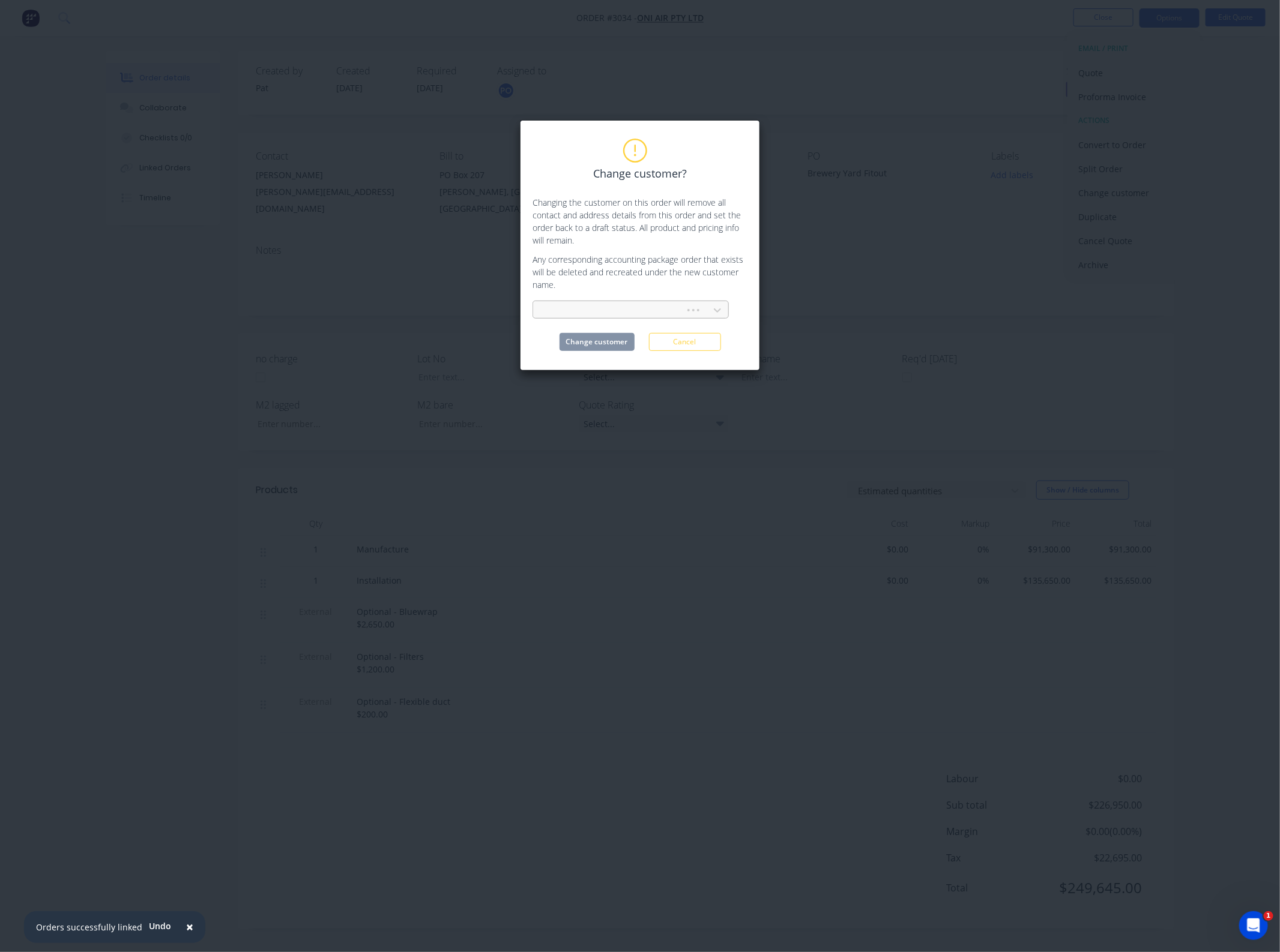
click at [583, 310] on div at bounding box center [610, 310] width 136 height 15
type input "resol"
click at [591, 331] on div "Resolve Mechanical Services" at bounding box center [631, 337] width 196 height 22
click at [596, 343] on button "Change customer" at bounding box center [596, 342] width 75 height 18
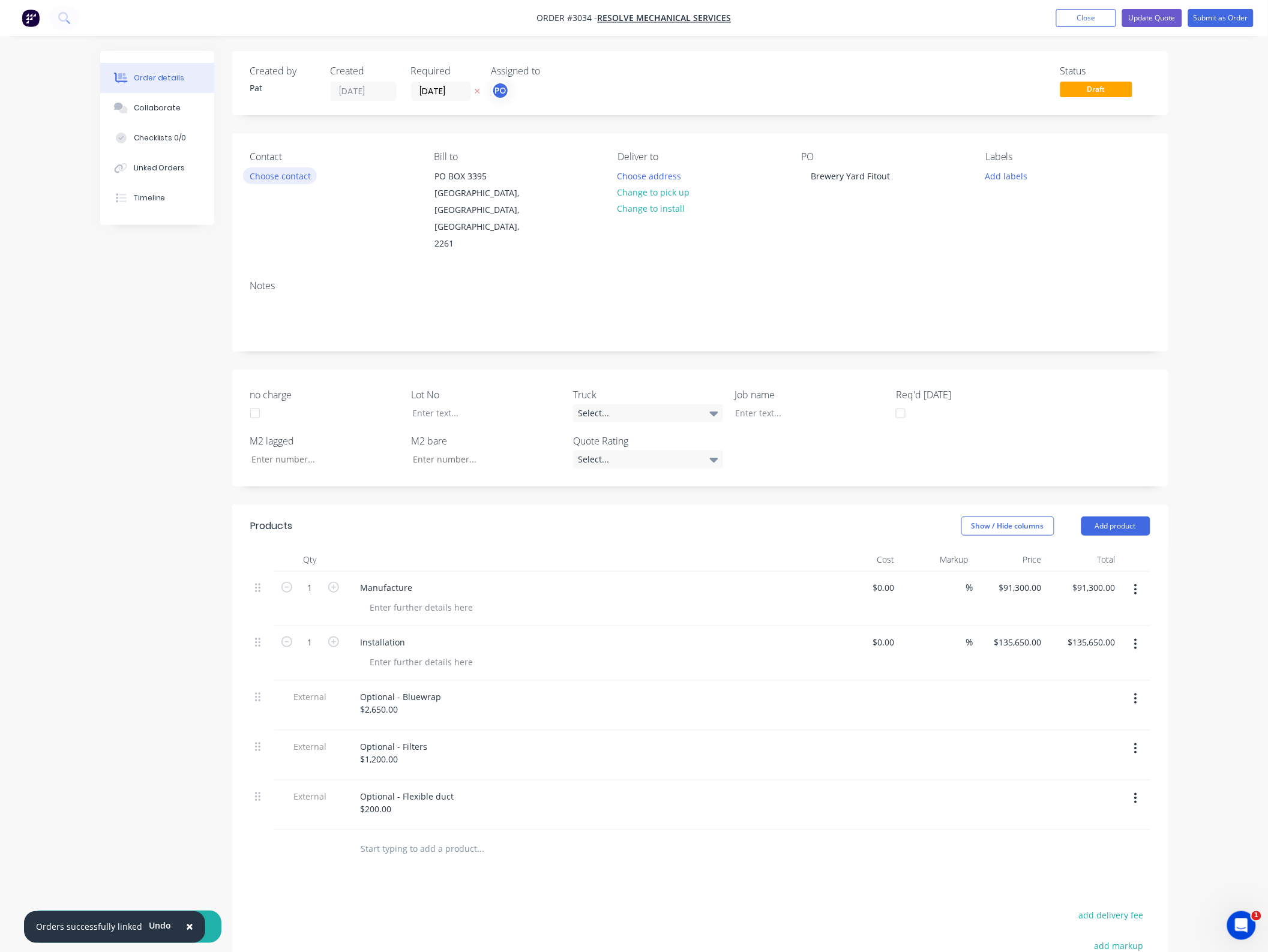
click at [293, 173] on button "Choose contact" at bounding box center [279, 175] width 73 height 16
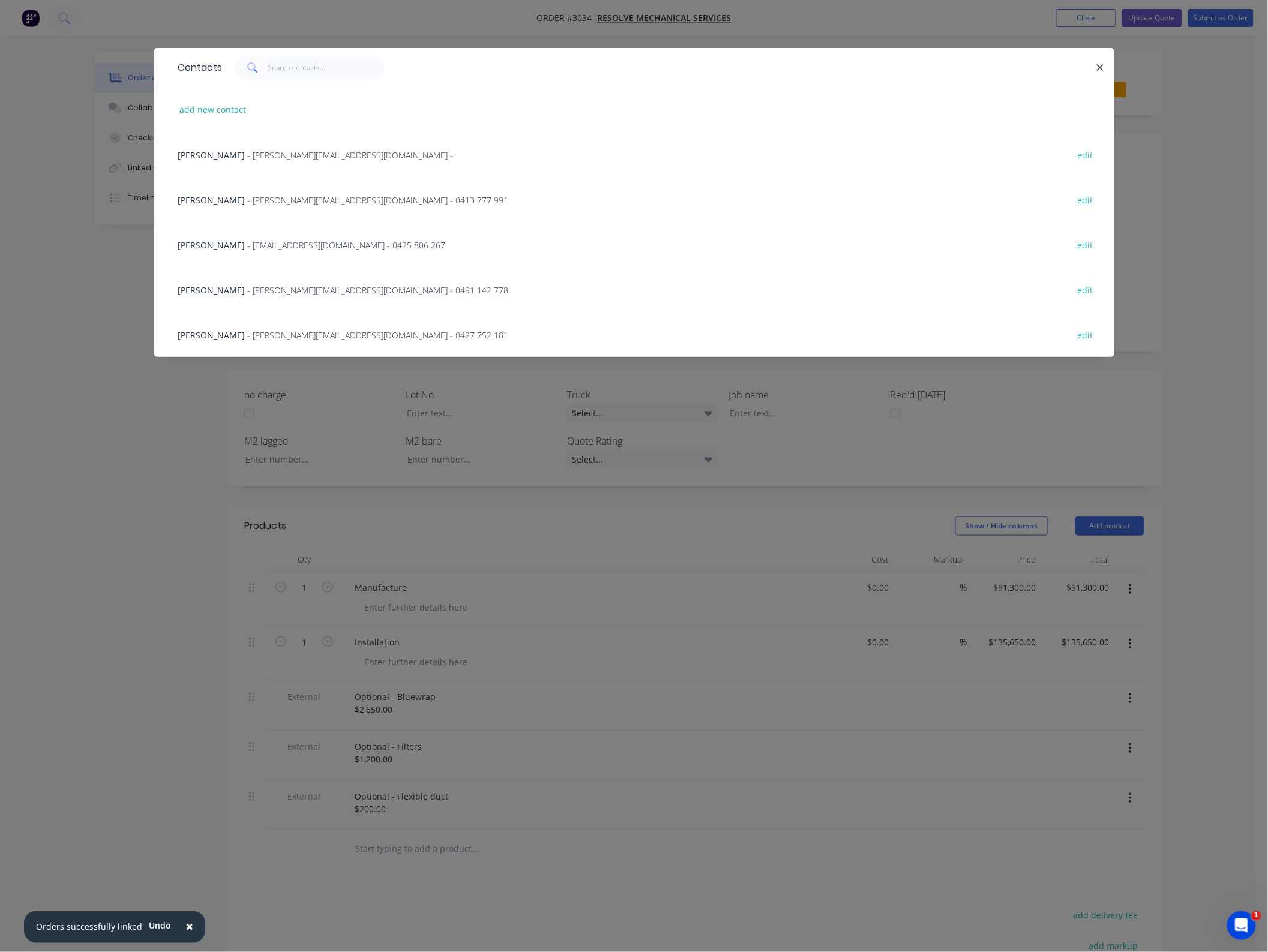
click at [215, 204] on span "[PERSON_NAME]" at bounding box center [212, 200] width 67 height 11
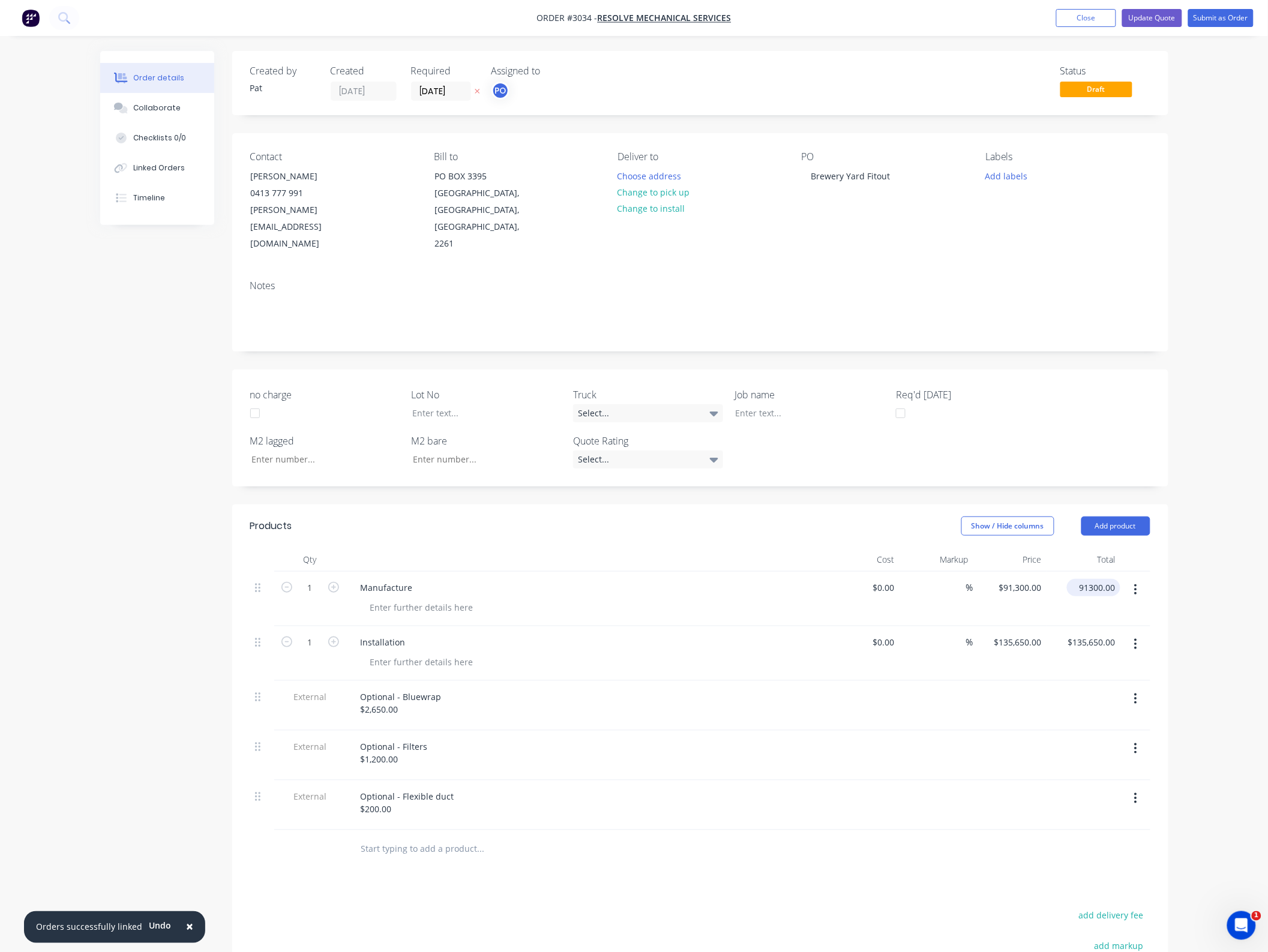
click at [1088, 579] on input "91300.00" at bounding box center [1096, 588] width 48 height 17
type input "93300"
type input "$93,300.00"
click at [1088, 626] on div "$135,650.00 $135,650.00" at bounding box center [1083, 653] width 73 height 55
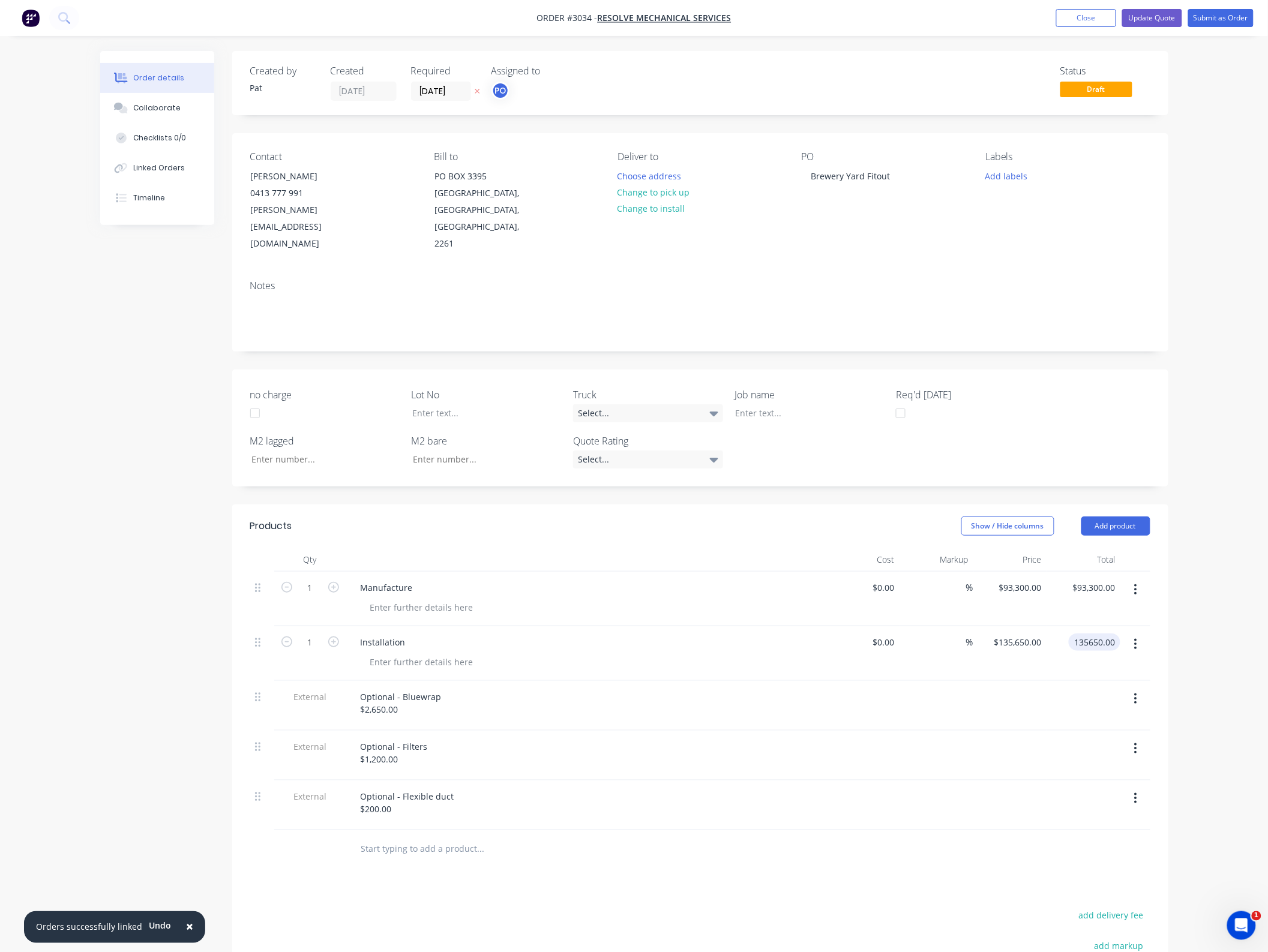
click at [1090, 634] on input "135650.00" at bounding box center [1097, 642] width 47 height 17
type input "138650"
type input "$138,650.00"
click at [745, 508] on header "Products Show / Hide columns Add product" at bounding box center [700, 526] width 936 height 43
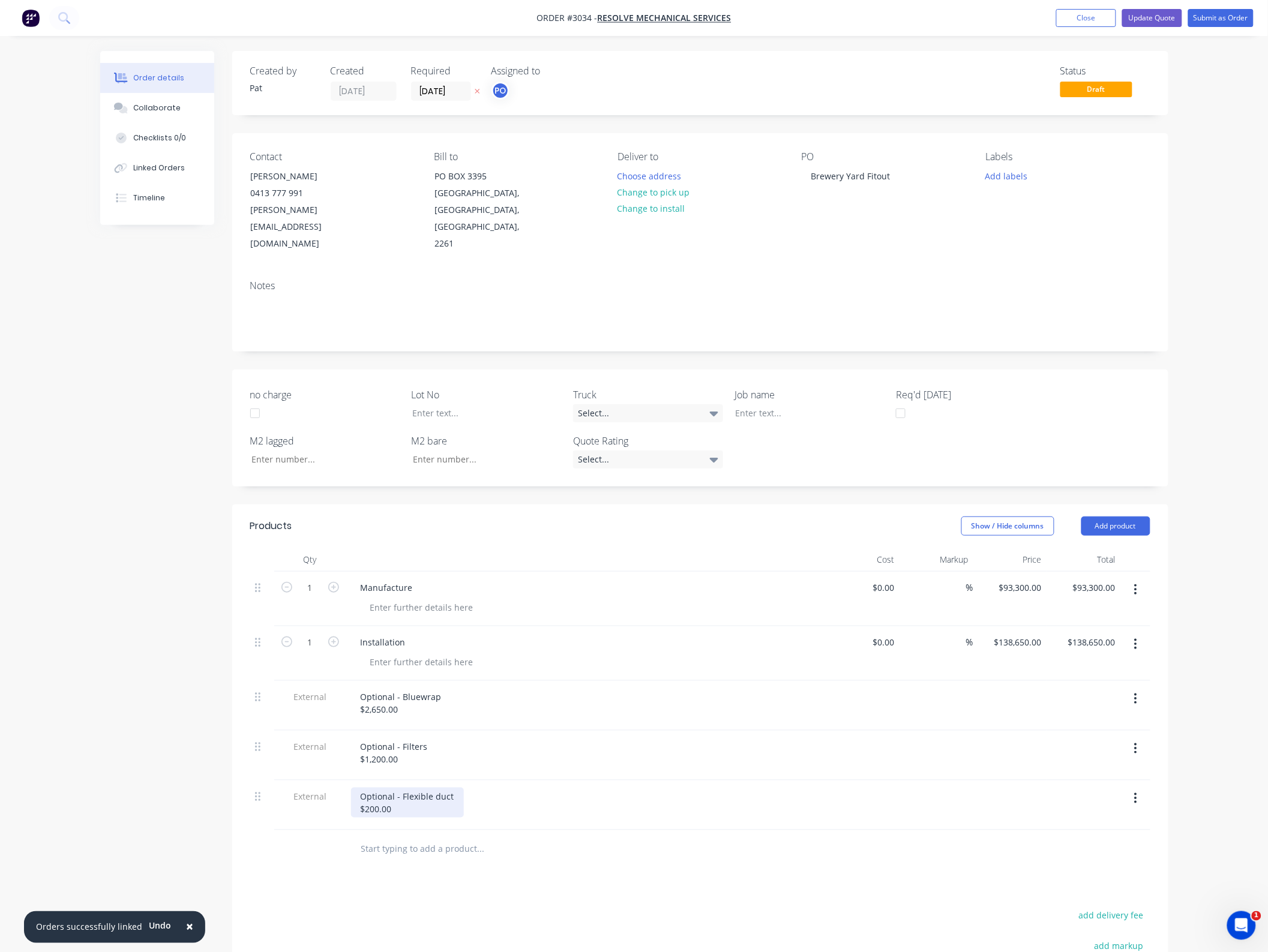
click at [376, 788] on div "Optional - Flexible duct $200.00" at bounding box center [407, 802] width 113 height 30
click at [642, 841] on div "Products Show / Hide columns Add product Qty Cost Markup Price Total 1 Manufact…" at bounding box center [700, 830] width 936 height 653
click at [1153, 19] on button "Update Quote" at bounding box center [1153, 18] width 60 height 18
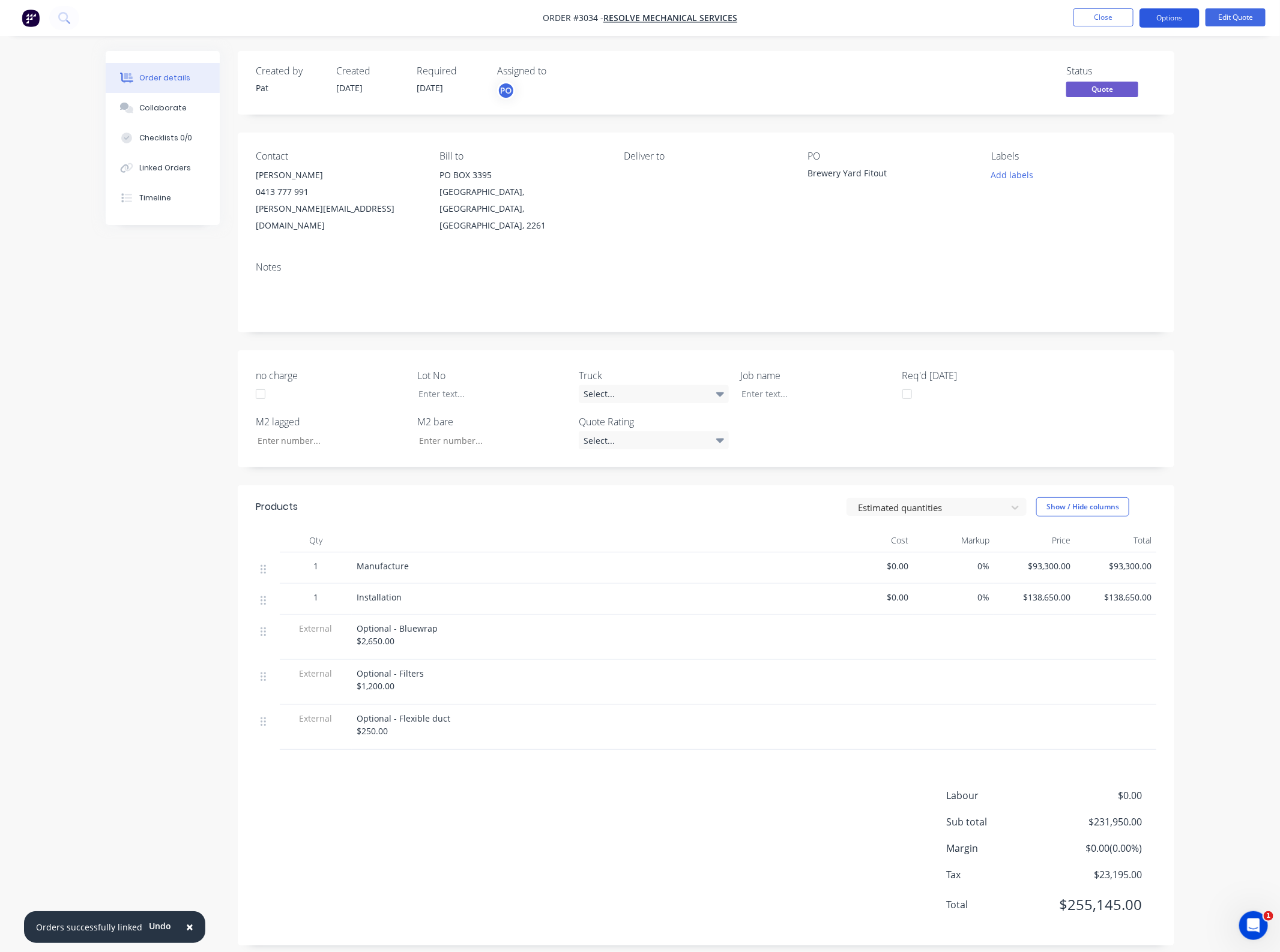
click at [1156, 21] on button "Options" at bounding box center [1169, 17] width 60 height 19
click at [1144, 73] on div "Quote" at bounding box center [1133, 73] width 111 height 17
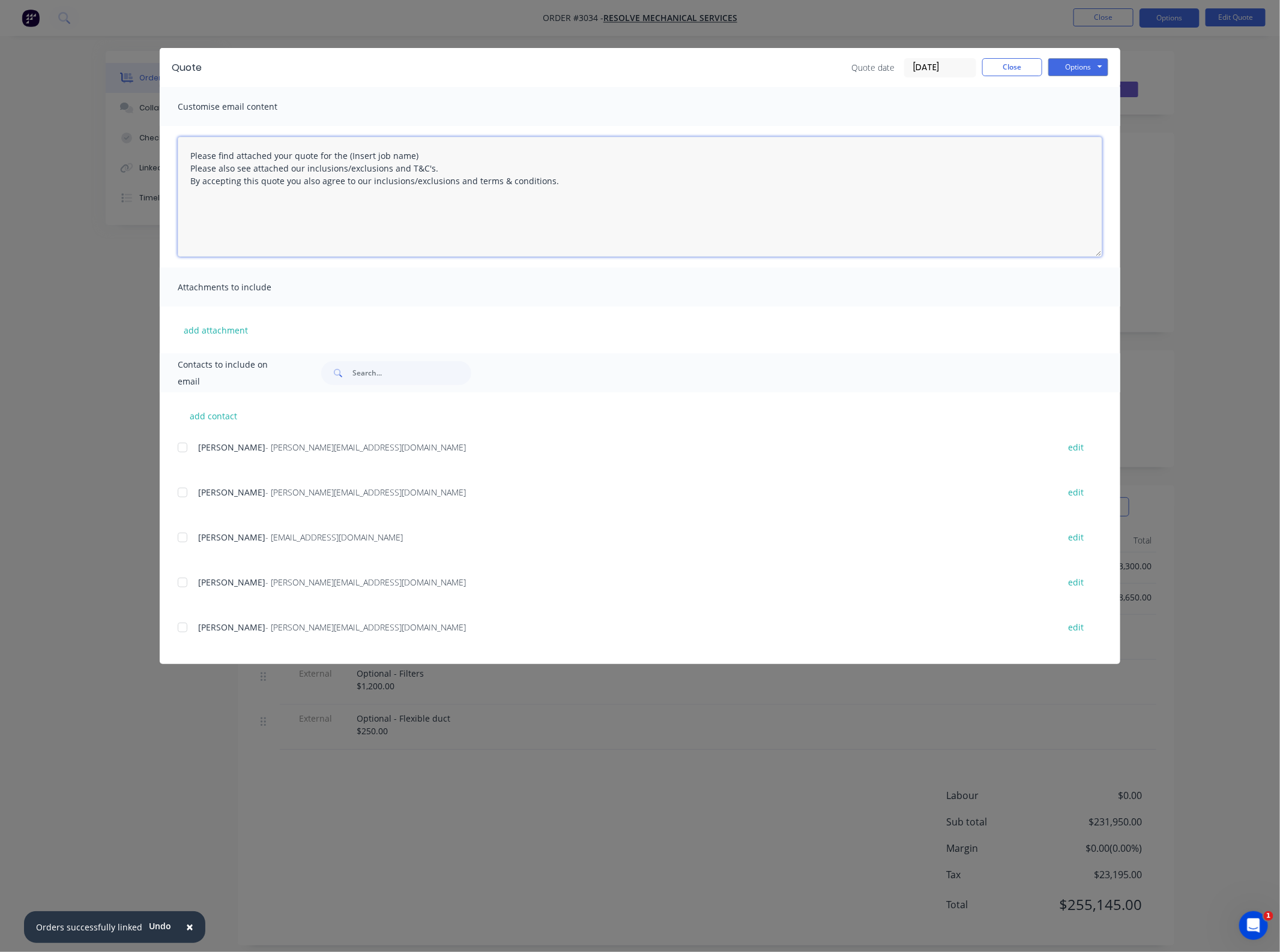
drag, startPoint x: 451, startPoint y: 159, endPoint x: 345, endPoint y: 150, distance: 106.4
click at [345, 150] on textarea "Please find attached your quote for the (Insert job name) Please also see attac…" at bounding box center [640, 197] width 924 height 120
click at [190, 495] on div at bounding box center [183, 492] width 24 height 24
type textarea "Please find attached your quote for the Brewery Yard Fitout. Please also see at…"
click at [216, 325] on button "add attachment" at bounding box center [216, 330] width 76 height 18
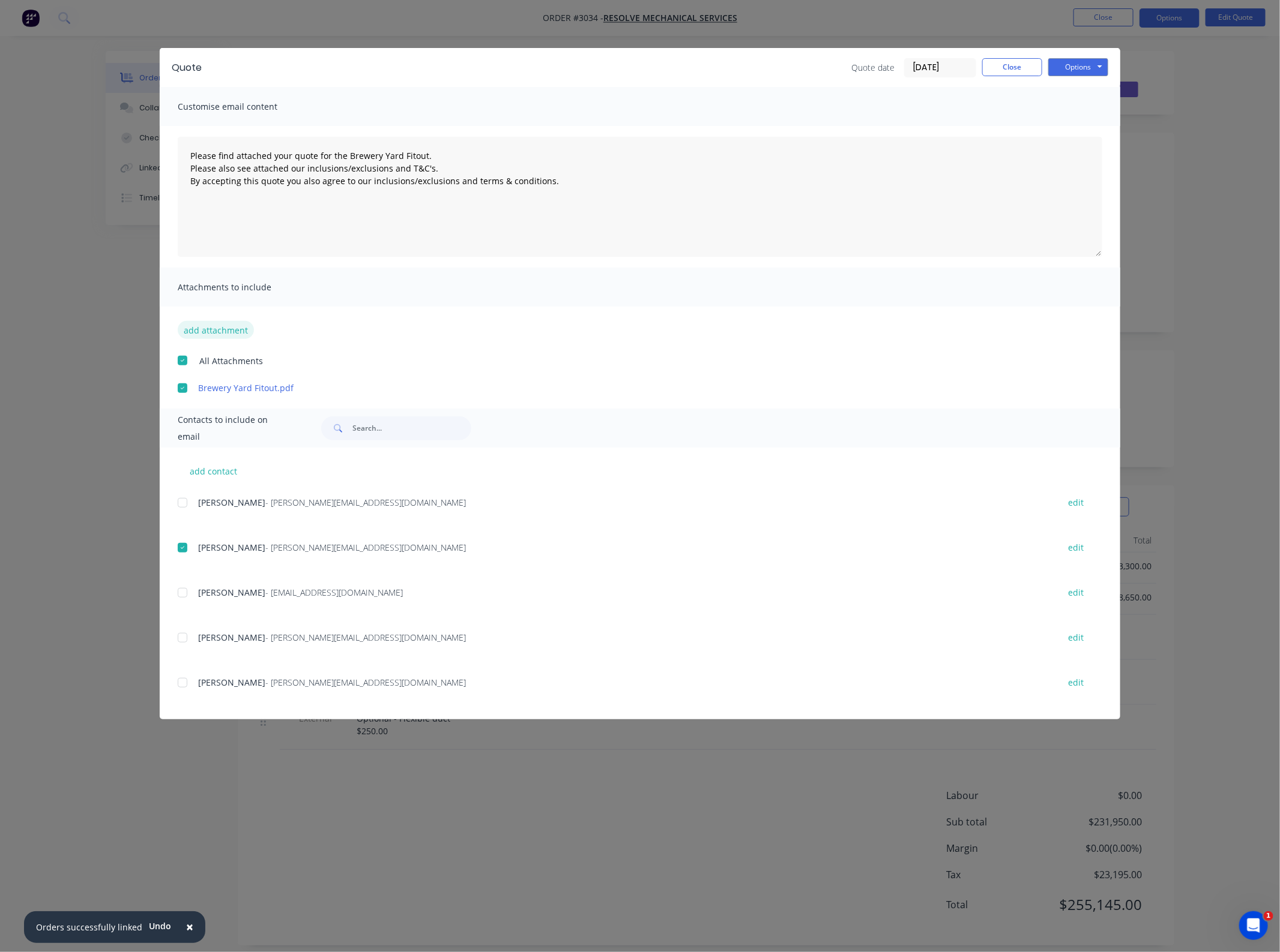
click at [219, 327] on button "add attachment" at bounding box center [216, 330] width 76 height 18
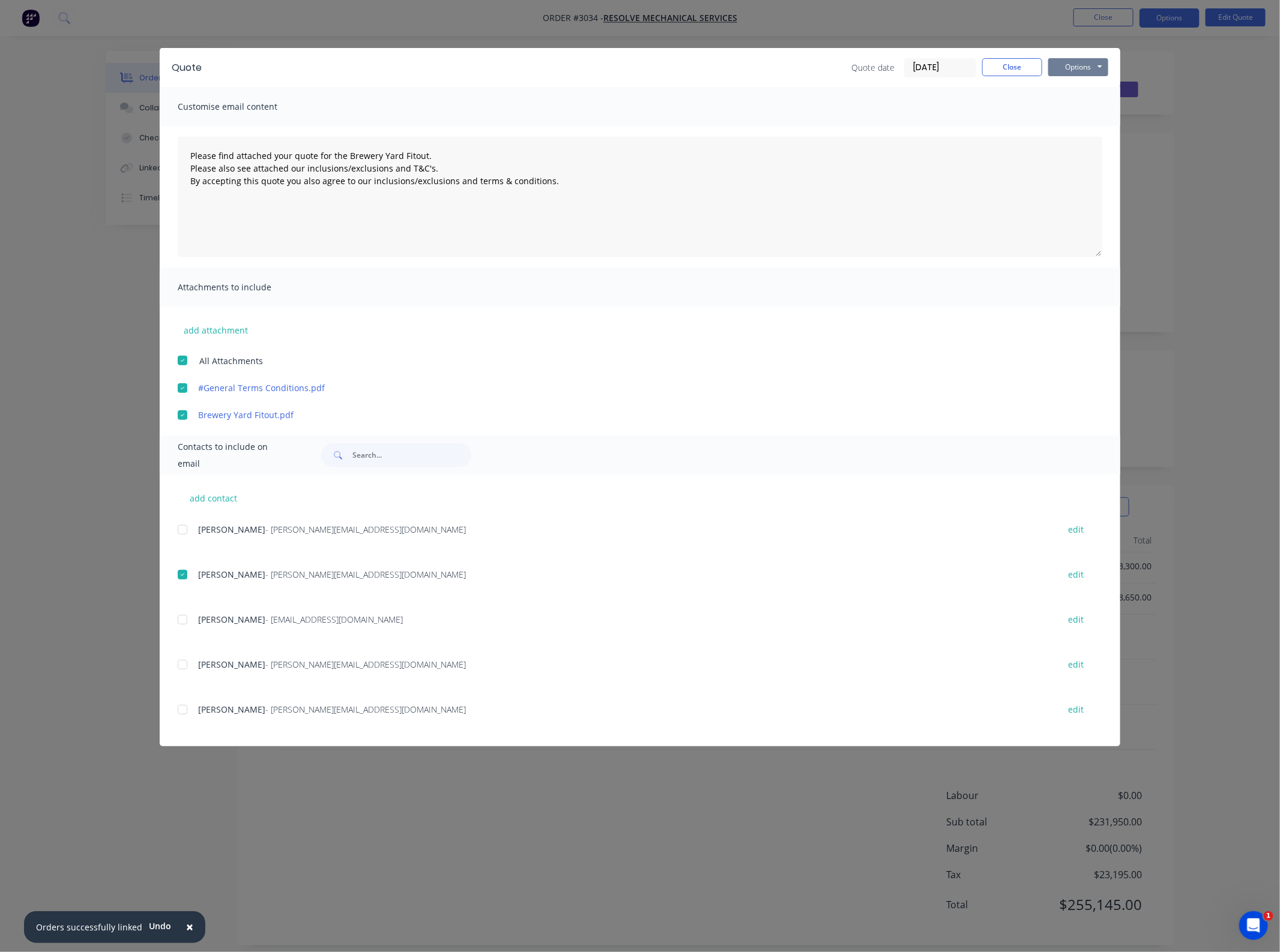
click at [1076, 72] on button "Options" at bounding box center [1078, 67] width 60 height 18
click at [1081, 128] on button "Email" at bounding box center [1086, 129] width 77 height 20
click at [1011, 72] on button "Close" at bounding box center [1012, 67] width 60 height 18
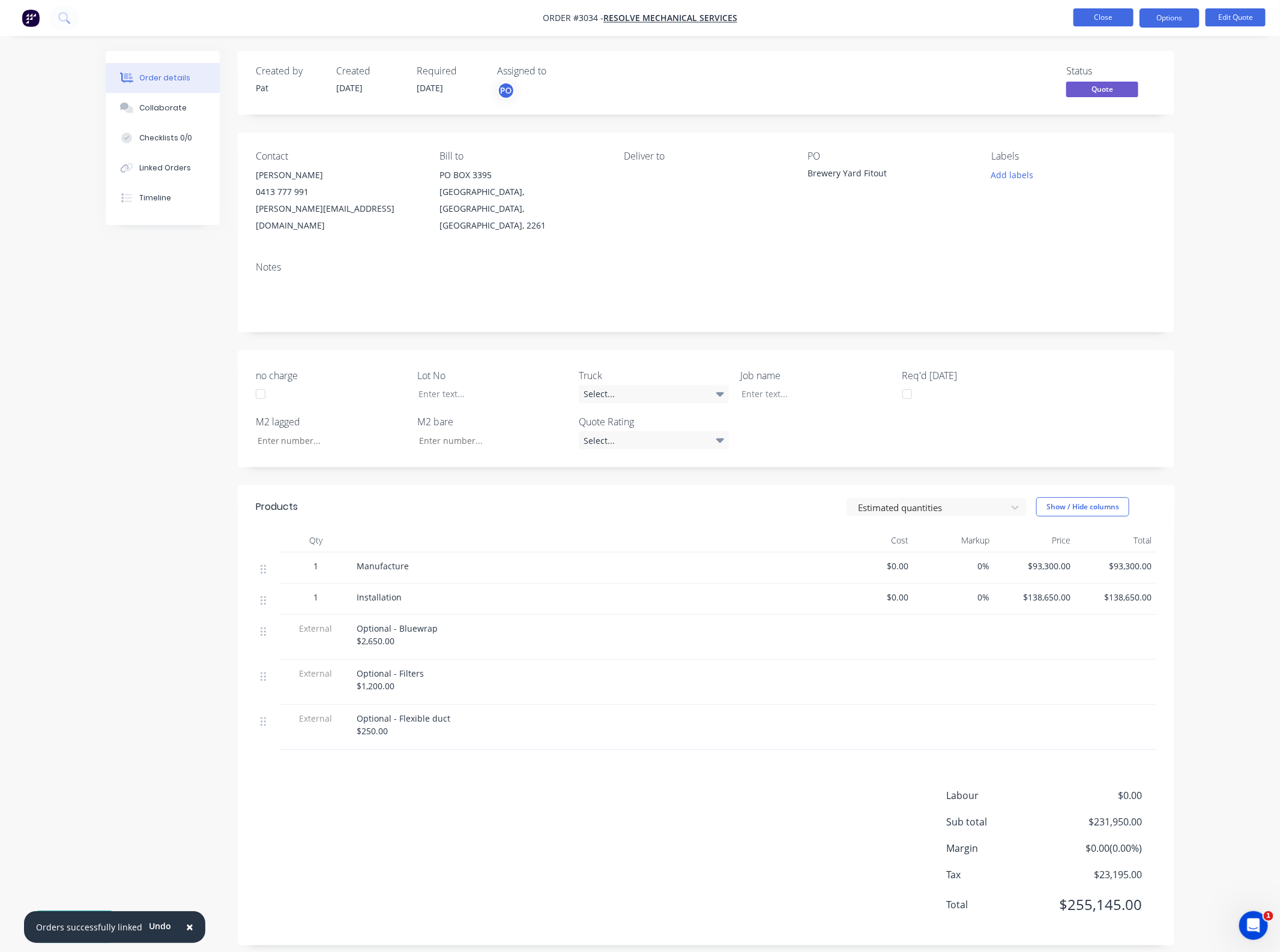
click at [1081, 26] on button "Close" at bounding box center [1104, 17] width 60 height 18
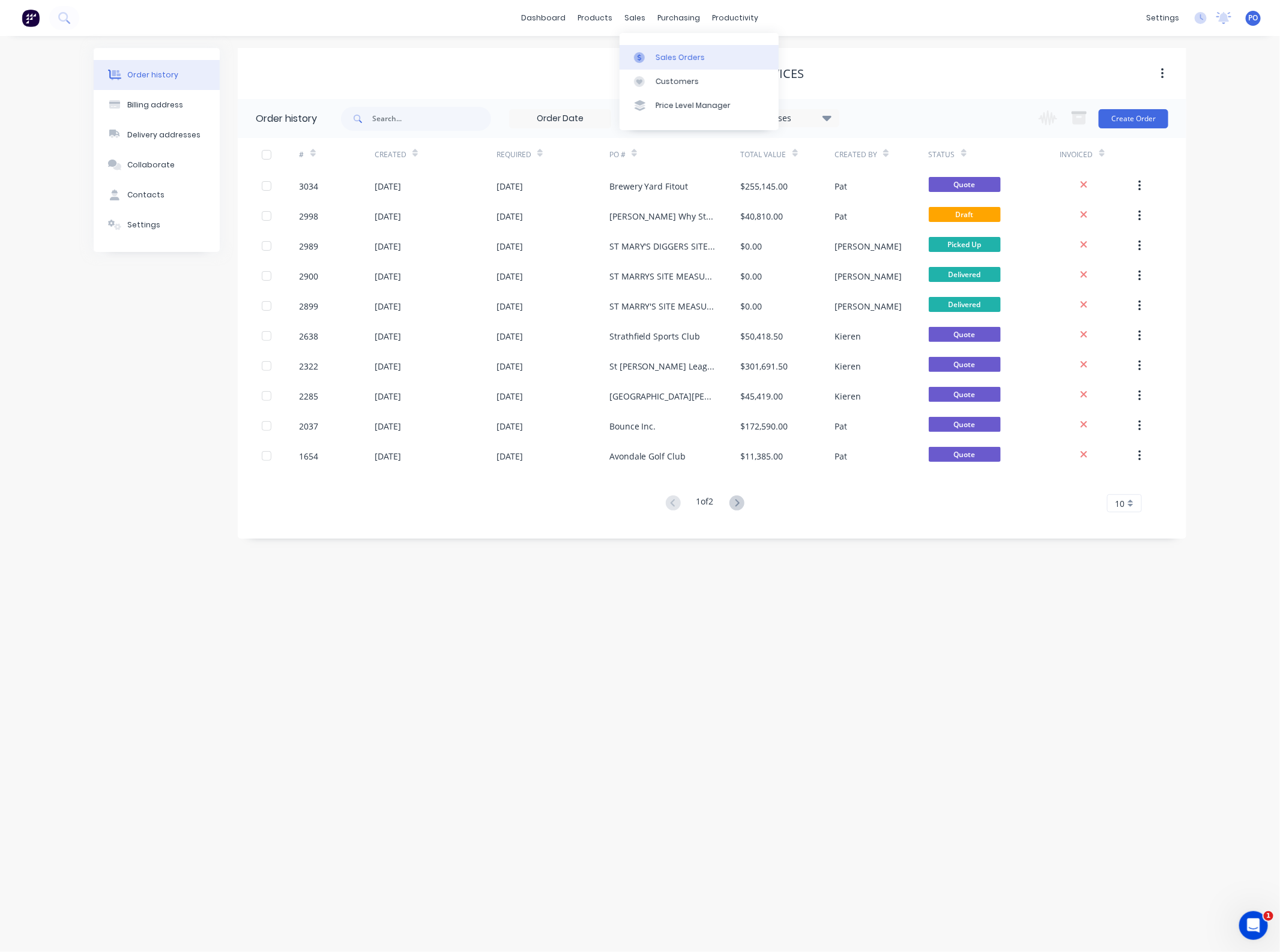
click at [659, 49] on link "Sales Orders" at bounding box center [698, 57] width 159 height 24
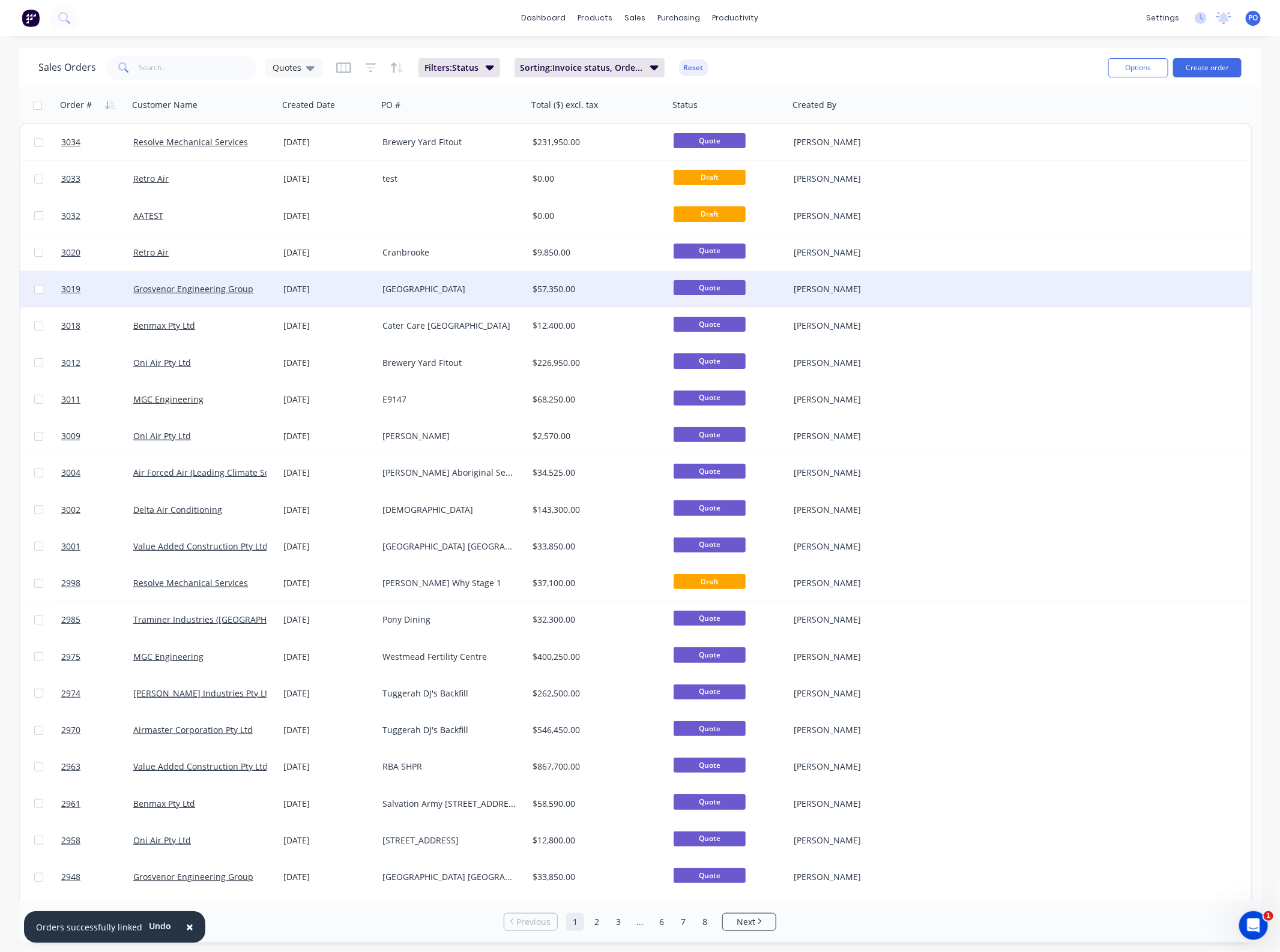
click at [401, 295] on div "[GEOGRAPHIC_DATA]" at bounding box center [452, 289] width 150 height 36
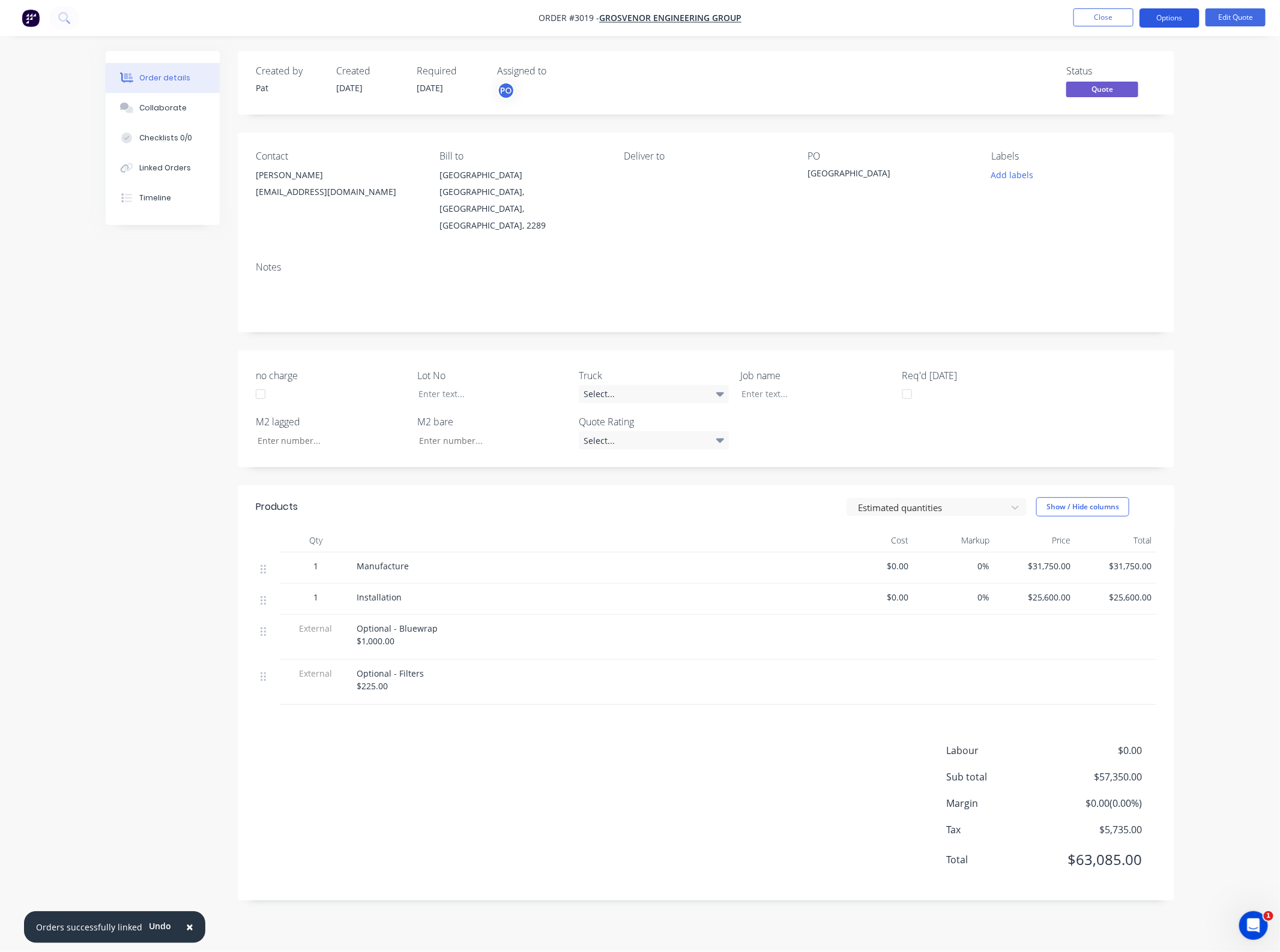
click at [1181, 23] on button "Options" at bounding box center [1169, 17] width 60 height 19
click at [1130, 213] on div "Duplicate" at bounding box center [1133, 217] width 111 height 17
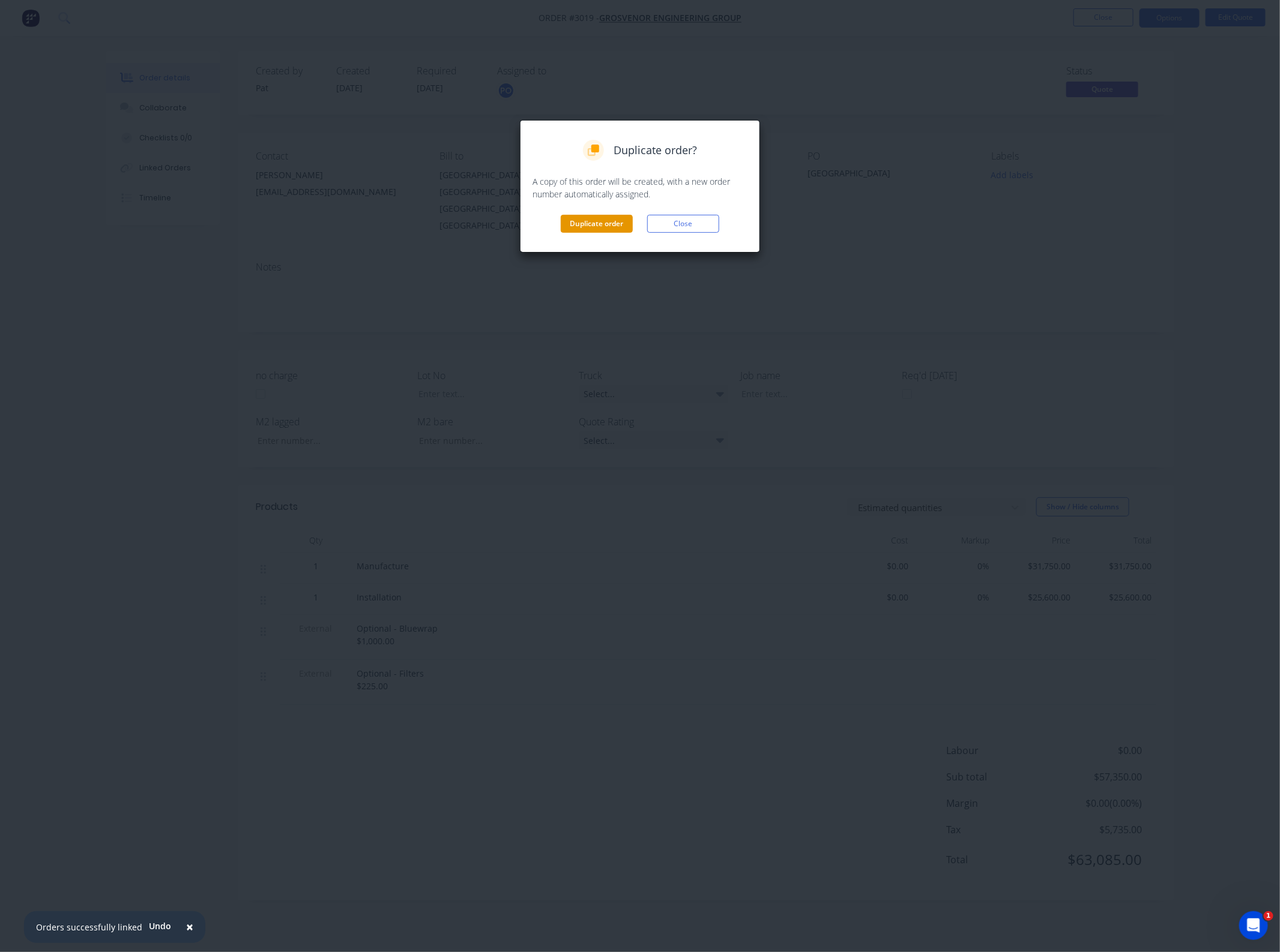
click at [604, 222] on button "Duplicate order" at bounding box center [596, 224] width 72 height 18
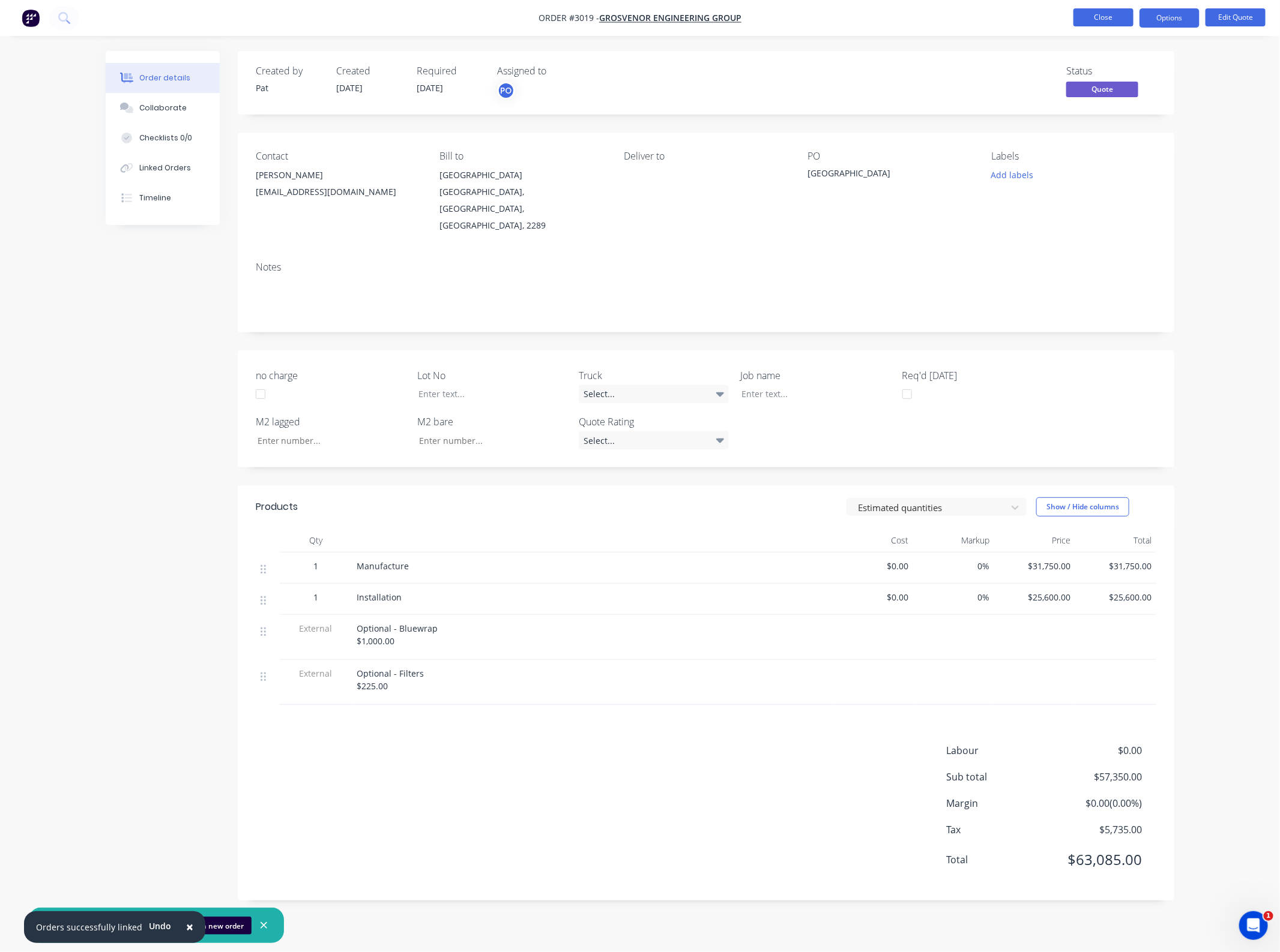
click at [1088, 9] on button "Close" at bounding box center [1104, 17] width 60 height 18
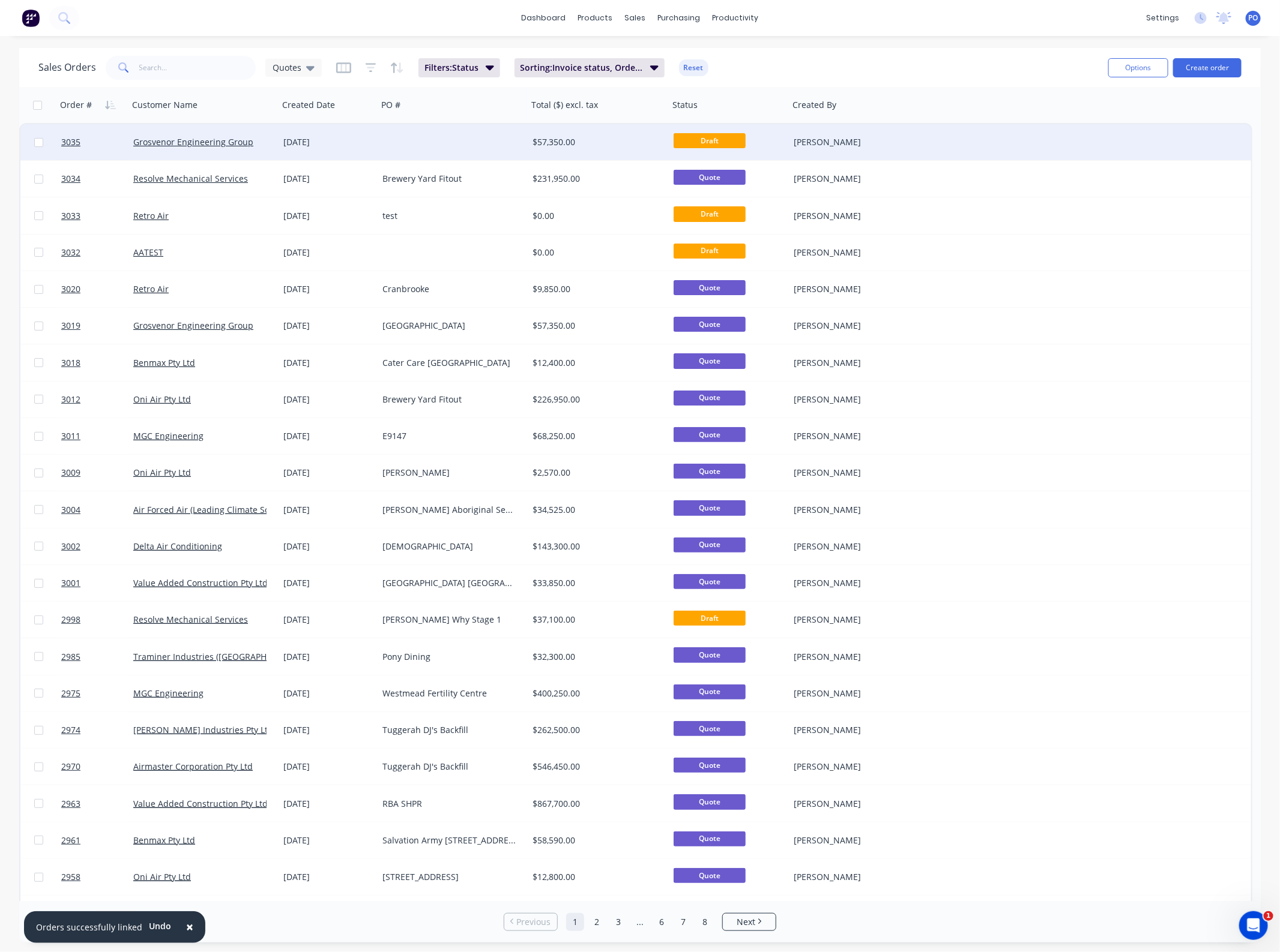
click at [379, 141] on div at bounding box center [452, 142] width 150 height 36
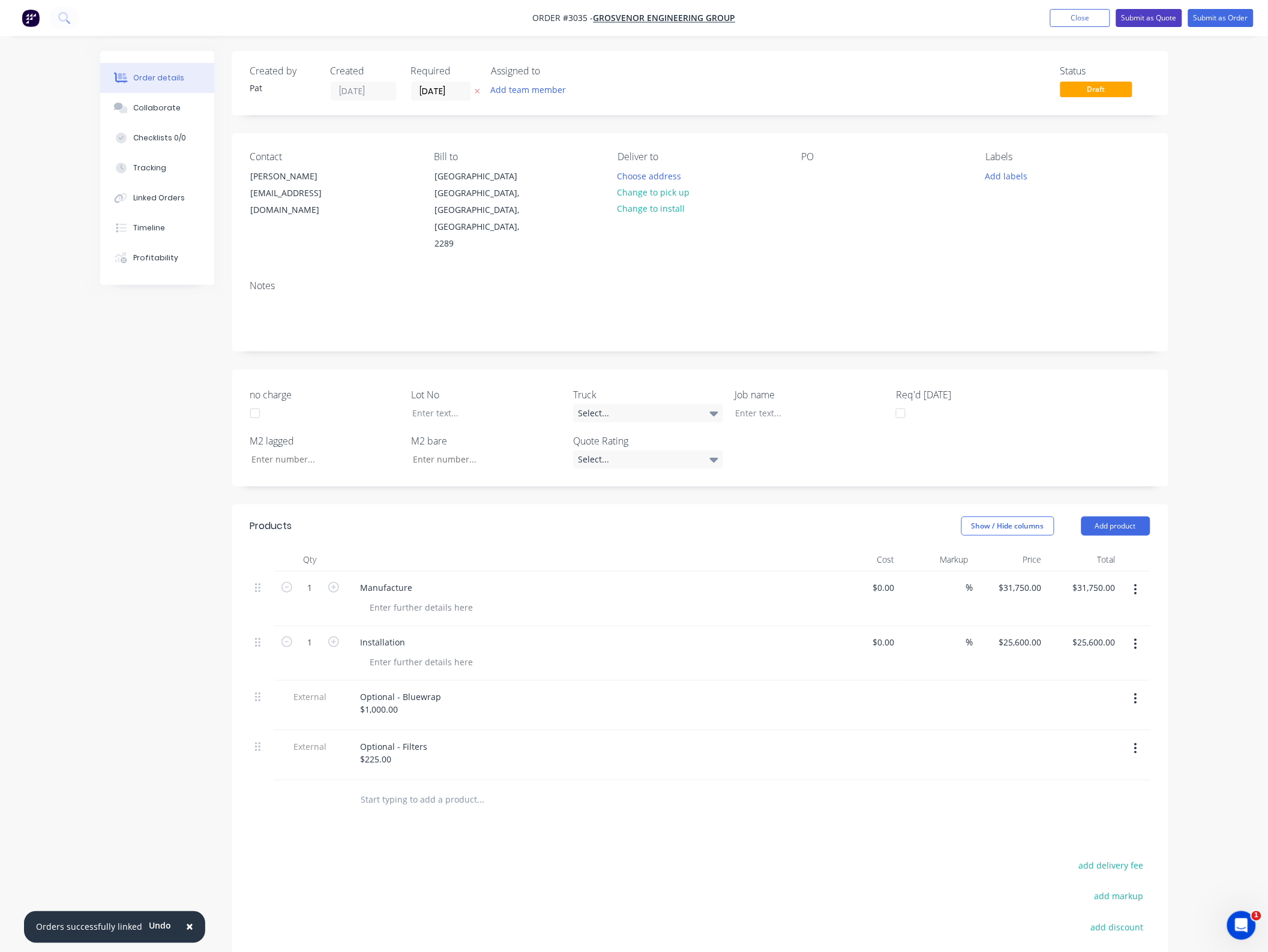
drag, startPoint x: 1157, startPoint y: 20, endPoint x: 1153, endPoint y: 45, distance: 25.3
click at [1157, 19] on button "Submit as Quote" at bounding box center [1149, 18] width 66 height 18
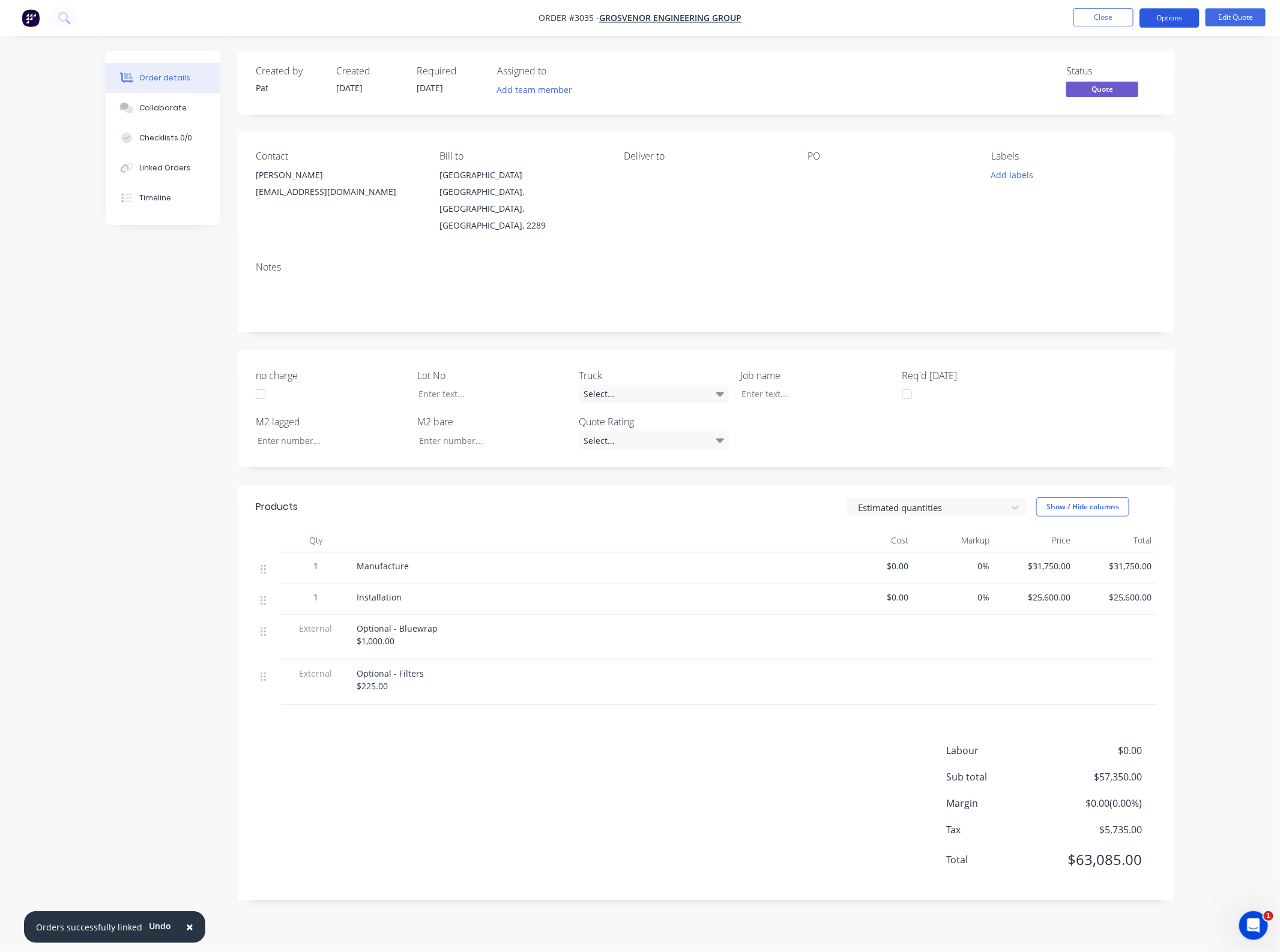
click at [1154, 21] on button "Options" at bounding box center [1169, 17] width 60 height 19
click at [1134, 194] on div "Change customer" at bounding box center [1133, 192] width 111 height 17
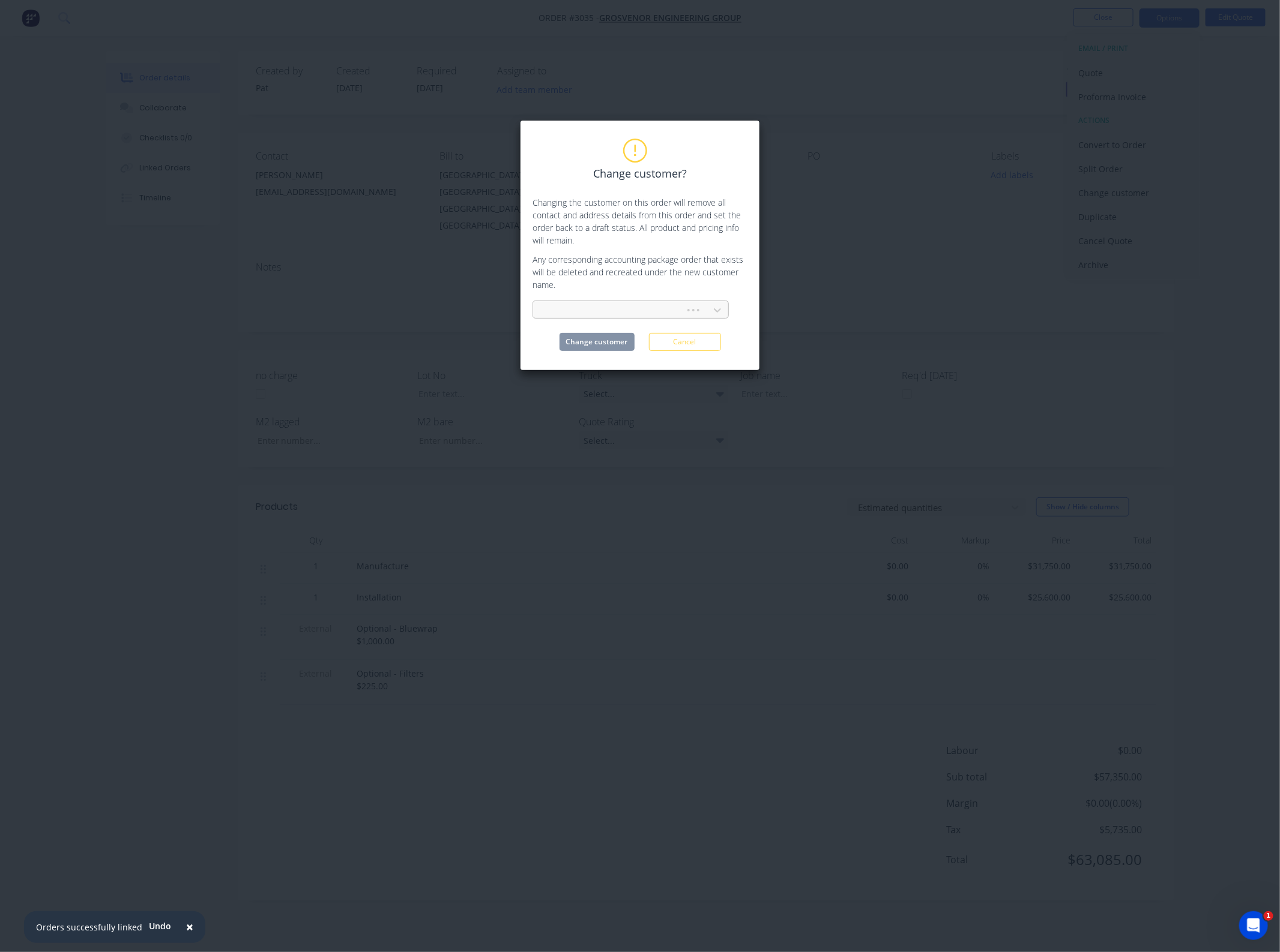
click at [547, 310] on div at bounding box center [610, 310] width 136 height 15
type input "ben"
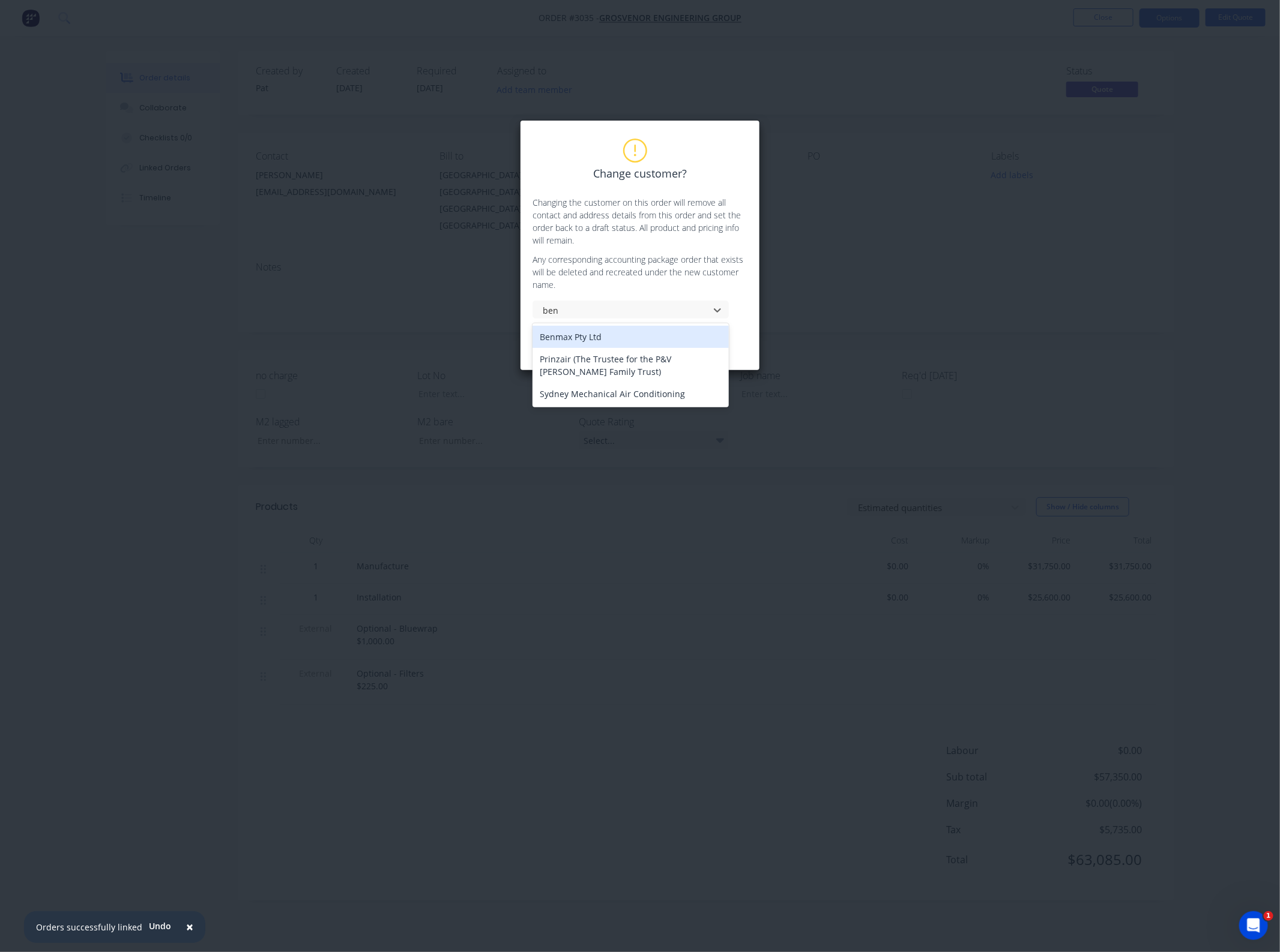
click at [582, 339] on div "Benmax Pty Ltd" at bounding box center [631, 337] width 196 height 22
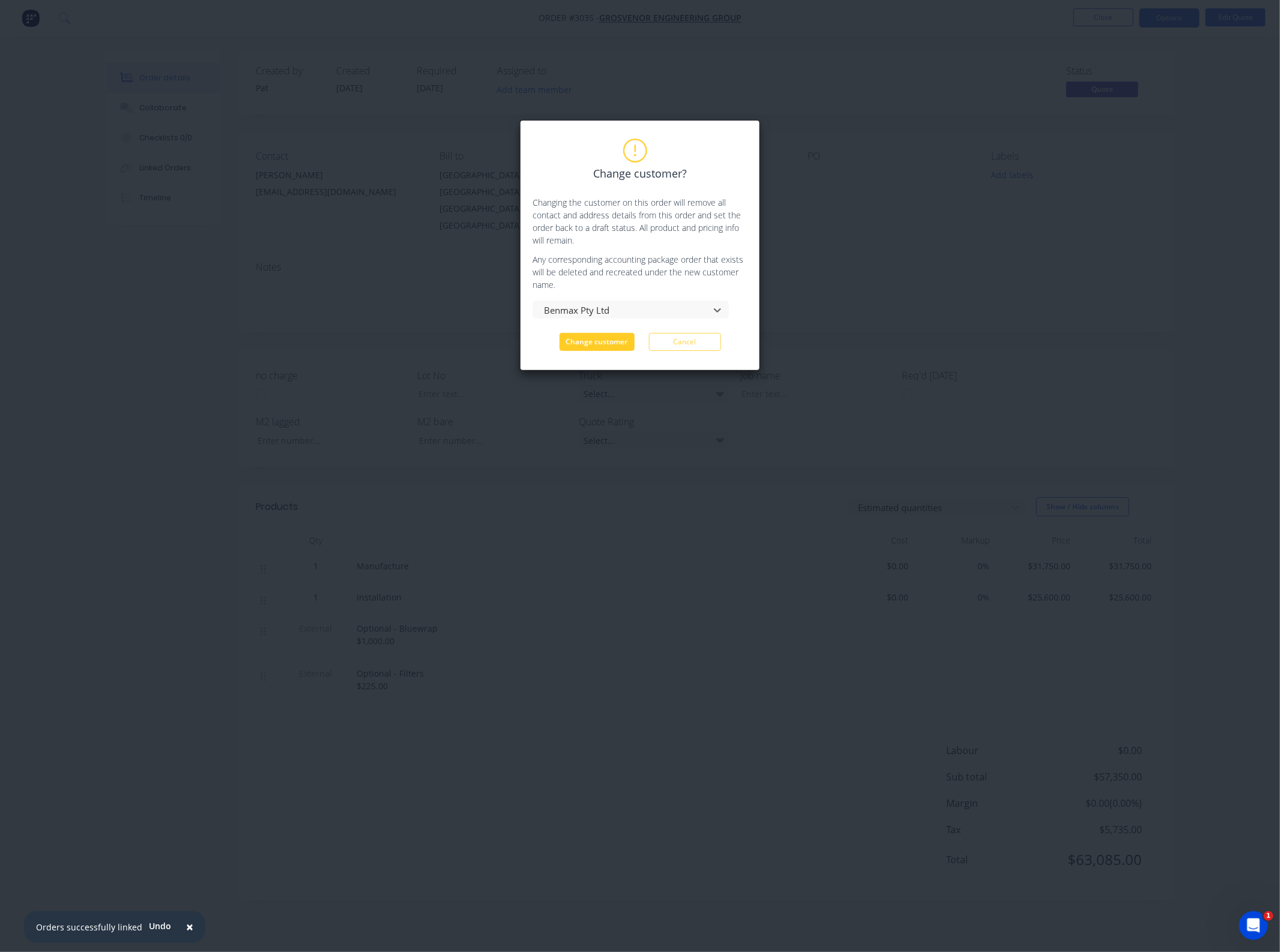
click at [610, 349] on button "Change customer" at bounding box center [596, 342] width 75 height 18
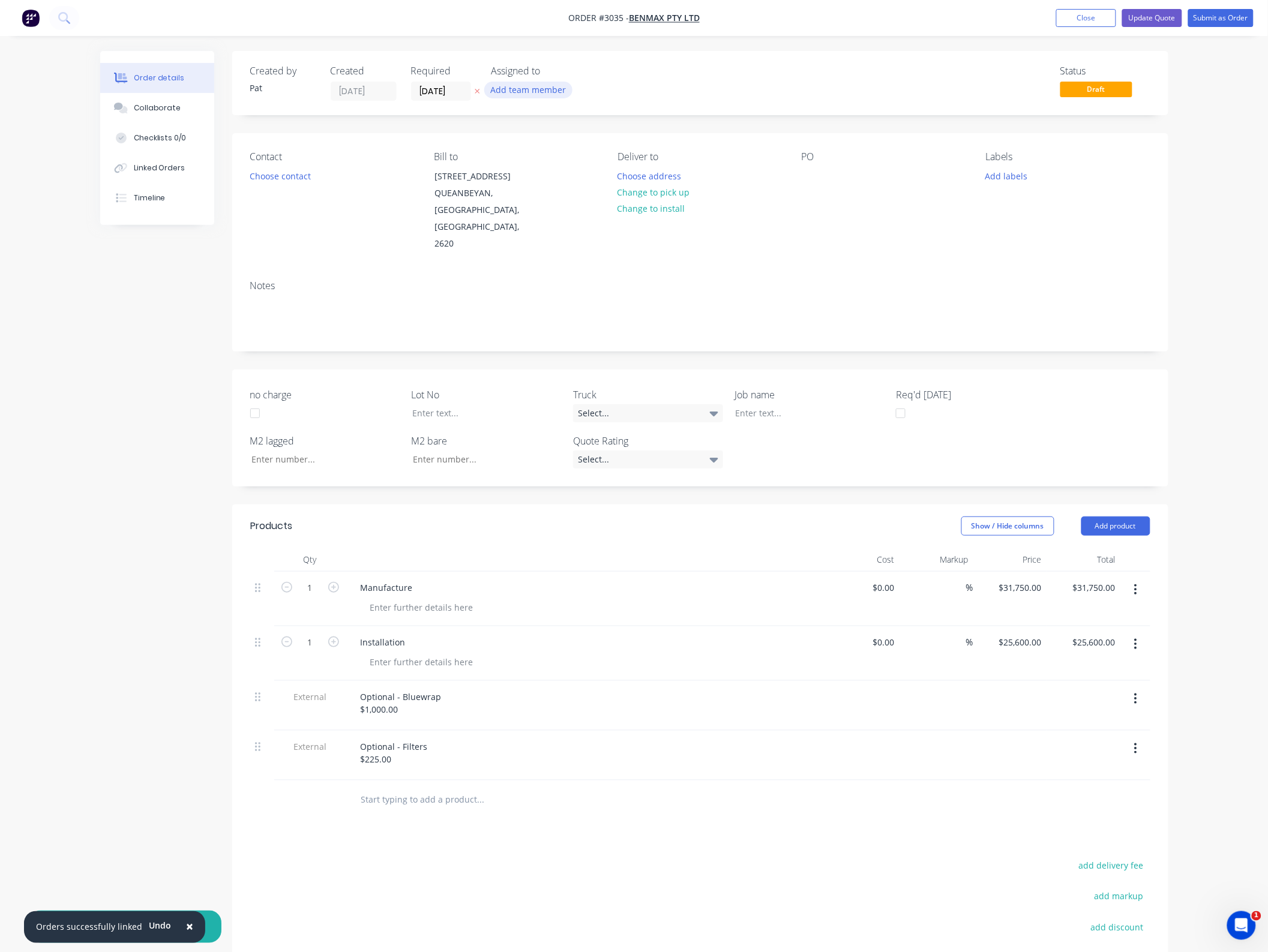
click at [518, 88] on button "Add team member" at bounding box center [528, 90] width 88 height 16
click at [554, 162] on div "[PERSON_NAME] (You)" at bounding box center [589, 157] width 120 height 13
click at [300, 175] on button "Choose contact" at bounding box center [279, 175] width 73 height 16
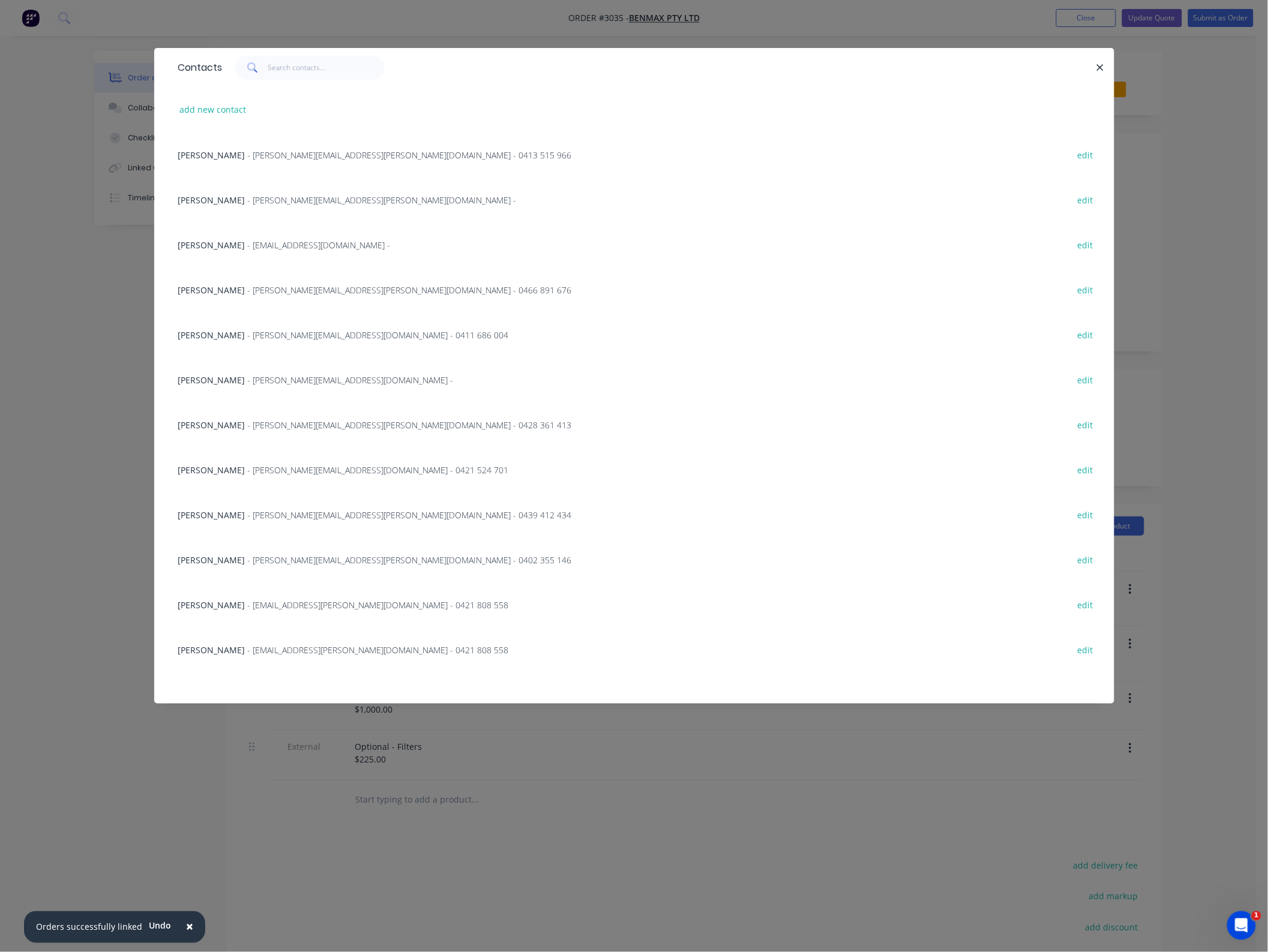
click at [217, 285] on span "[PERSON_NAME]" at bounding box center [212, 290] width 67 height 11
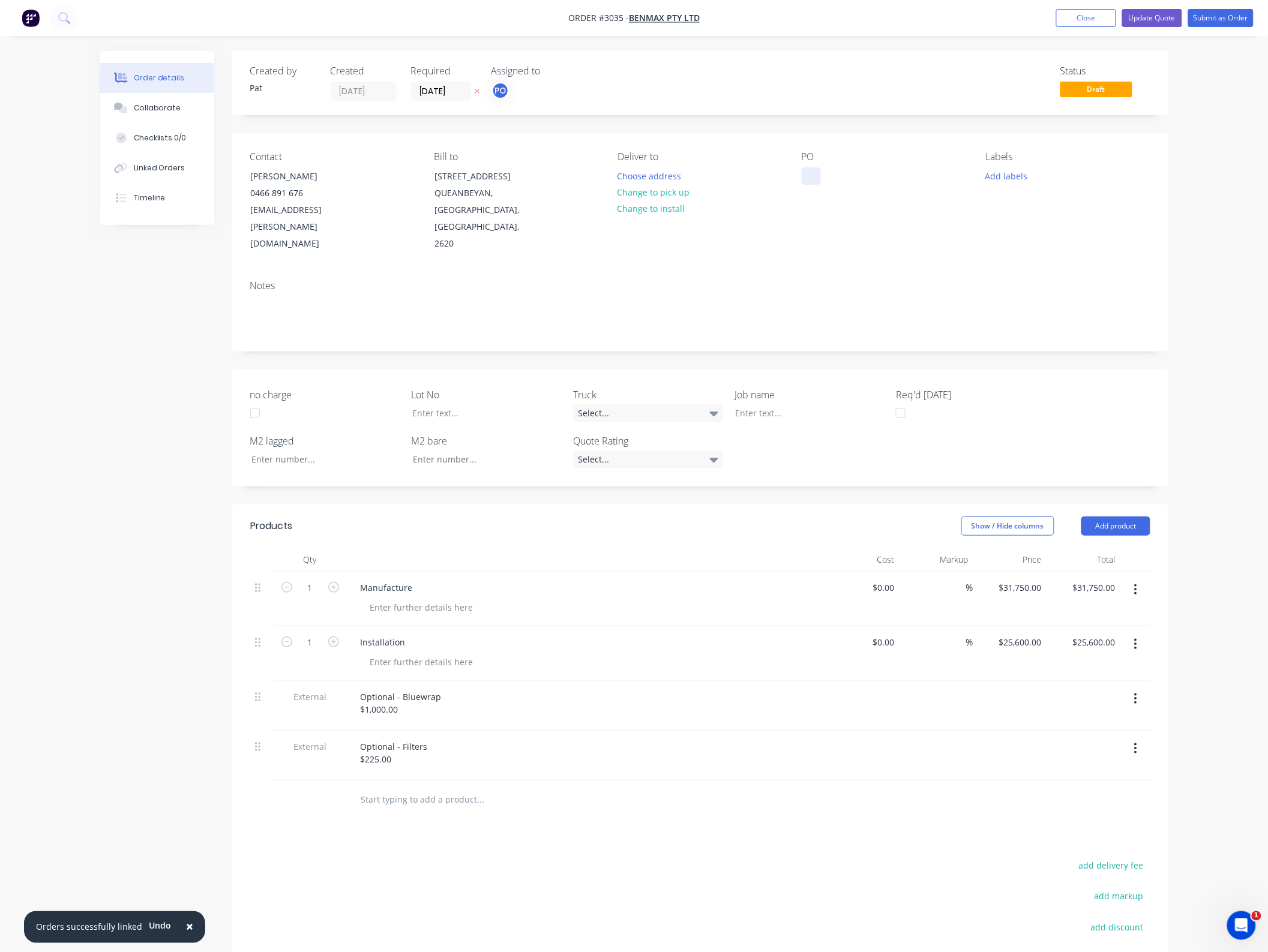
click at [813, 175] on div at bounding box center [811, 176] width 19 height 17
drag, startPoint x: 1106, startPoint y: 357, endPoint x: 1125, endPoint y: 334, distance: 29.8
click at [1107, 369] on div "no charge Lot No Truck Select... Job name Req'd [DATE] M2 lagged M2 bare Quote …" at bounding box center [700, 427] width 936 height 117
click at [1151, 19] on button "Update Quote" at bounding box center [1153, 18] width 60 height 18
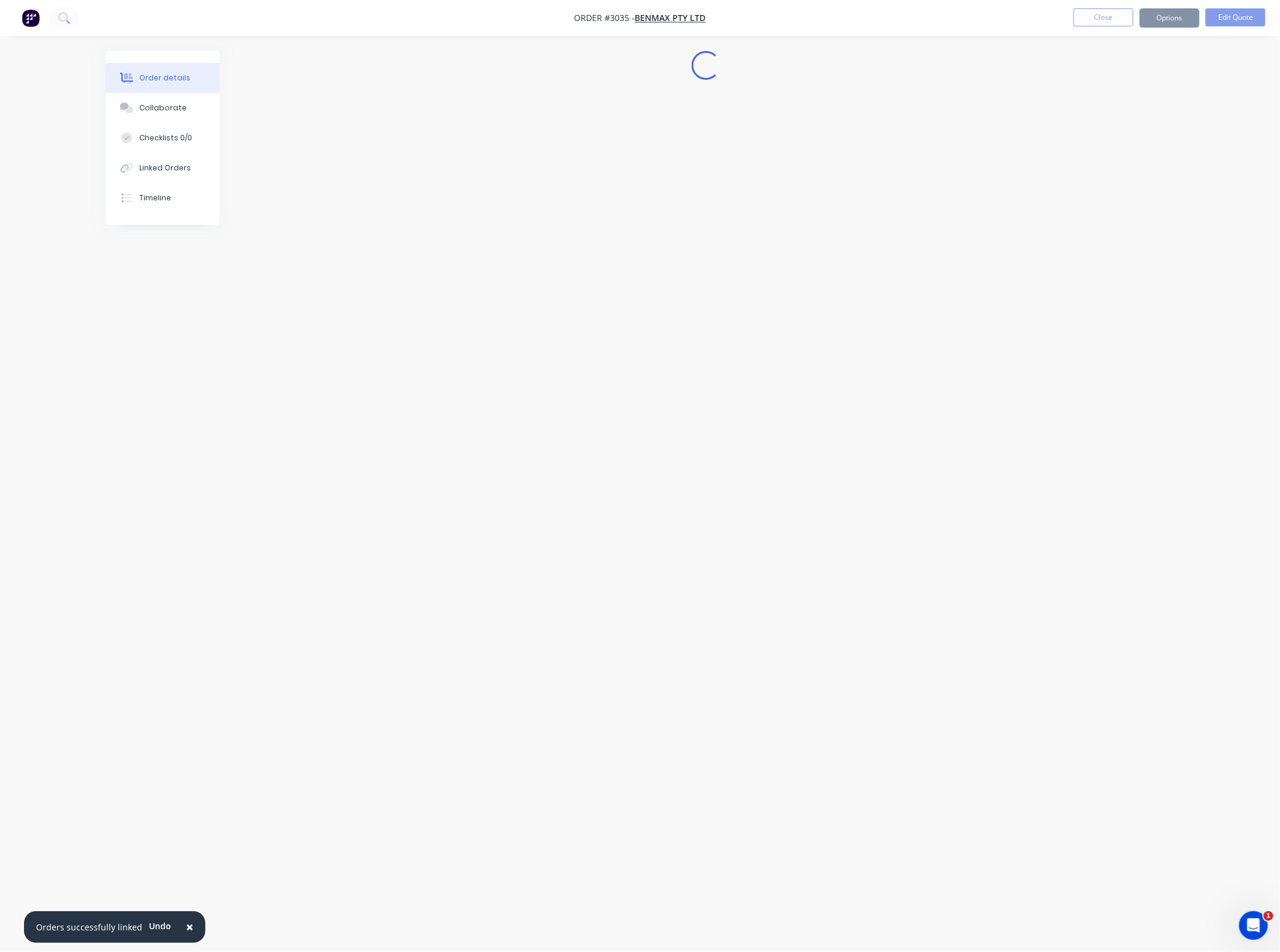
click at [1153, 19] on button "Options" at bounding box center [1169, 17] width 60 height 19
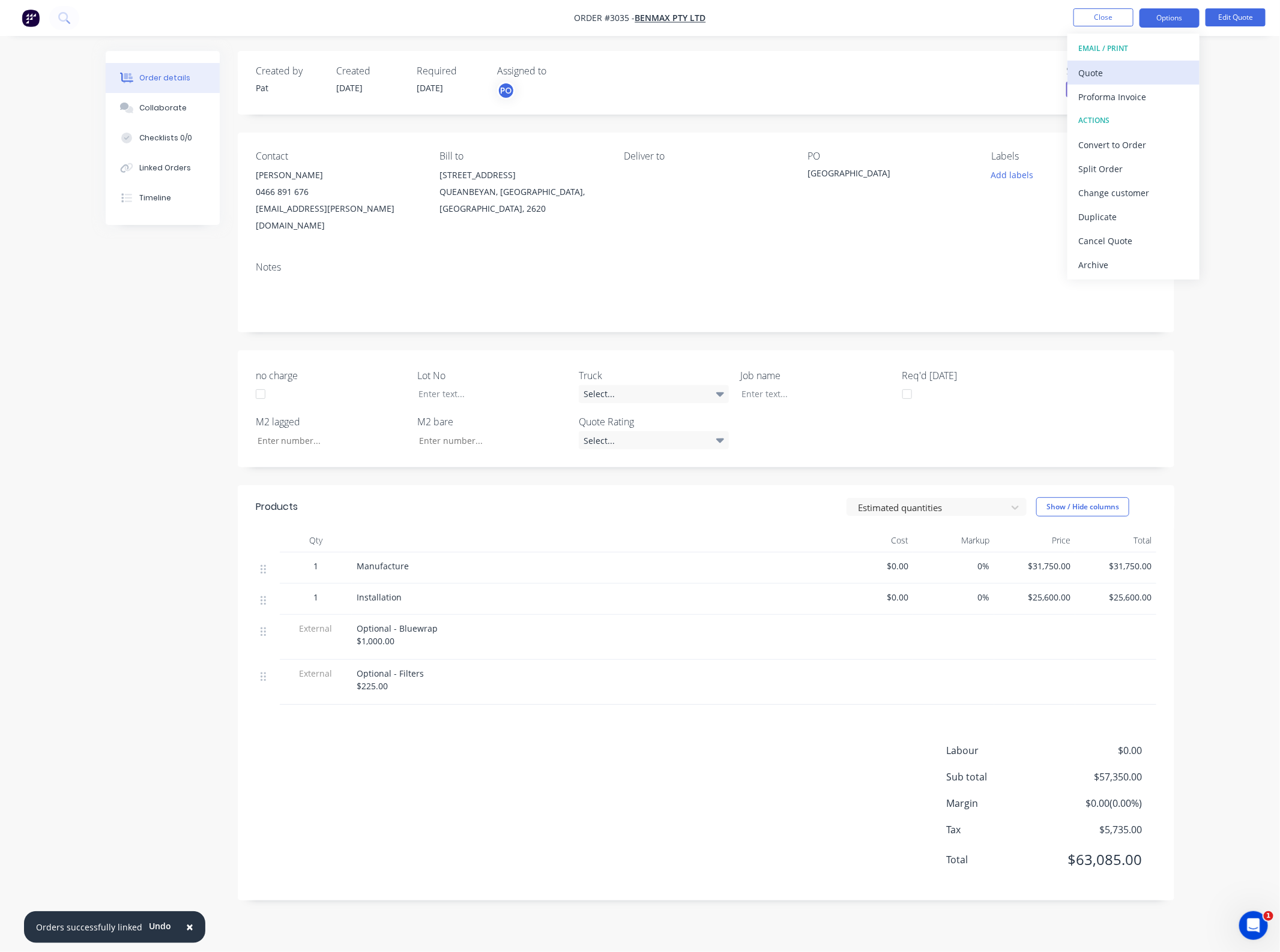
click at [1148, 64] on div "Quote" at bounding box center [1133, 73] width 111 height 17
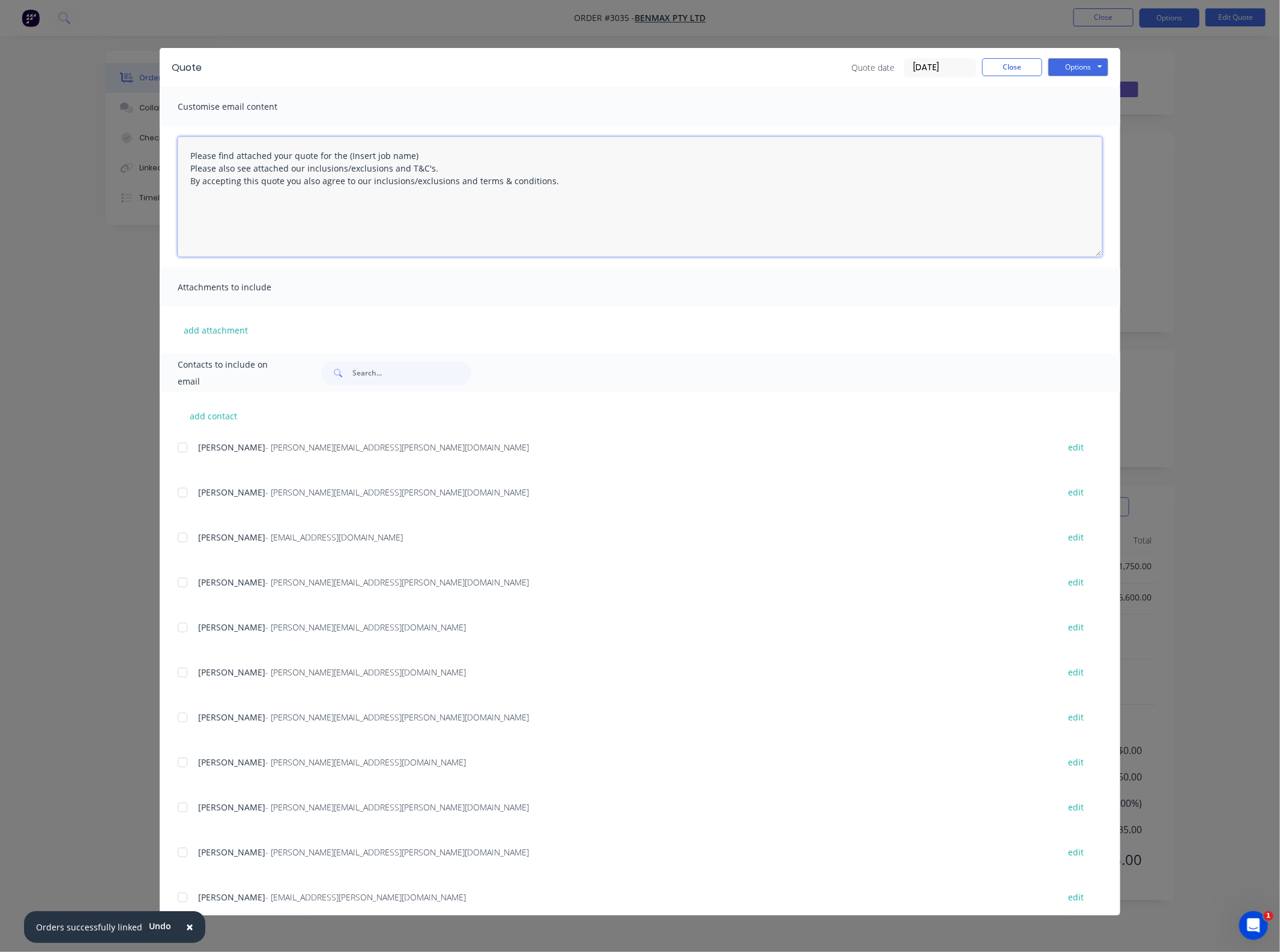
drag, startPoint x: 416, startPoint y: 153, endPoint x: 344, endPoint y: 156, distance: 72.1
click at [344, 156] on textarea "Please find attached your quote for the (Insert job name) Please also see attac…" at bounding box center [640, 197] width 924 height 120
drag, startPoint x: 460, startPoint y: 158, endPoint x: 835, endPoint y: 241, distance: 384.1
click at [460, 159] on textarea "Please find attached your quote for the St. Bede's Catholic College prohject. P…" at bounding box center [640, 197] width 924 height 120
type textarea "Please find attached your quote for the St. Bede's Catholic College project. Pl…"
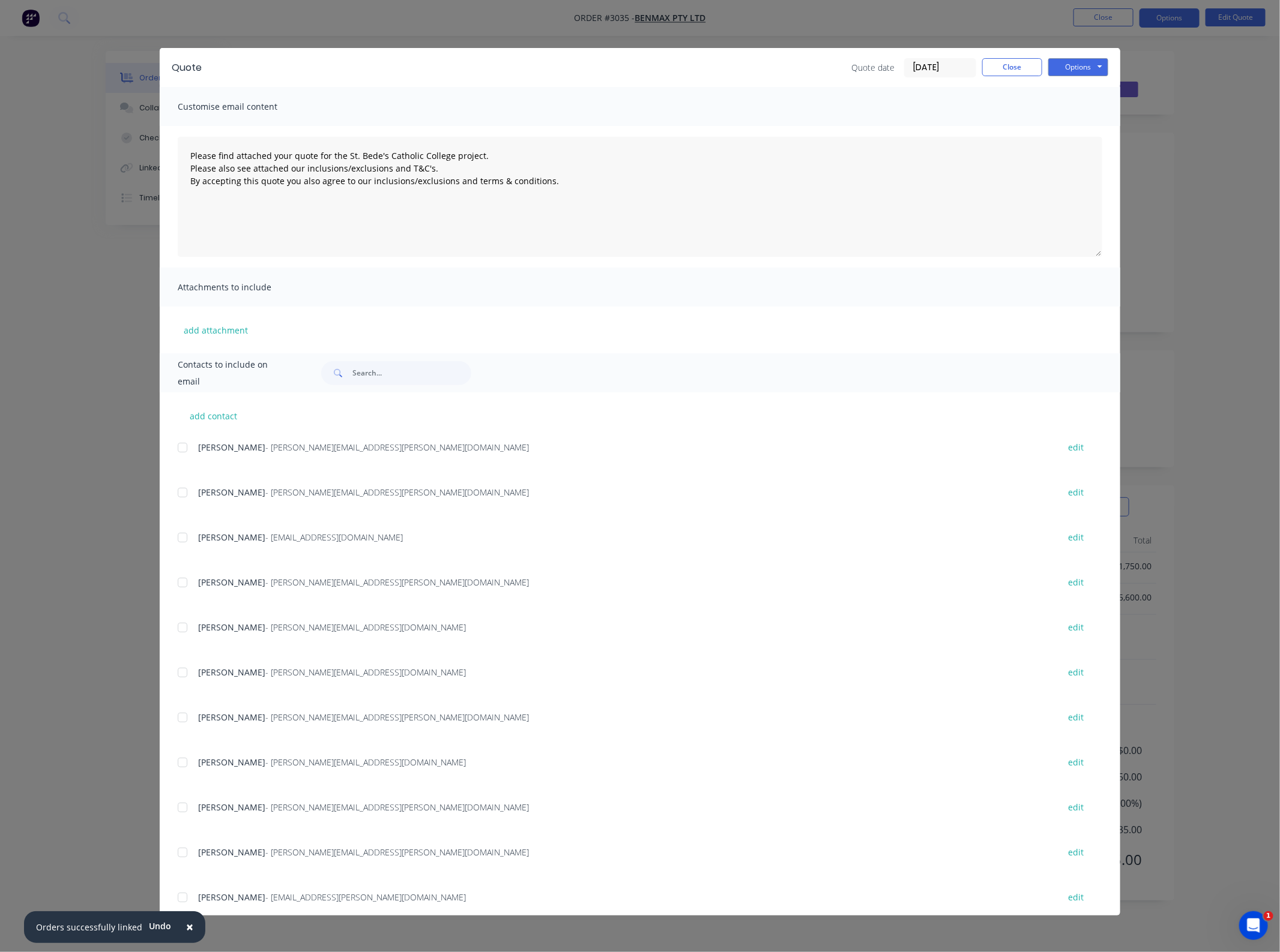
click at [348, 316] on div "add attachment" at bounding box center [640, 329] width 960 height 47
click at [237, 325] on button "add attachment" at bounding box center [216, 330] width 76 height 18
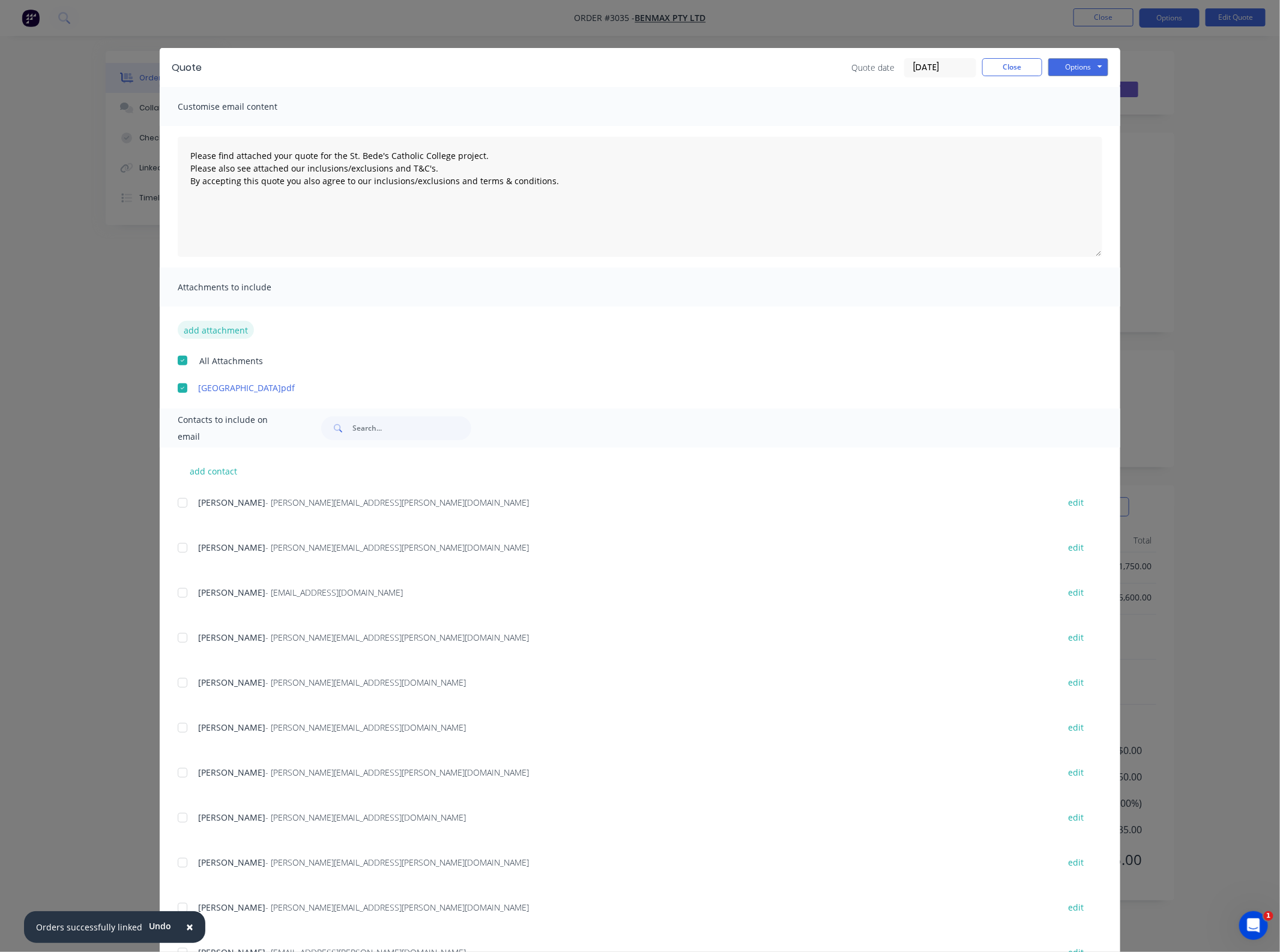
click at [217, 334] on button "add attachment" at bounding box center [216, 330] width 76 height 18
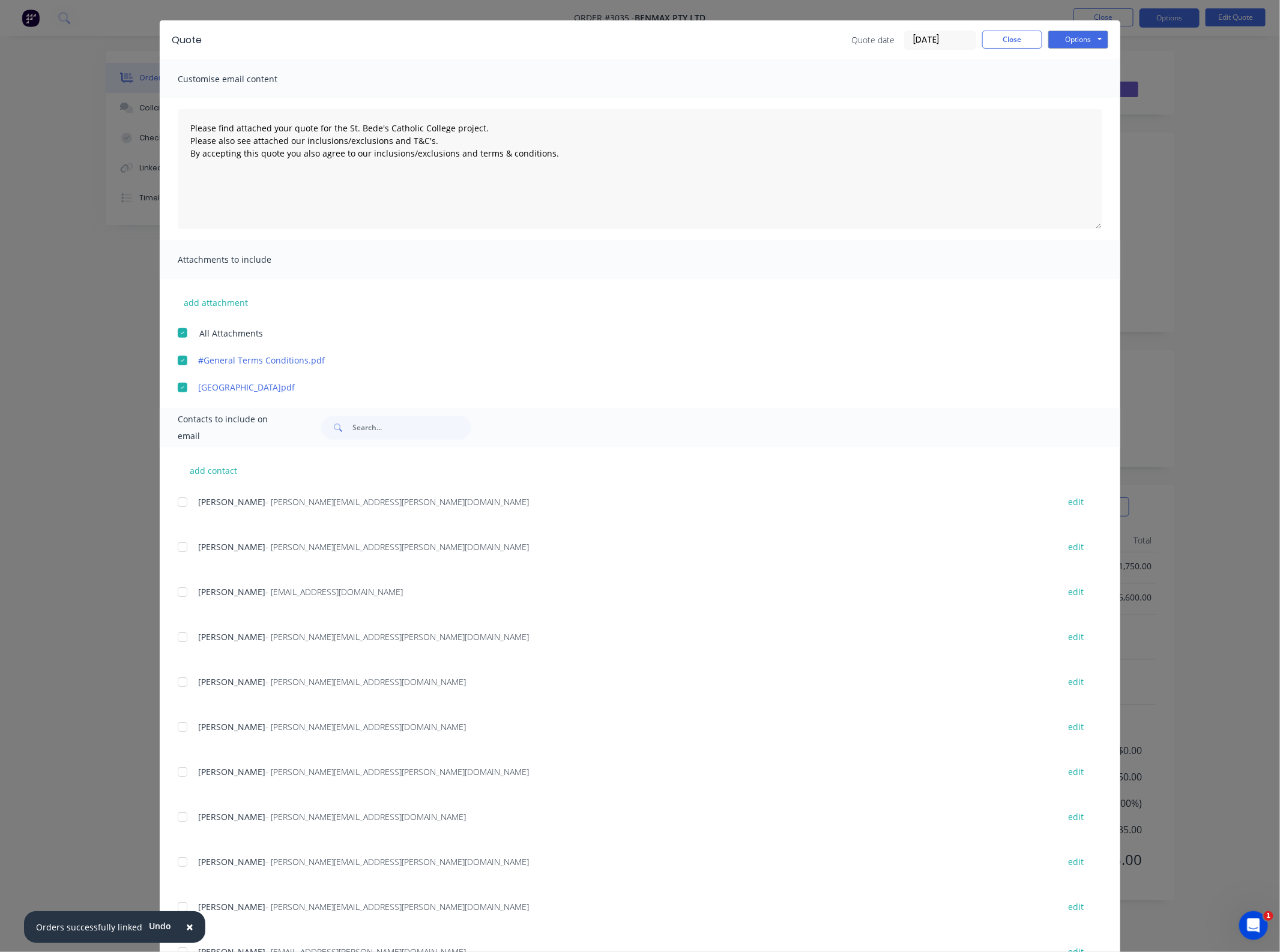
scroll to position [61, 0]
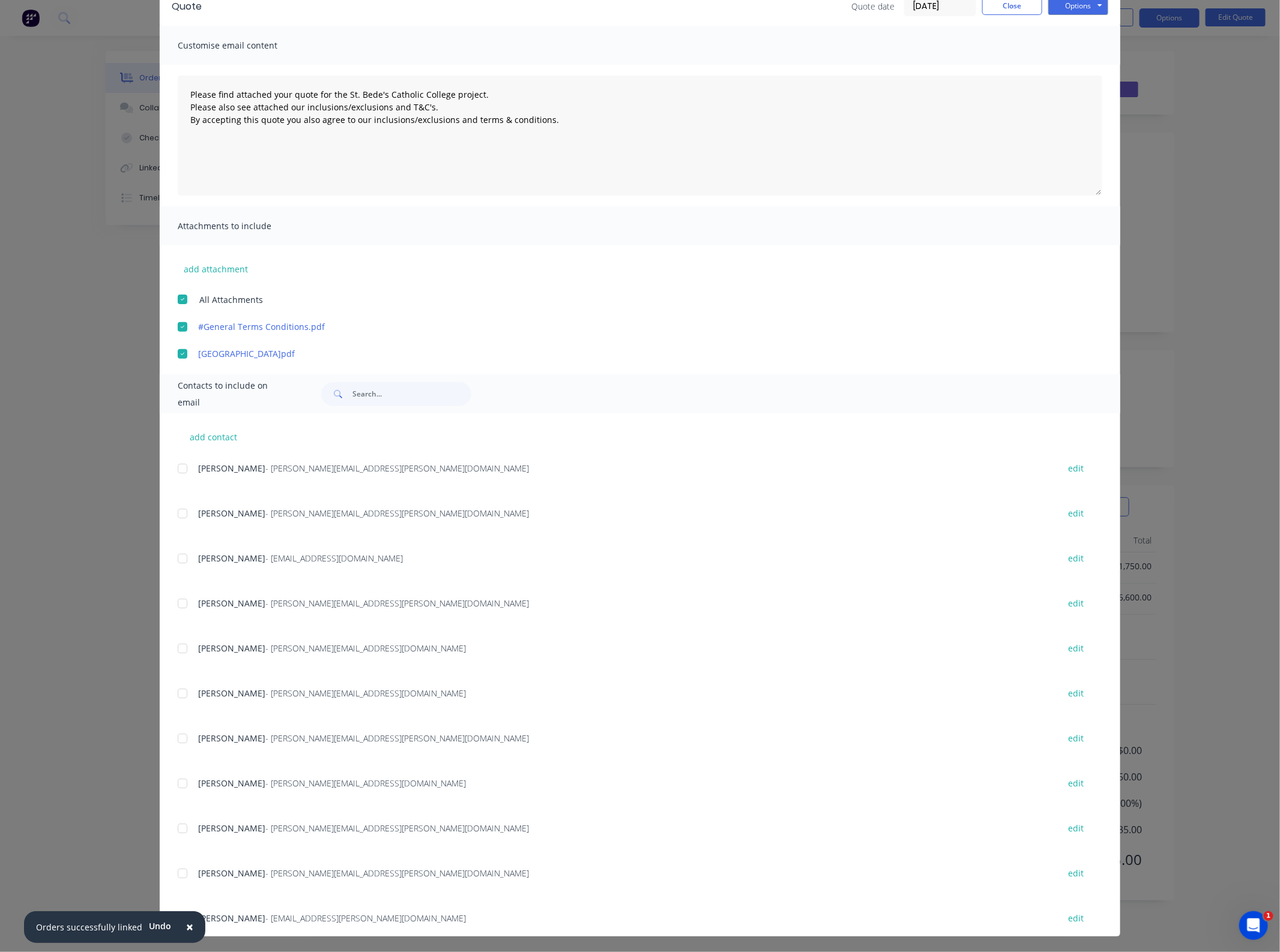
click at [183, 603] on div at bounding box center [183, 604] width 24 height 24
click at [1085, 8] on button "Options" at bounding box center [1078, 6] width 60 height 18
click at [1079, 66] on button "Email" at bounding box center [1086, 67] width 77 height 20
